Goal: Task Accomplishment & Management: Manage account settings

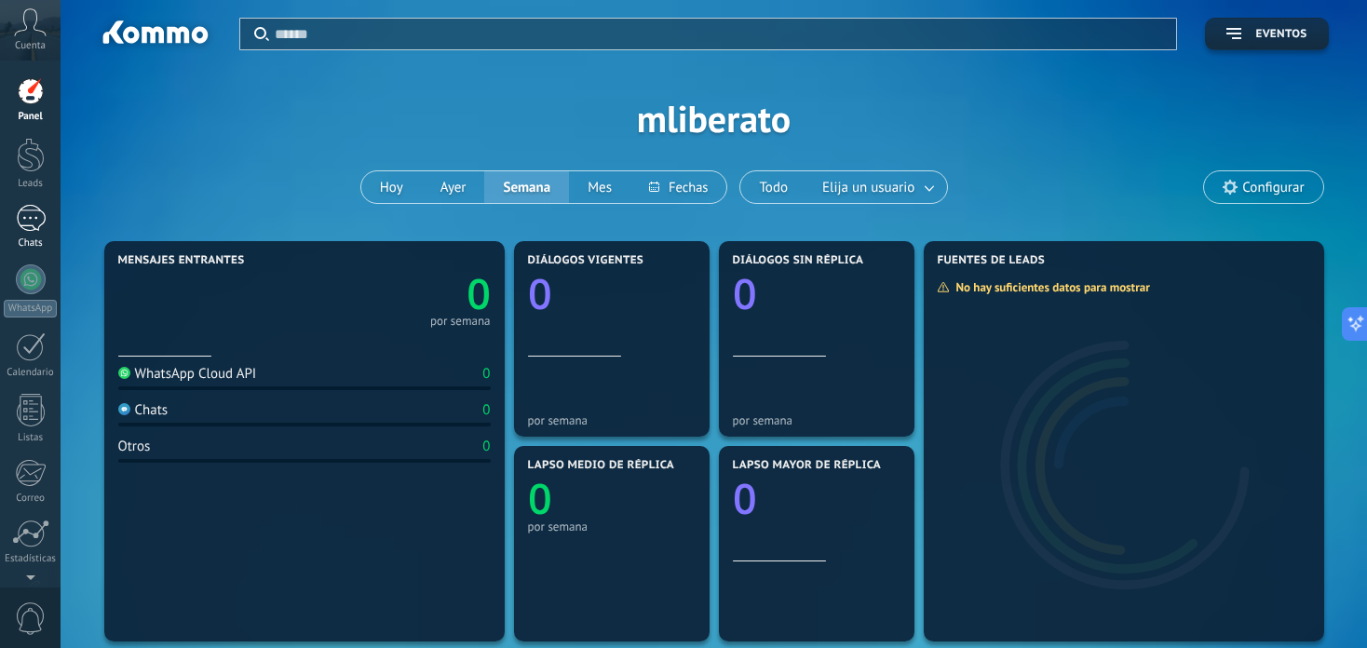
click at [28, 215] on div at bounding box center [31, 218] width 30 height 27
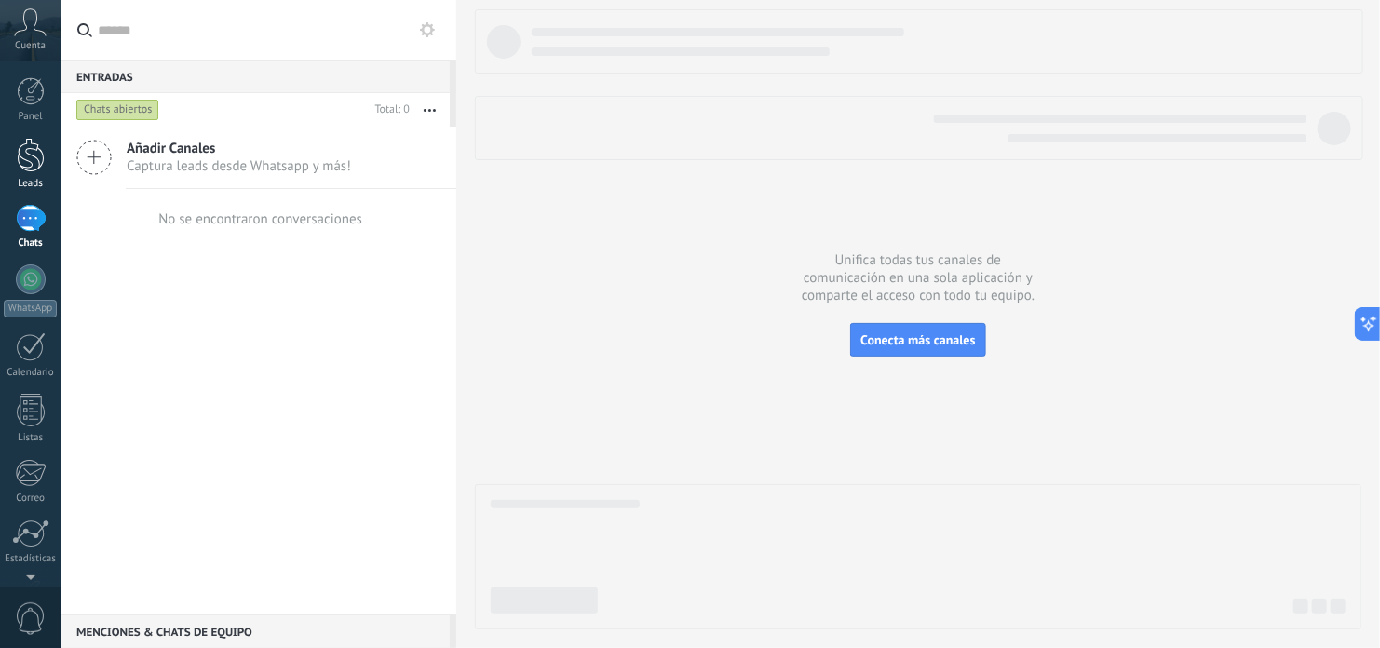
click at [28, 170] on div at bounding box center [31, 155] width 28 height 34
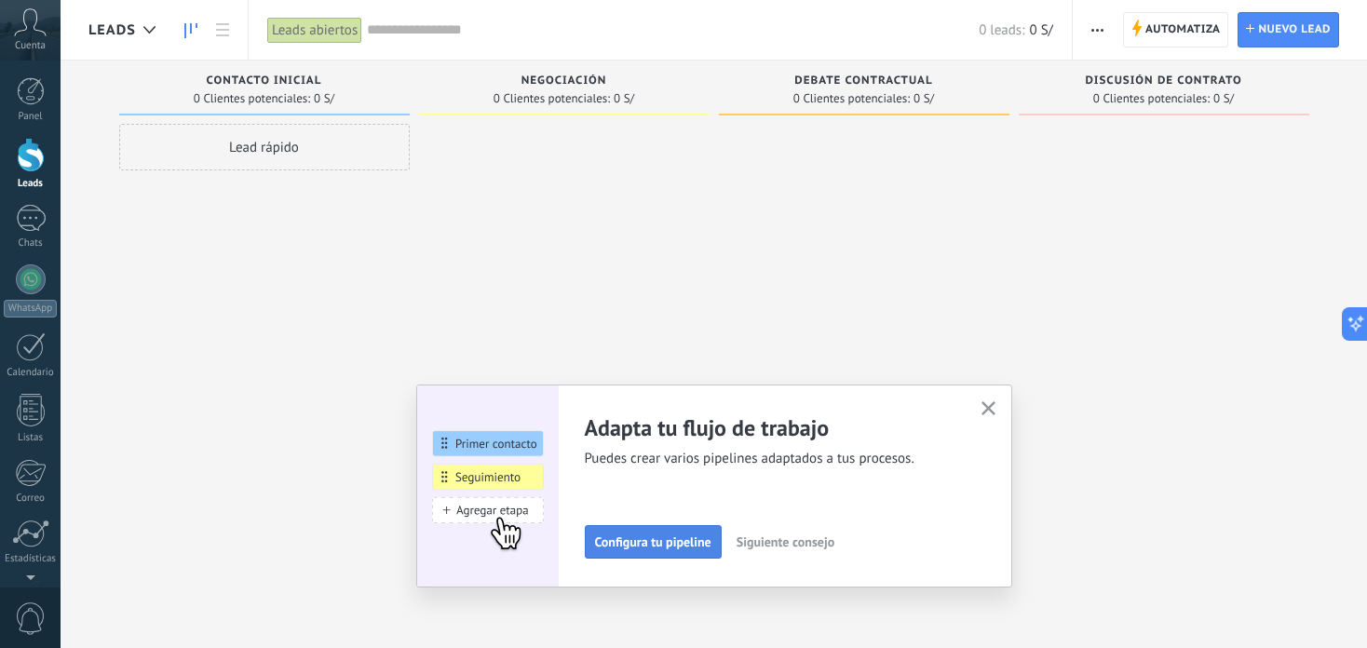
click at [667, 541] on span "Configura tu pipeline" at bounding box center [653, 541] width 116 height 13
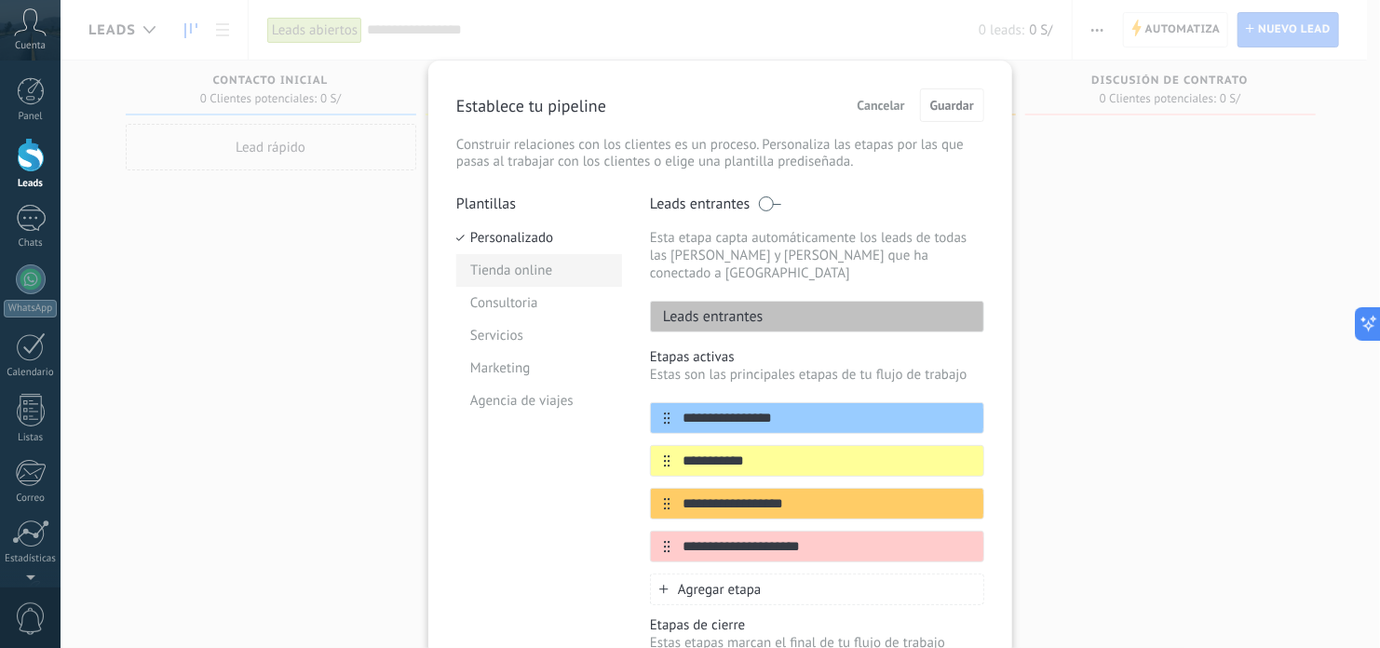
drag, startPoint x: 872, startPoint y: 110, endPoint x: 595, endPoint y: 278, distance: 324.6
click at [638, 278] on div "**********" at bounding box center [720, 420] width 528 height 664
click at [505, 269] on li "Tienda online" at bounding box center [539, 270] width 166 height 33
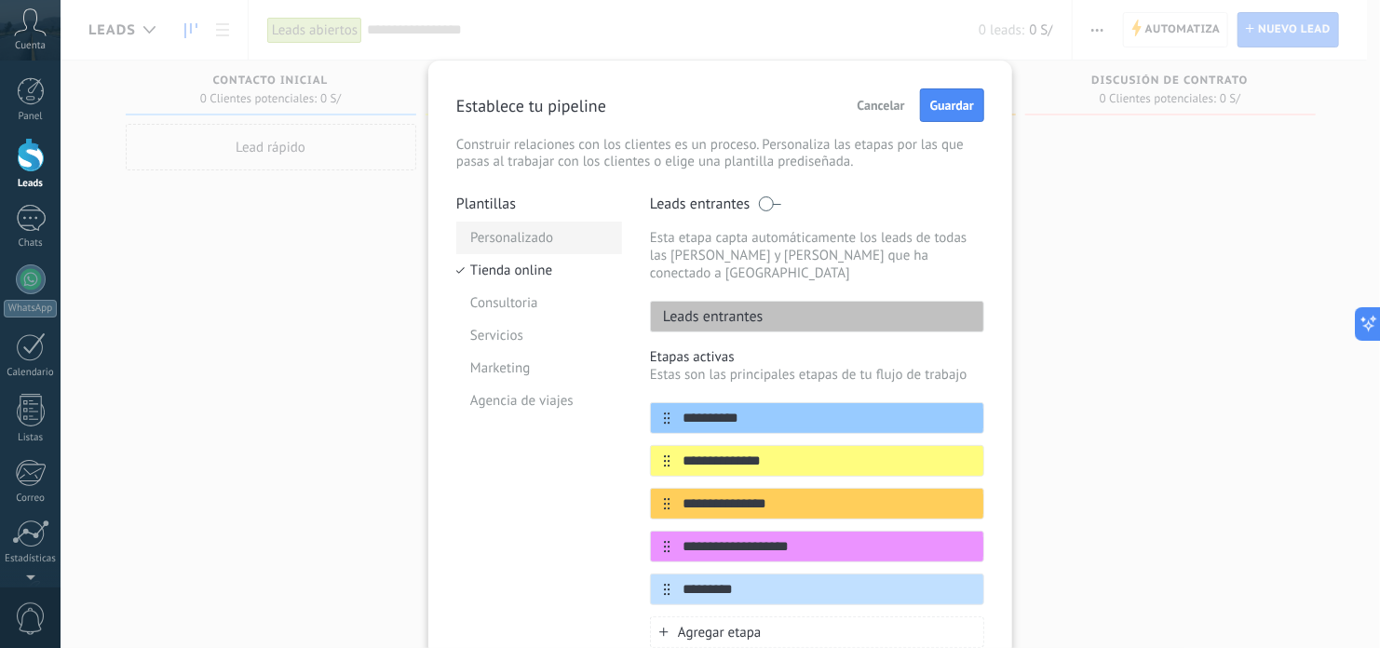
click at [505, 228] on li "Personalizado" at bounding box center [539, 238] width 166 height 33
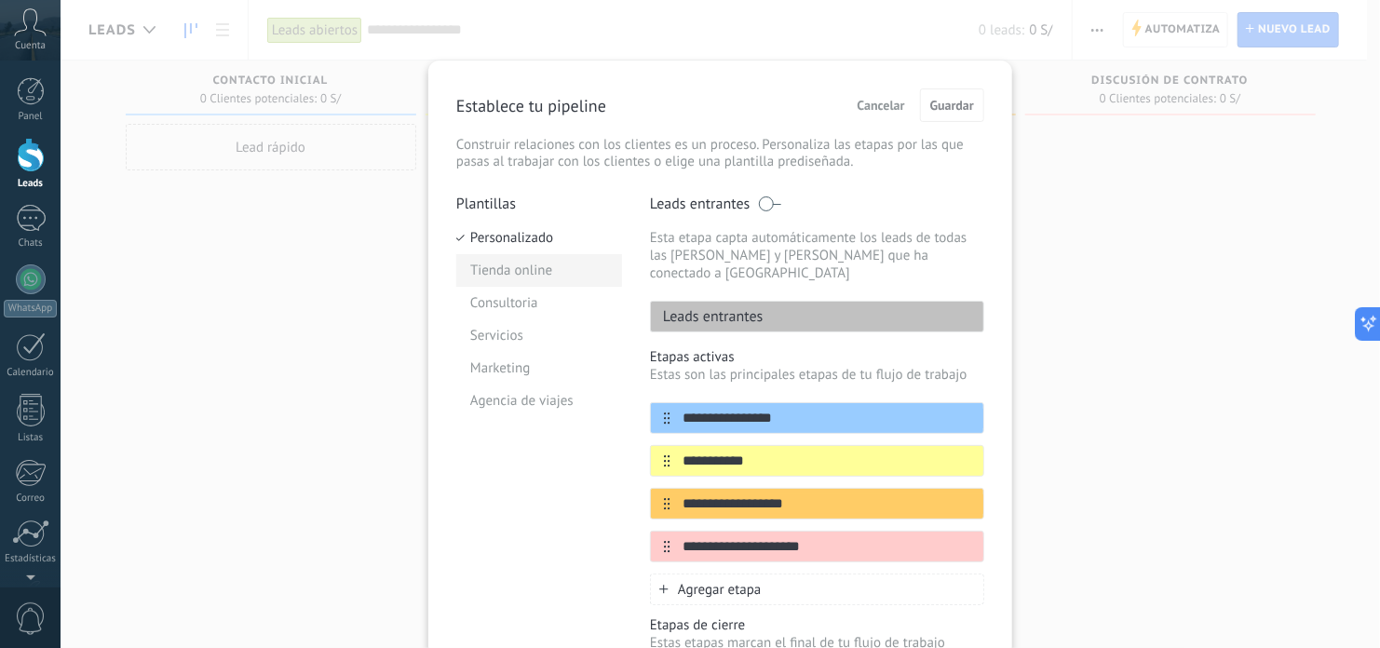
click at [514, 263] on li "Tienda online" at bounding box center [539, 270] width 166 height 33
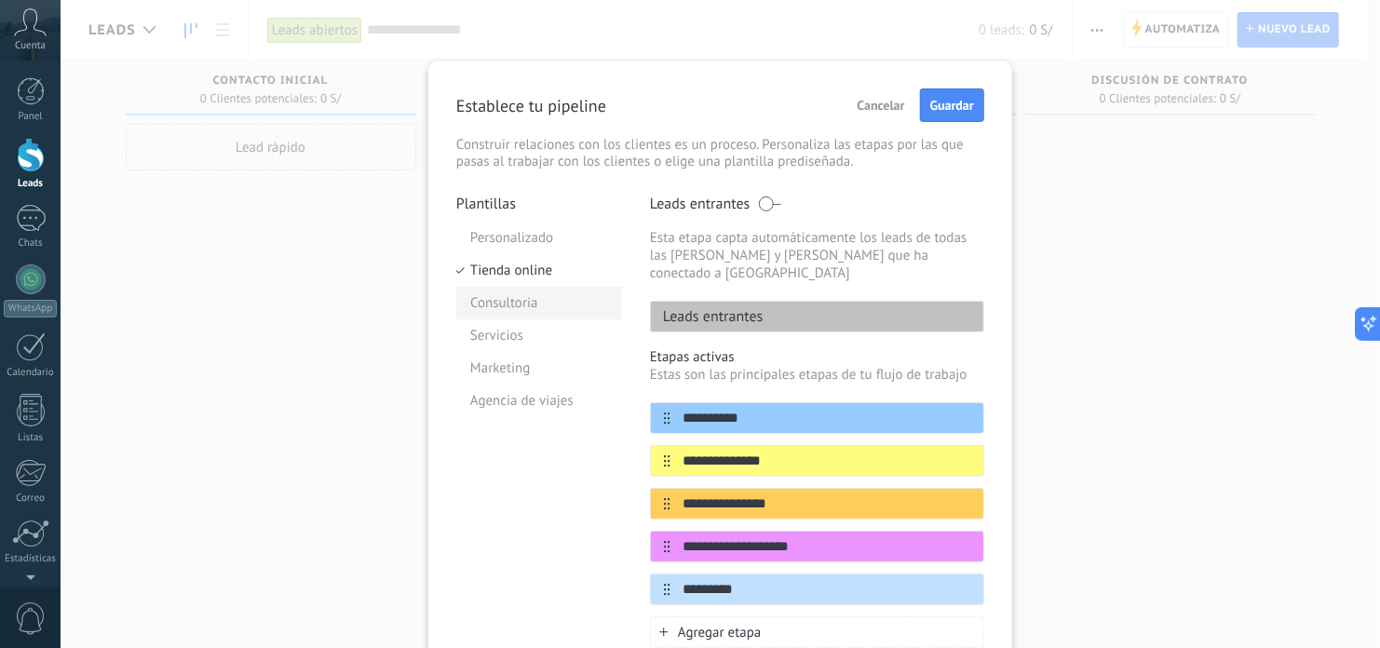
click at [517, 295] on li "Consultoria" at bounding box center [539, 303] width 166 height 33
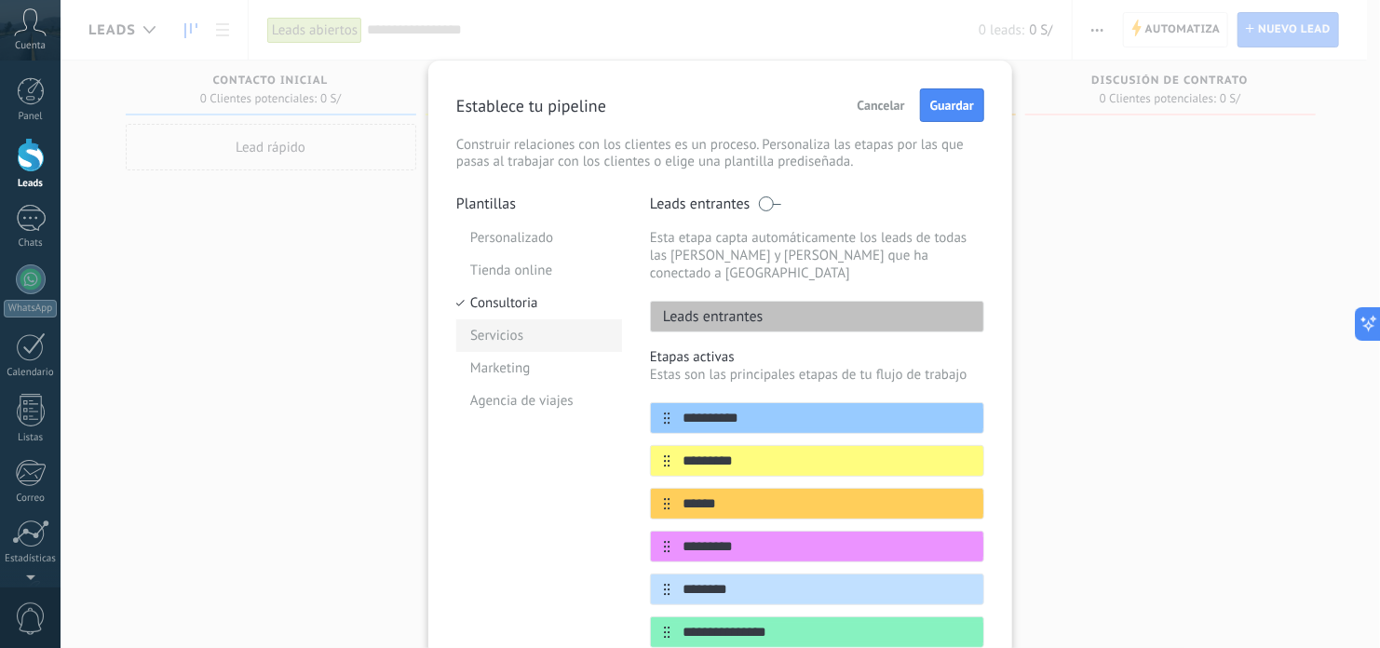
click at [511, 336] on li "Servicios" at bounding box center [539, 335] width 166 height 33
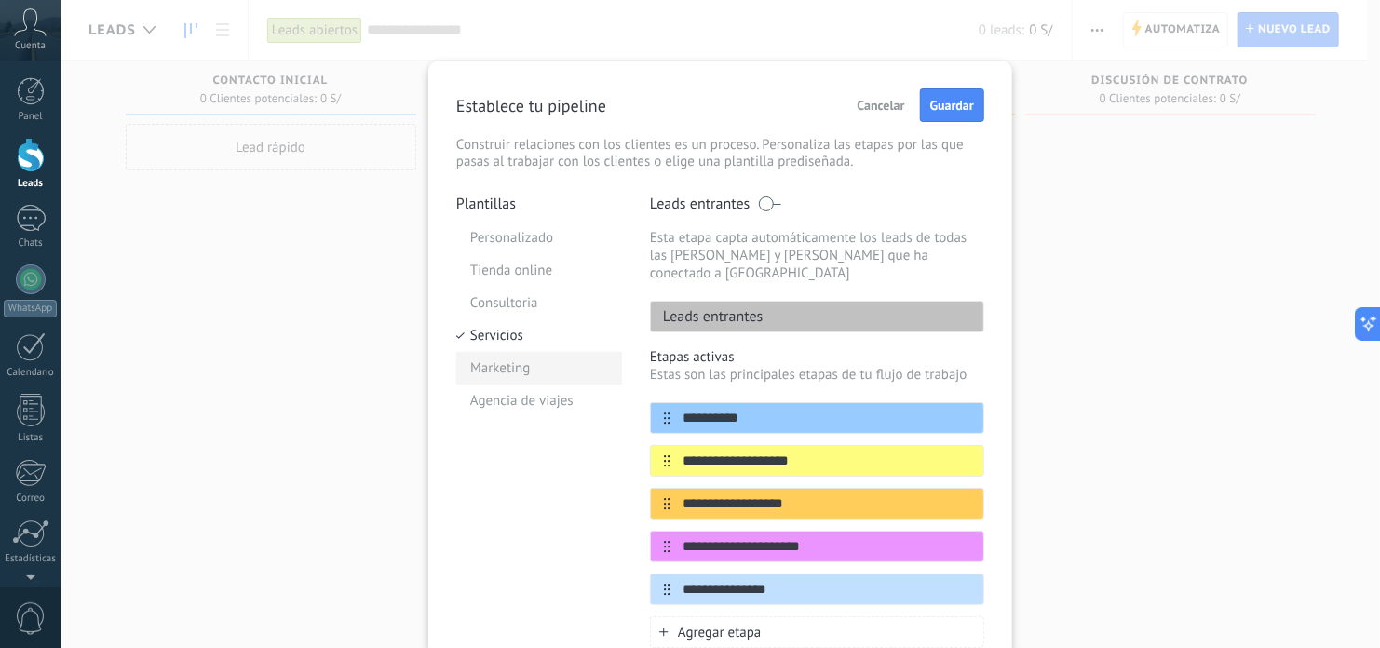
click at [513, 363] on li "Marketing" at bounding box center [539, 368] width 166 height 33
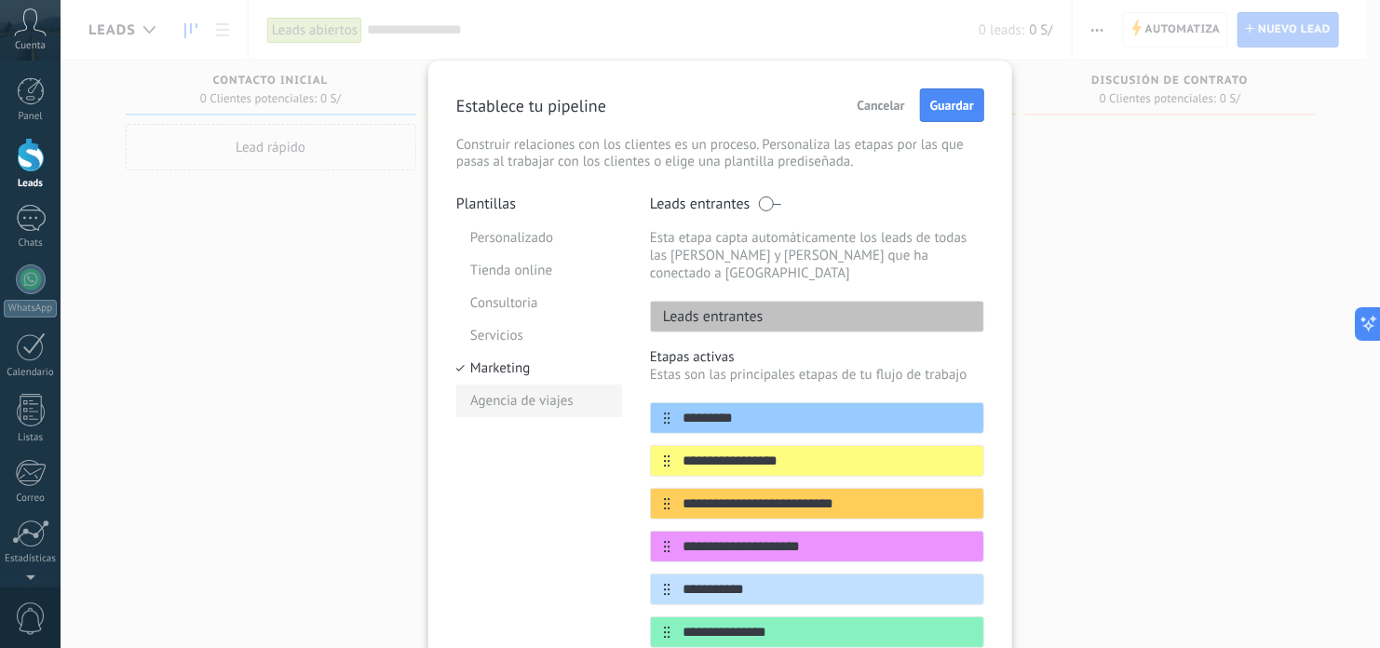
click at [515, 395] on li "Agencia de viajes" at bounding box center [539, 401] width 166 height 33
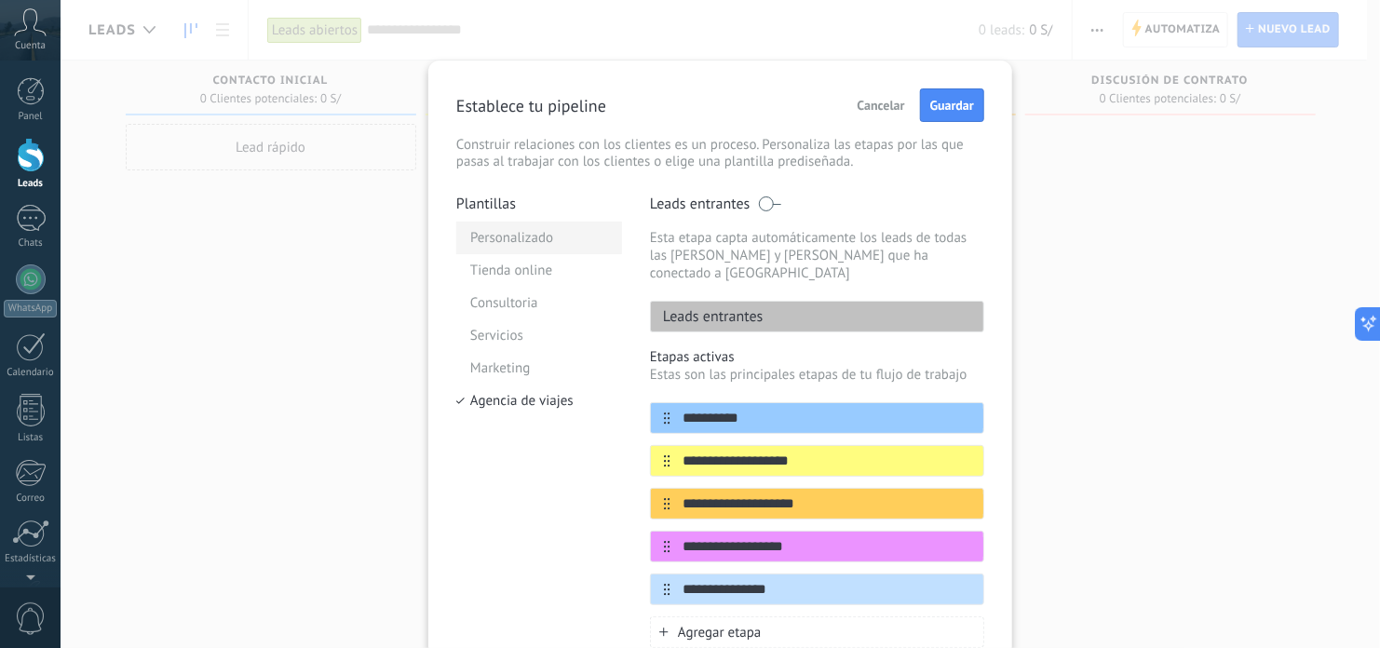
click at [524, 249] on li "Personalizado" at bounding box center [539, 238] width 166 height 33
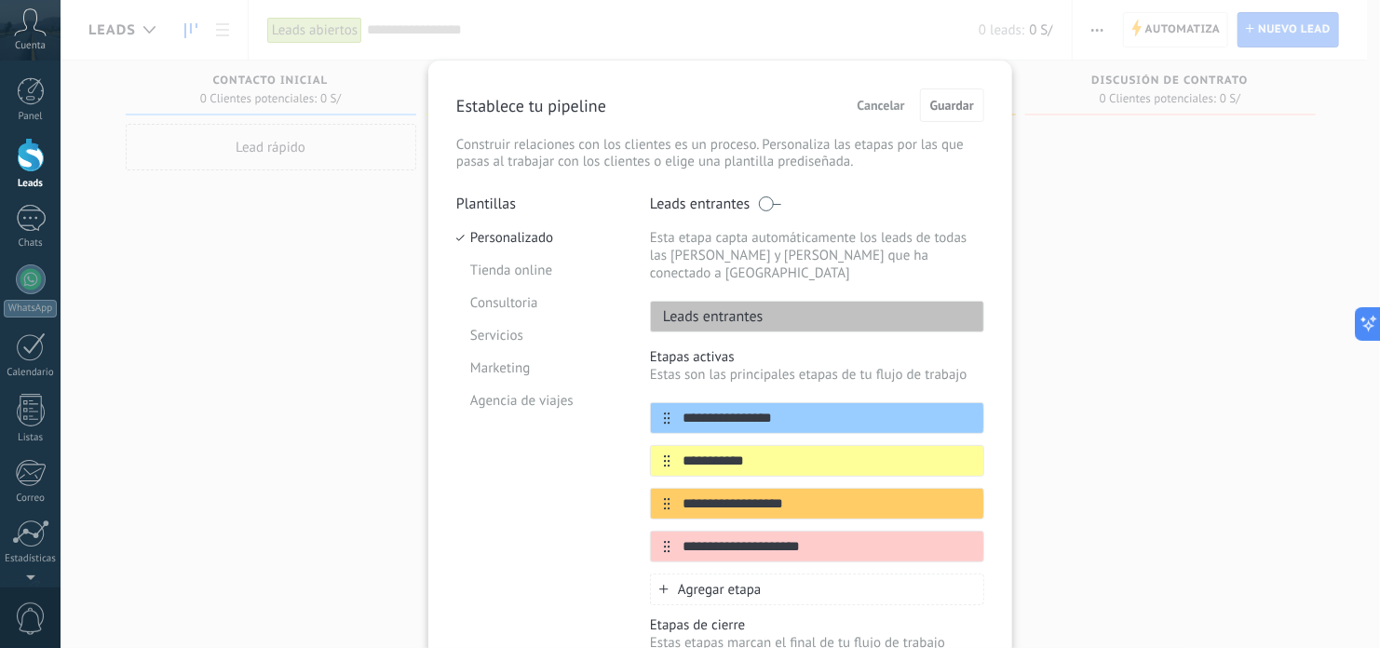
drag, startPoint x: 1100, startPoint y: 229, endPoint x: 1073, endPoint y: 228, distance: 27.0
click at [1101, 230] on div "**********" at bounding box center [720, 324] width 1319 height 648
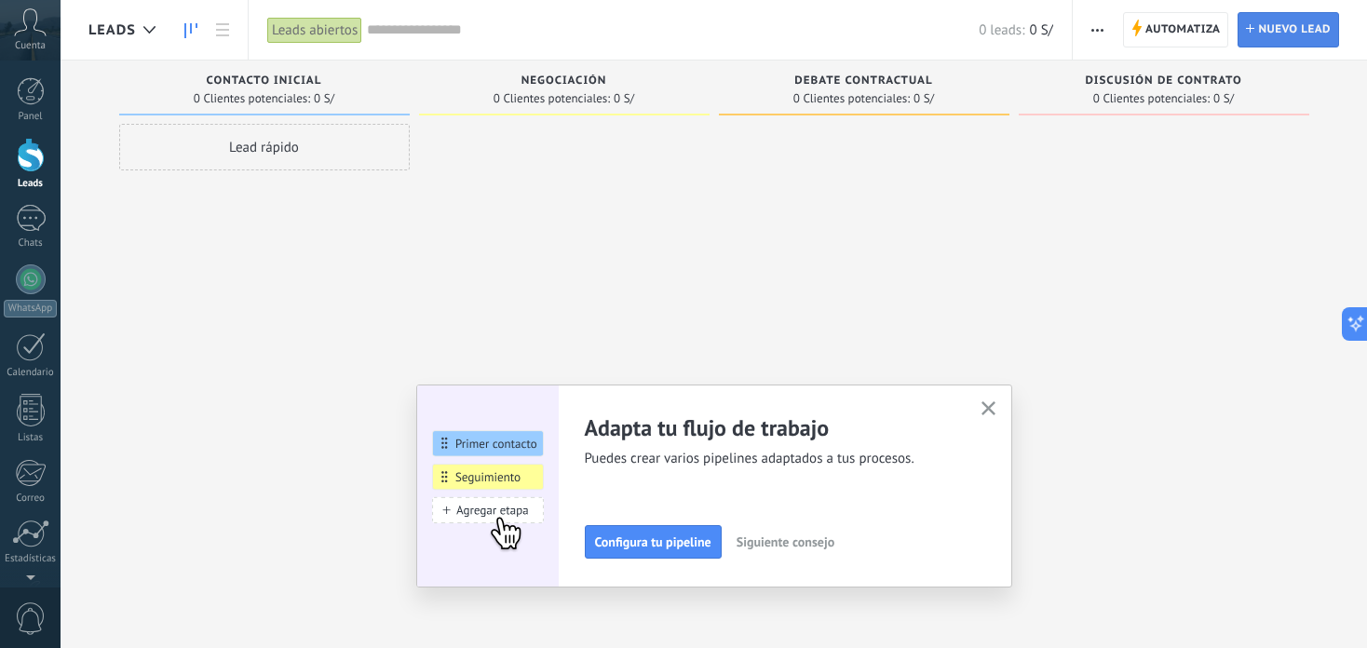
click at [1284, 34] on span "Nuevo lead" at bounding box center [1294, 30] width 73 height 34
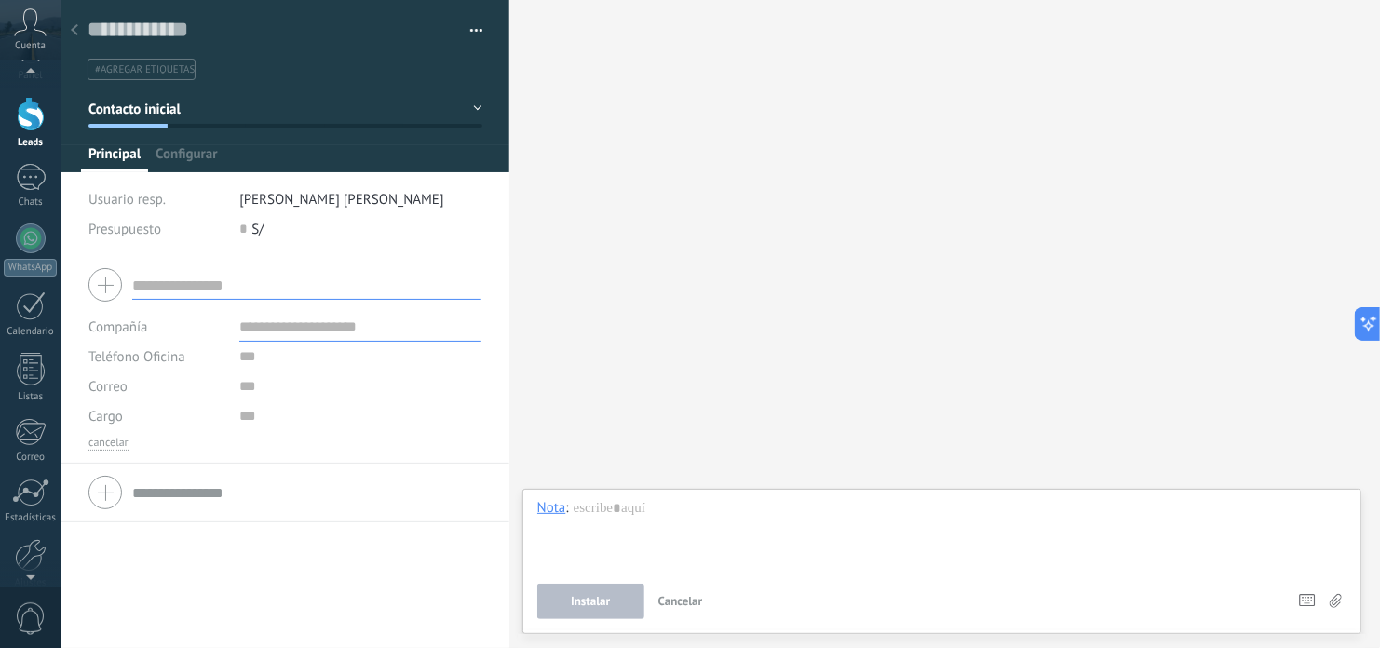
scroll to position [3, 0]
click at [33, 38] on div "Cuenta" at bounding box center [30, 30] width 61 height 61
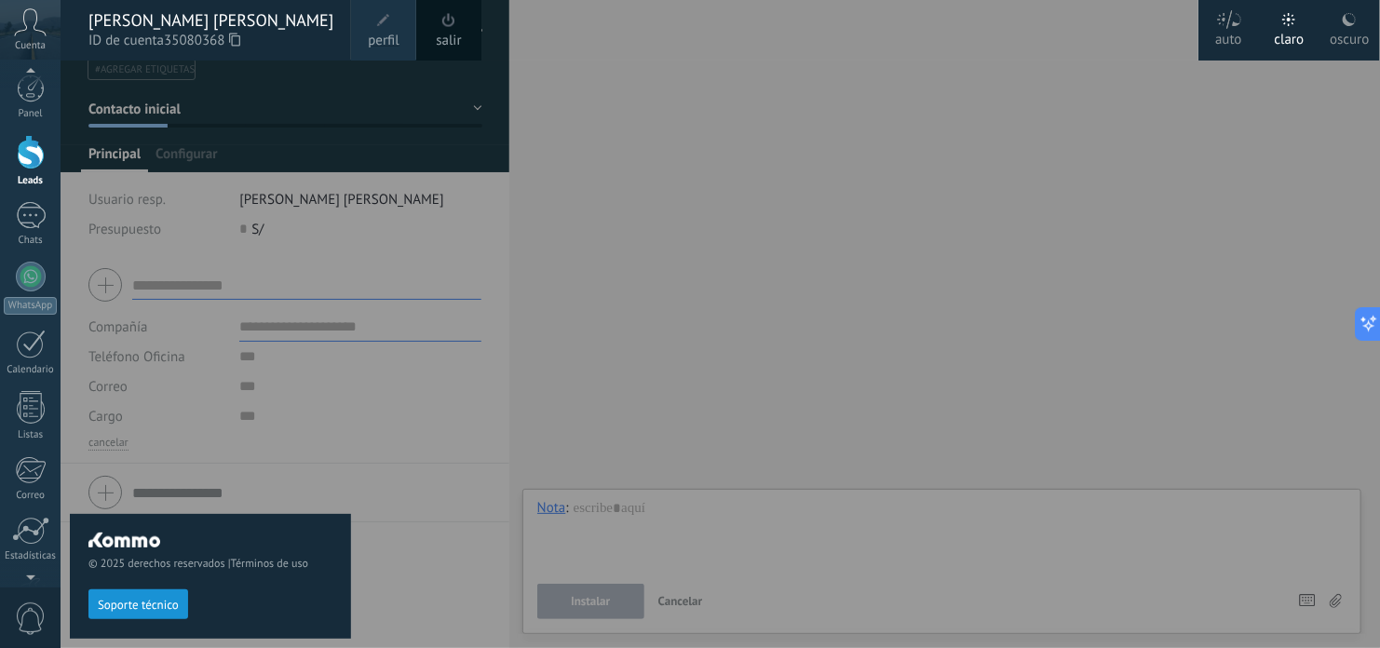
click at [1188, 188] on div at bounding box center [751, 324] width 1380 height 648
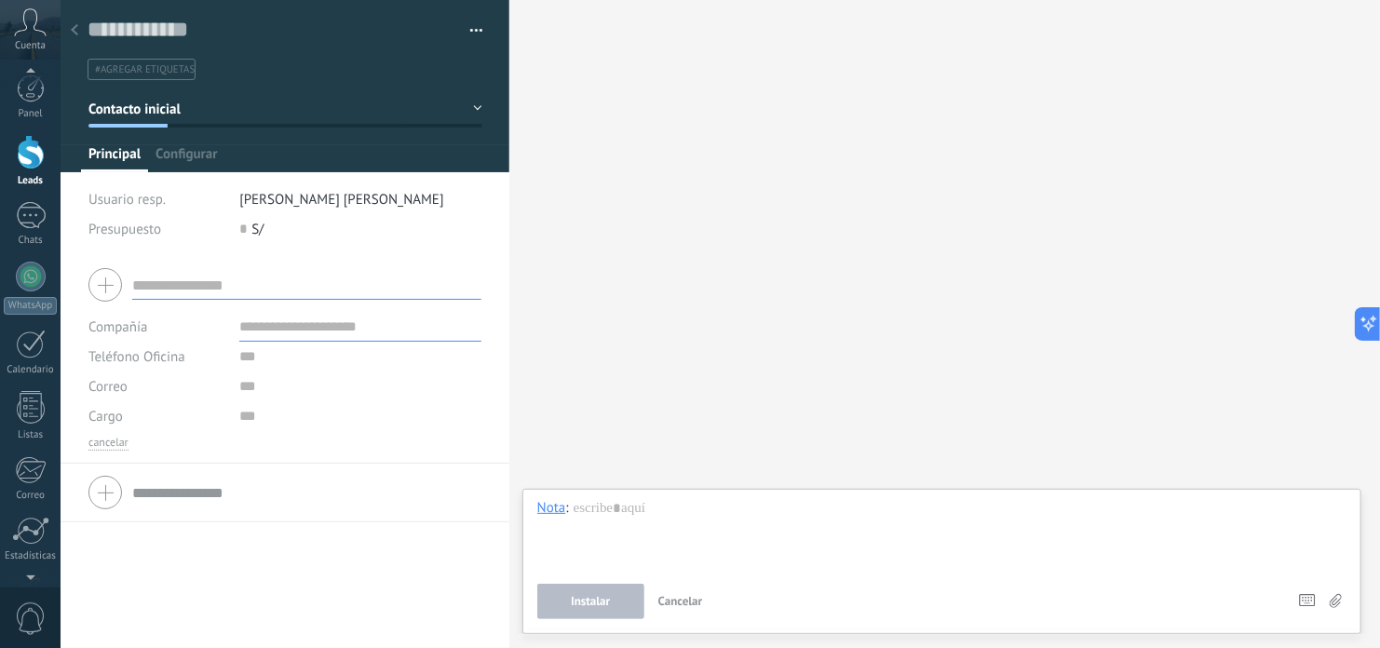
scroll to position [0, 0]
click at [165, 34] on input "text" at bounding box center [272, 30] width 369 height 28
click at [293, 328] on input "text" at bounding box center [360, 327] width 242 height 30
click at [255, 360] on input "text" at bounding box center [360, 357] width 242 height 30
click at [250, 385] on input "text" at bounding box center [360, 386] width 242 height 30
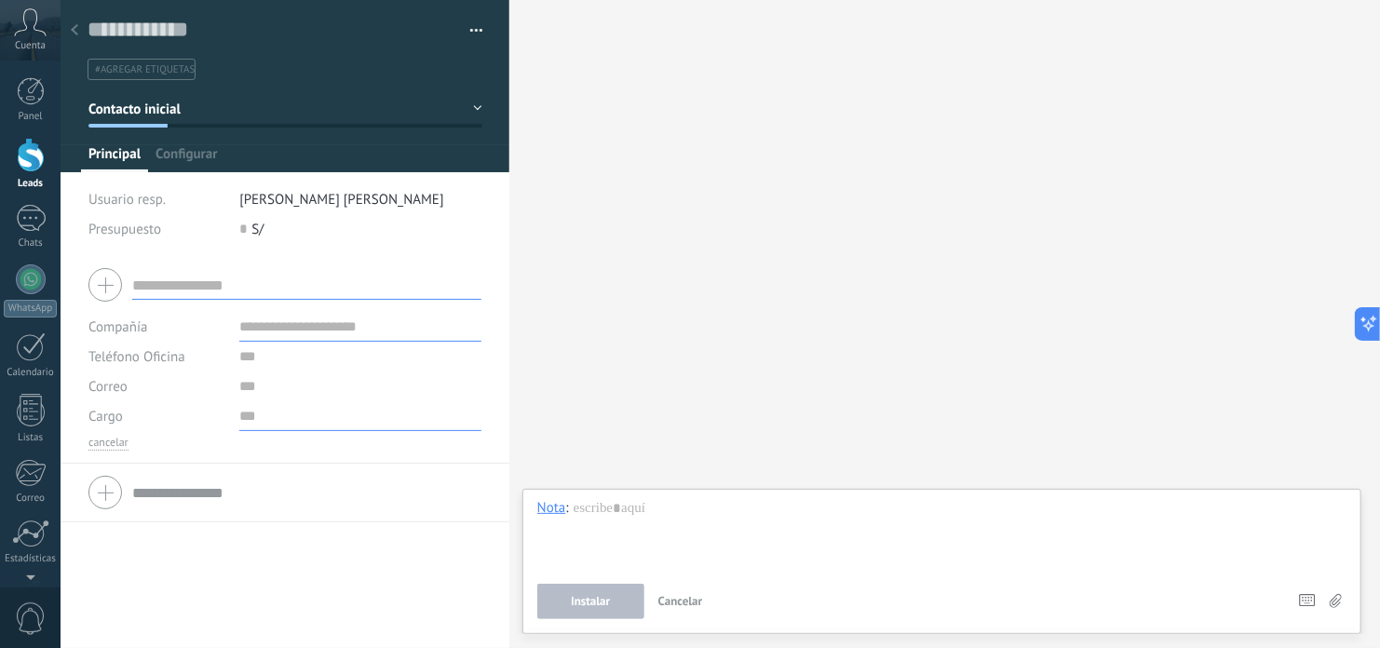
click at [250, 412] on input "text" at bounding box center [360, 416] width 242 height 30
click at [176, 499] on input "text" at bounding box center [306, 493] width 349 height 30
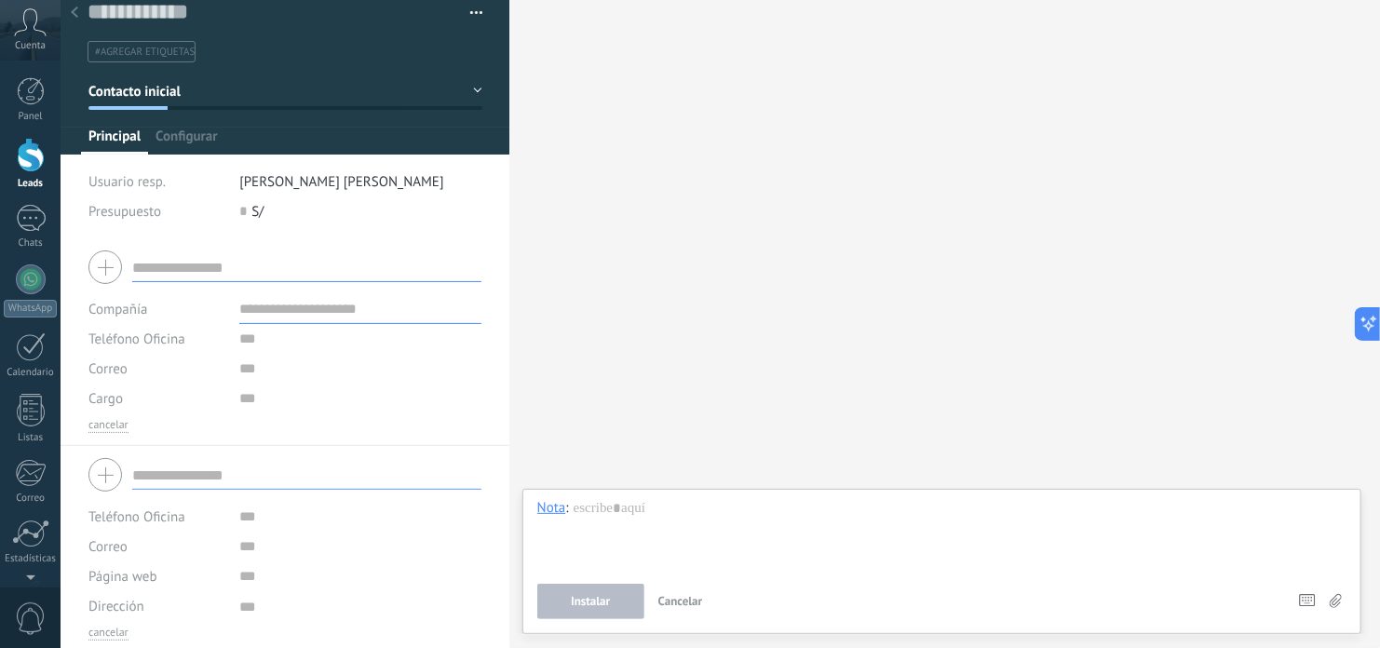
scroll to position [22, 0]
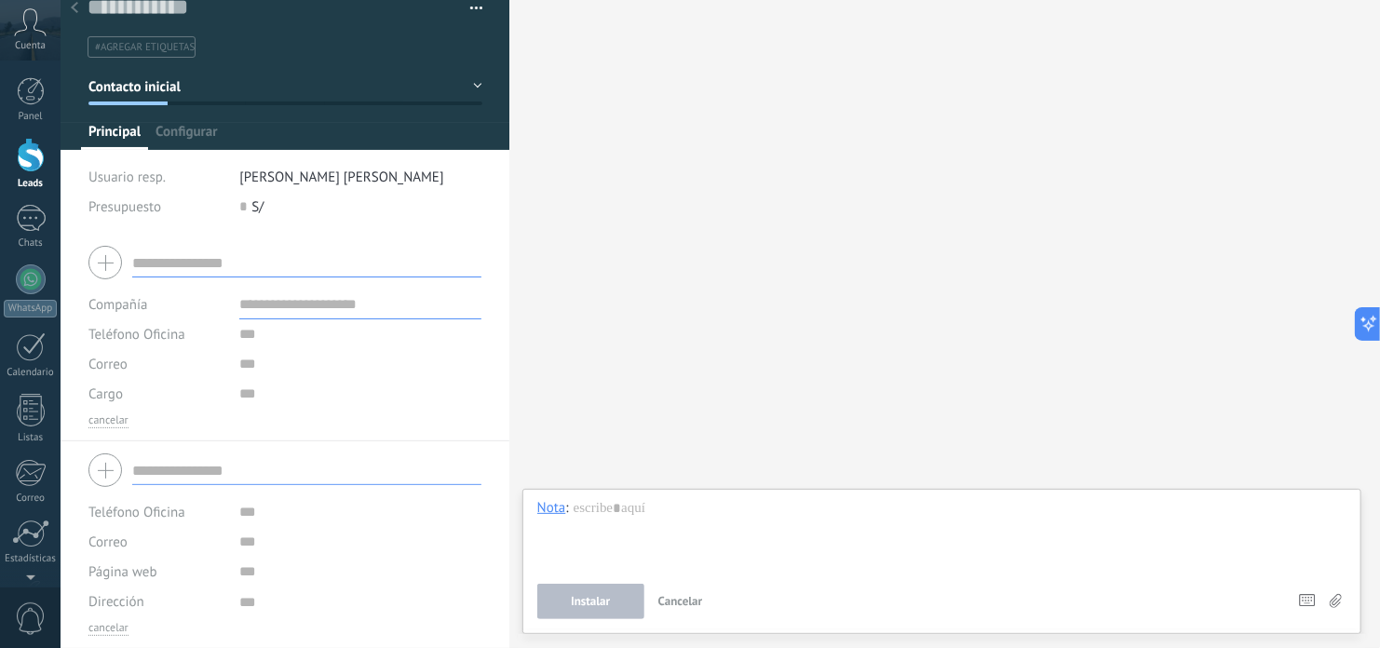
click at [115, 474] on div at bounding box center [284, 470] width 393 height 47
click at [171, 471] on input "text" at bounding box center [306, 470] width 349 height 30
drag, startPoint x: 115, startPoint y: 625, endPoint x: 122, endPoint y: 612, distance: 15.0
click at [114, 625] on button "cancelar" at bounding box center [108, 628] width 40 height 15
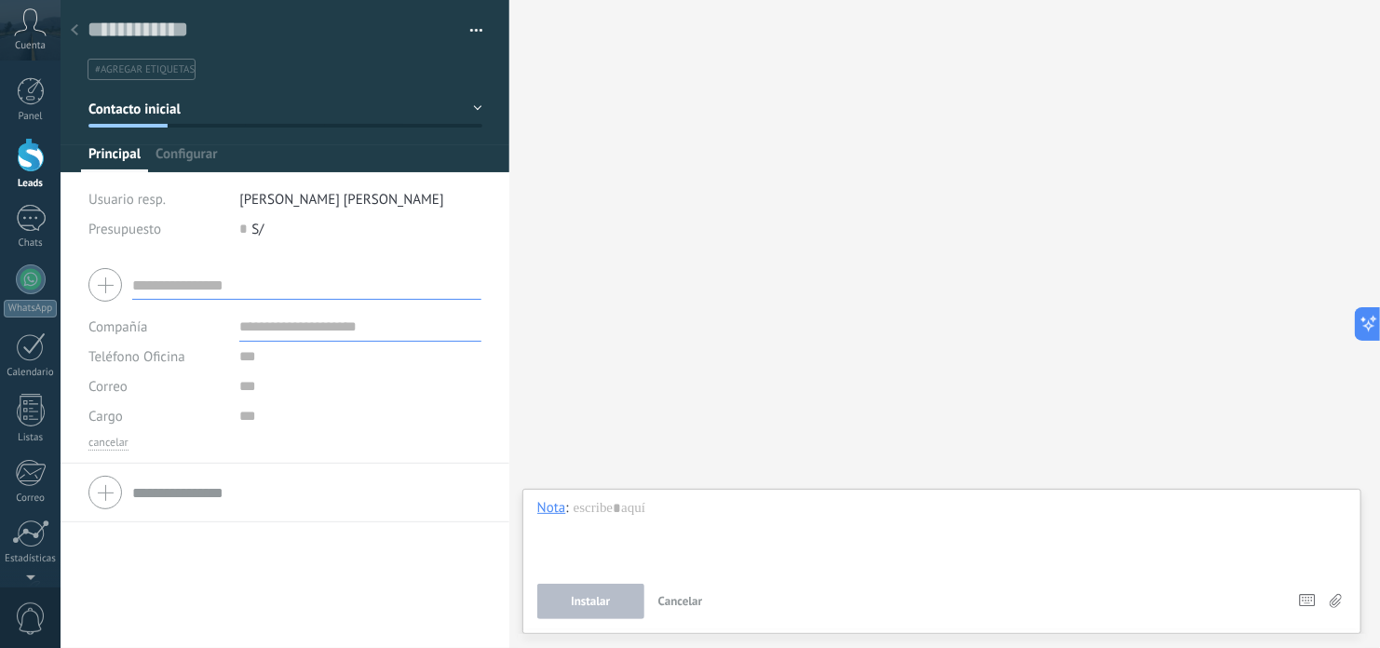
click at [82, 32] on div at bounding box center [74, 31] width 26 height 36
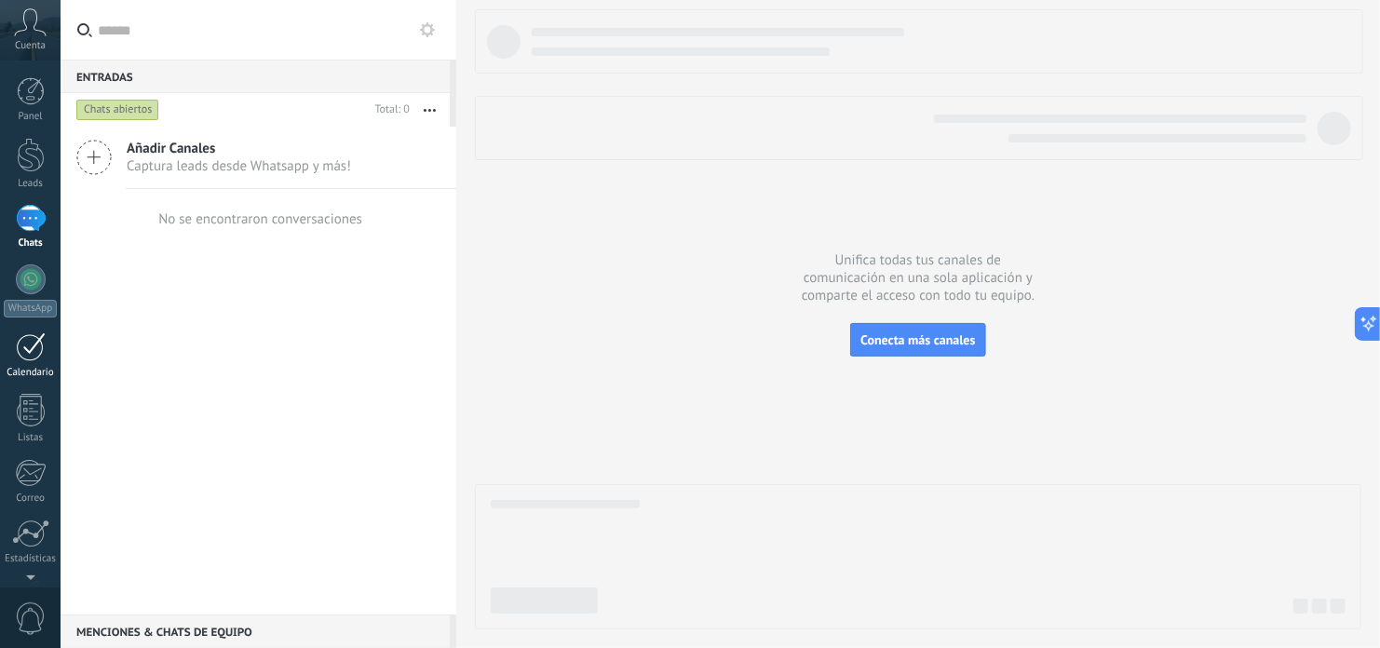
click at [33, 355] on div at bounding box center [31, 346] width 30 height 29
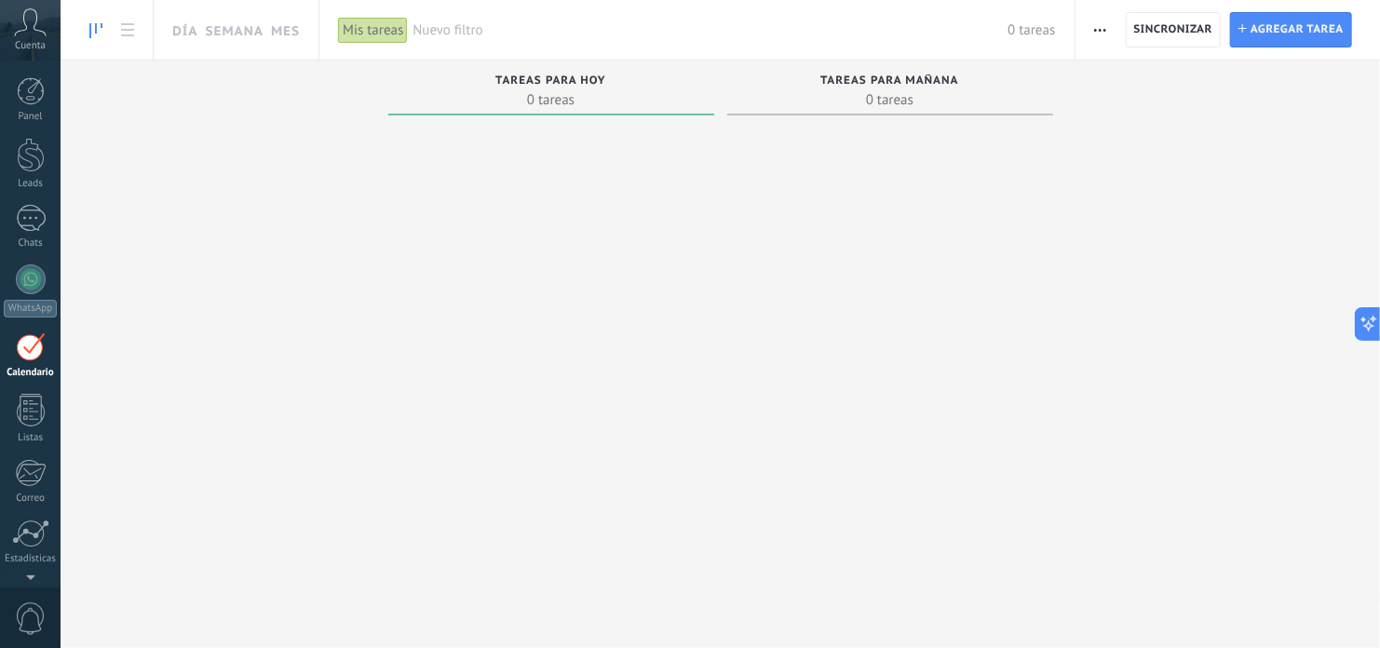
scroll to position [52, 0]
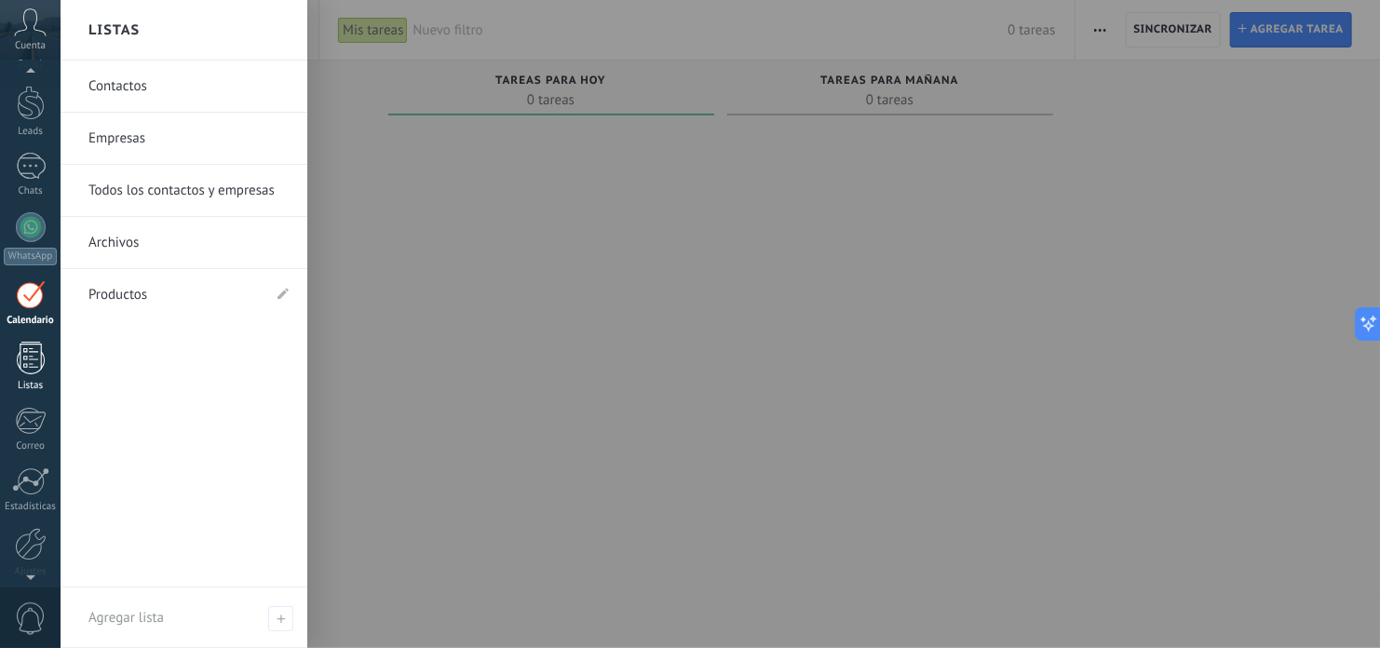
click at [33, 363] on div at bounding box center [31, 358] width 28 height 33
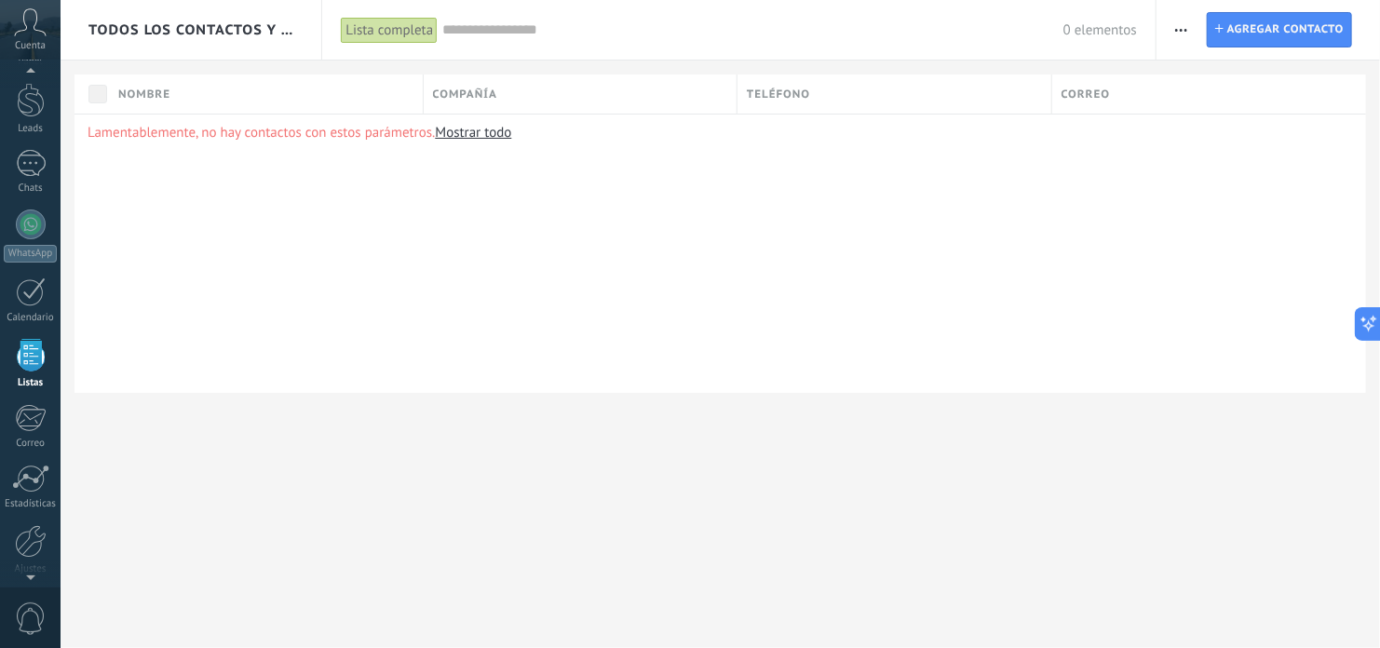
scroll to position [115, 0]
click at [1183, 32] on span "button" at bounding box center [1181, 29] width 12 height 35
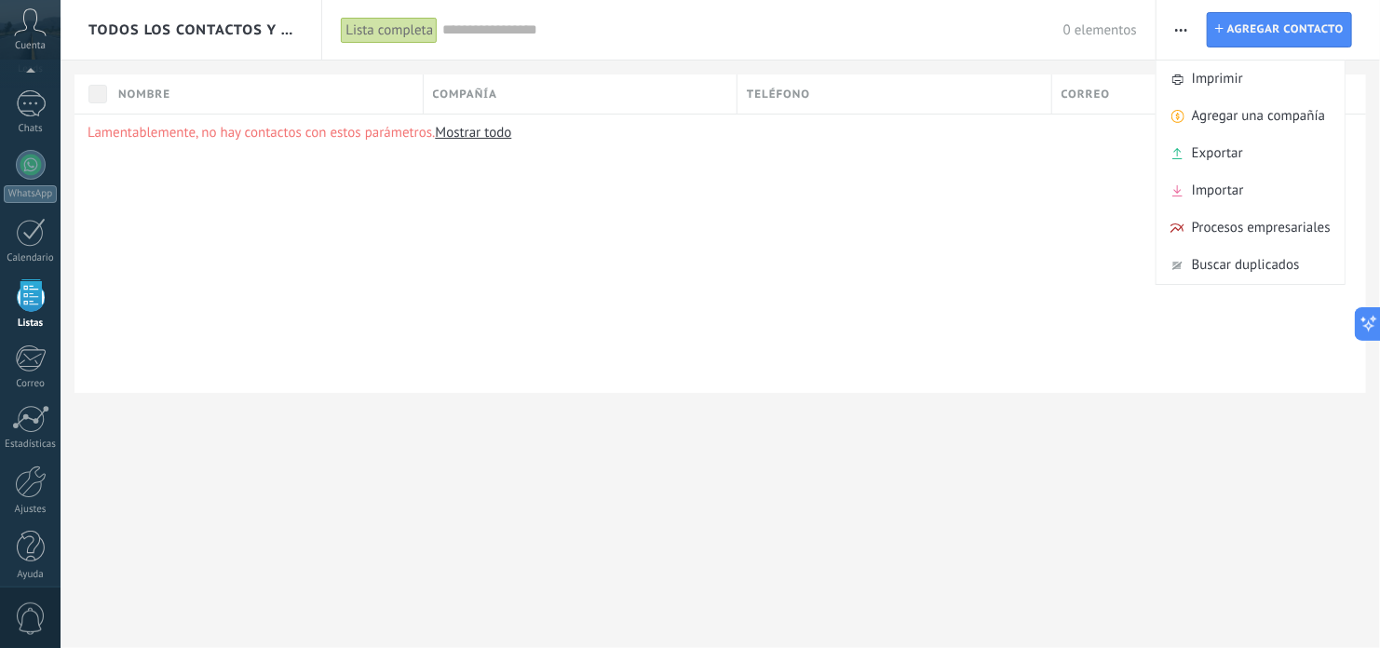
scroll to position [126, 0]
click at [27, 617] on span "0" at bounding box center [31, 618] width 32 height 33
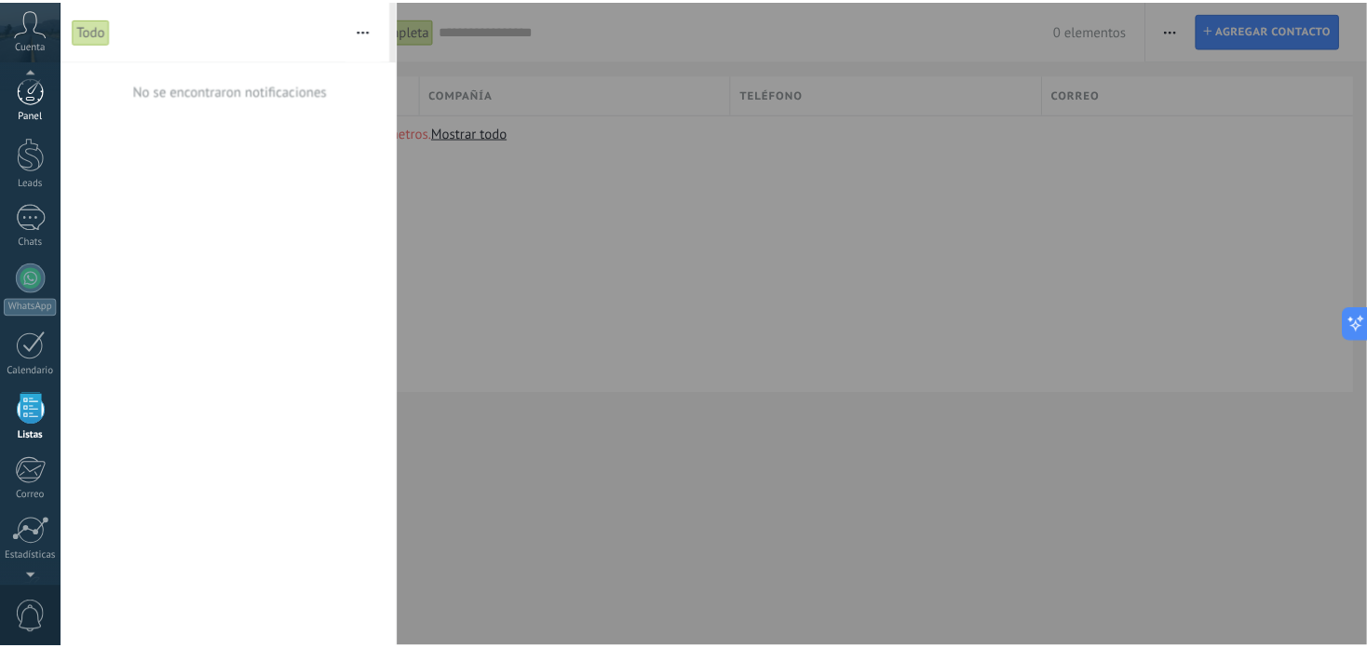
scroll to position [0, 0]
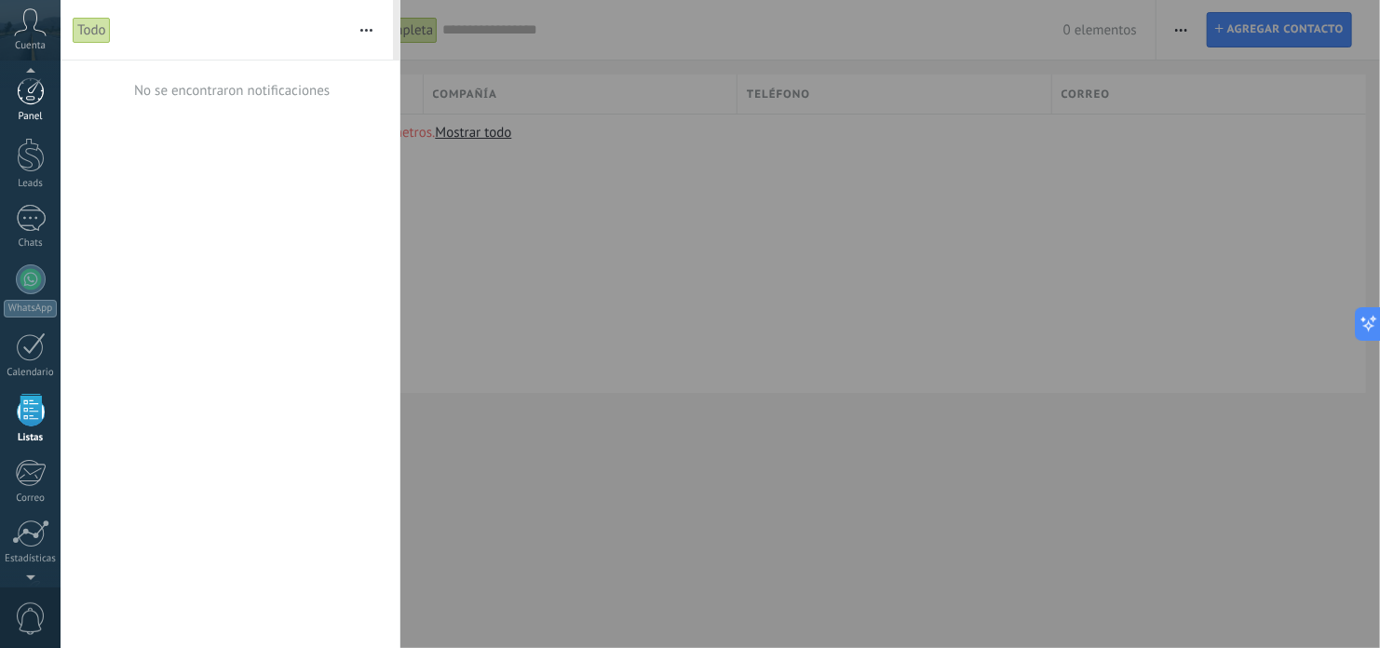
click at [32, 95] on div at bounding box center [31, 91] width 28 height 28
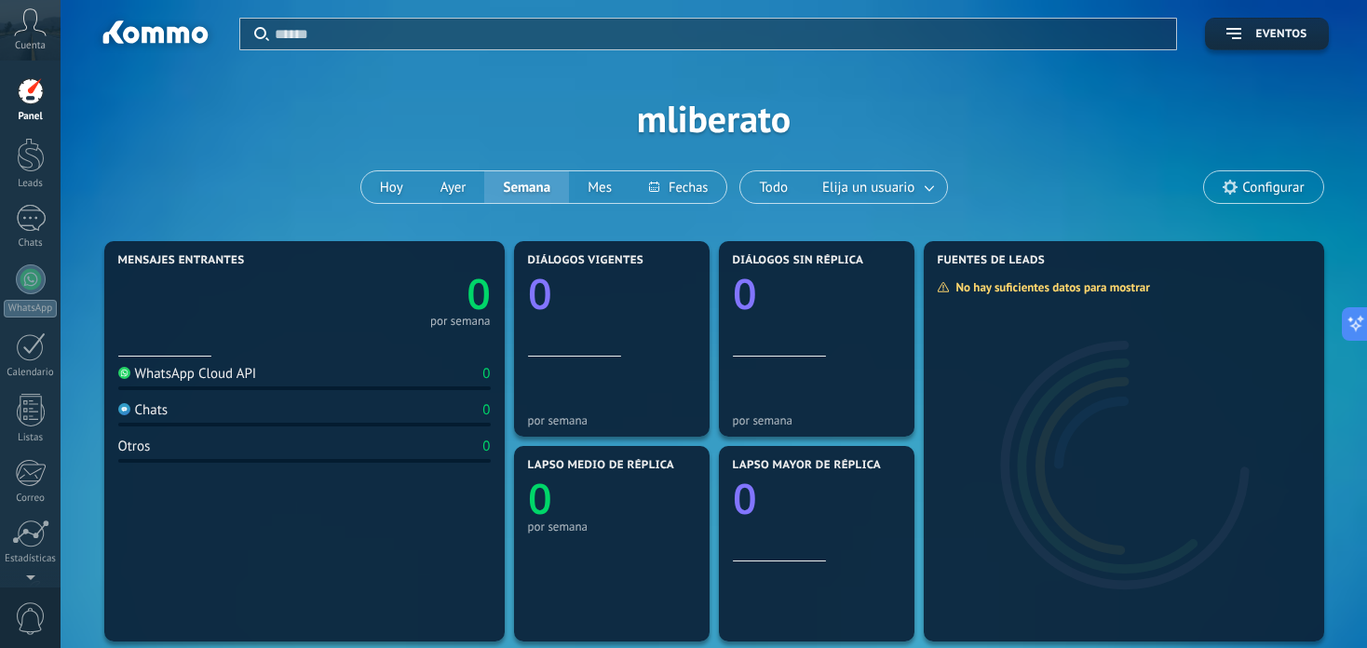
click at [1263, 189] on span "Configurar" at bounding box center [1272, 188] width 61 height 16
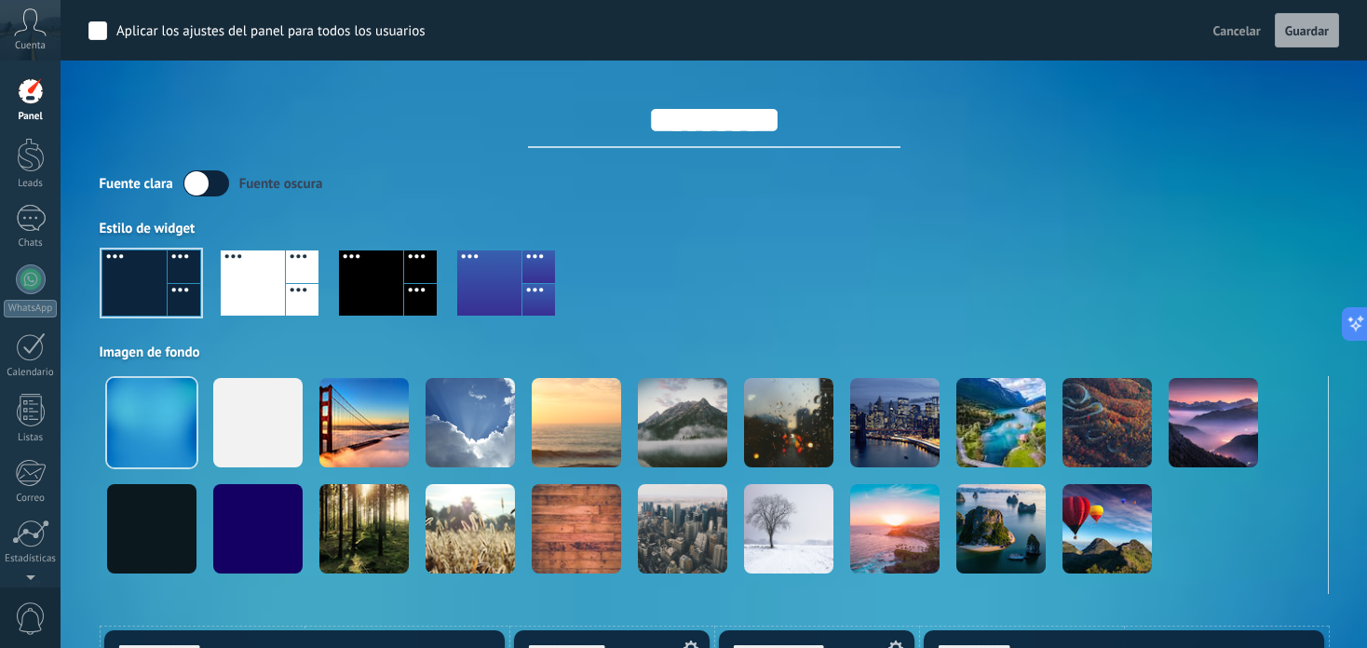
click at [732, 127] on input "*********" at bounding box center [714, 120] width 372 height 56
click at [1239, 34] on span "Cancelar" at bounding box center [1236, 30] width 47 height 17
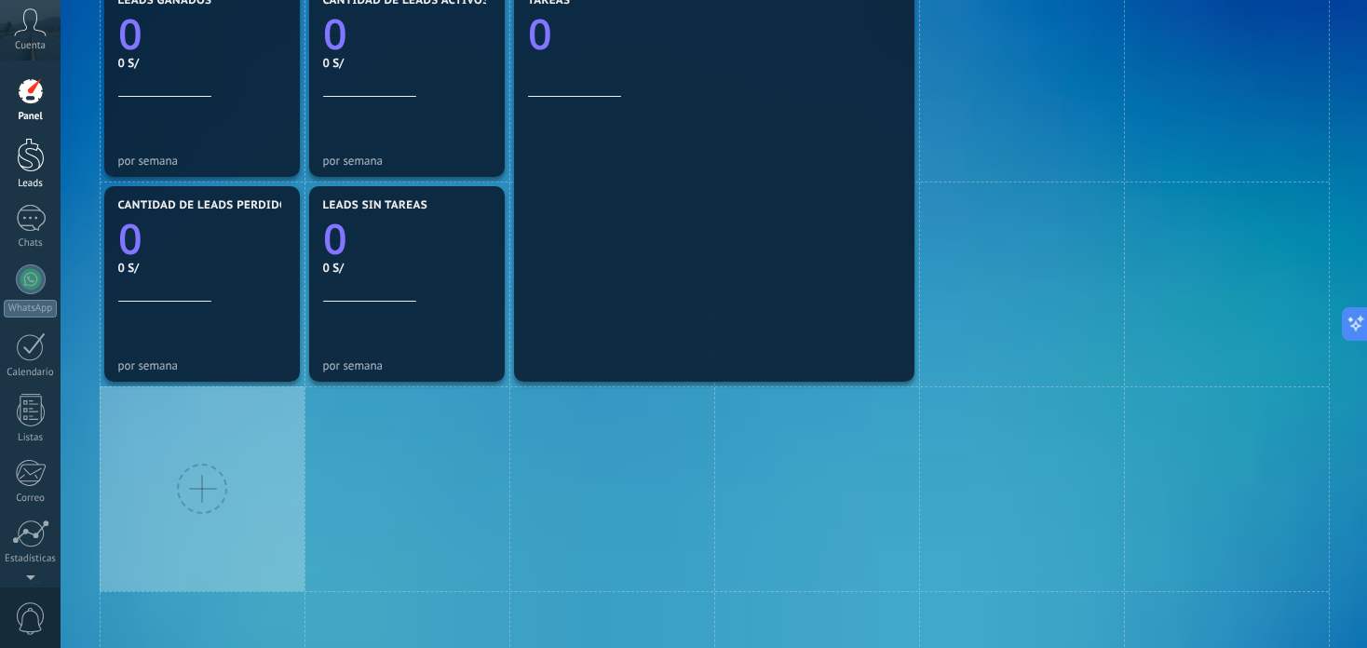
click at [32, 165] on div at bounding box center [31, 155] width 28 height 34
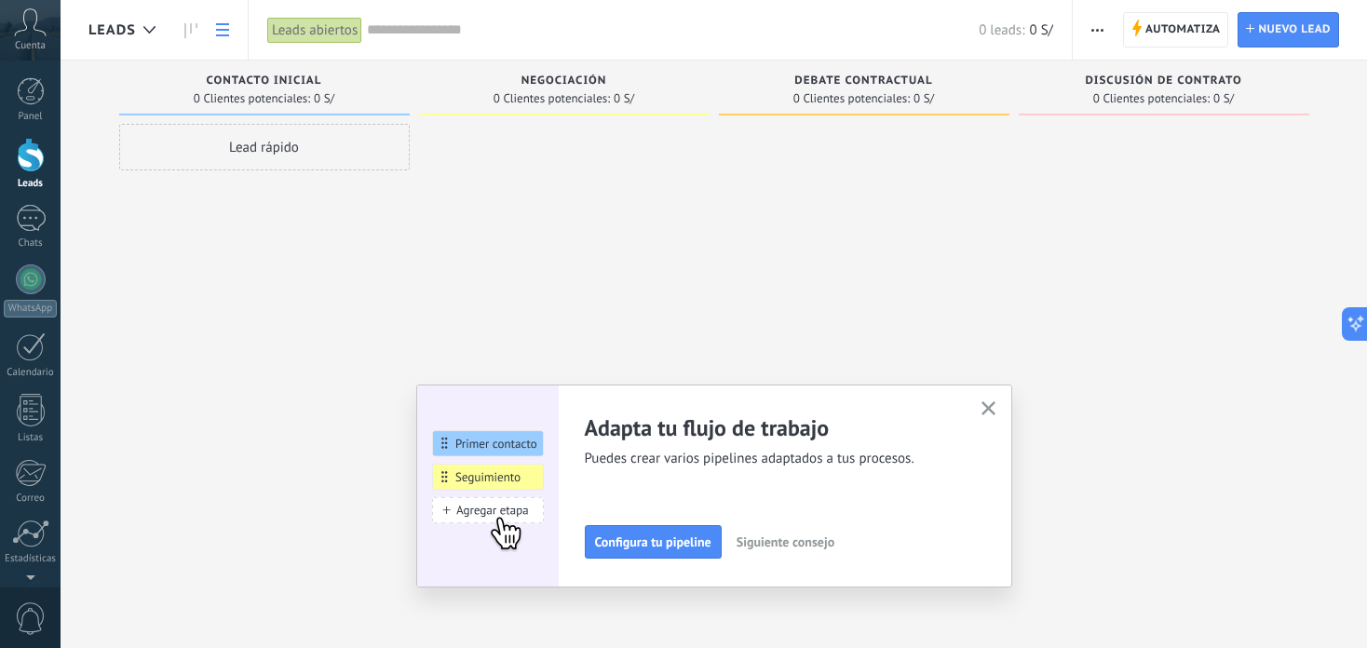
click at [224, 30] on use at bounding box center [222, 29] width 13 height 13
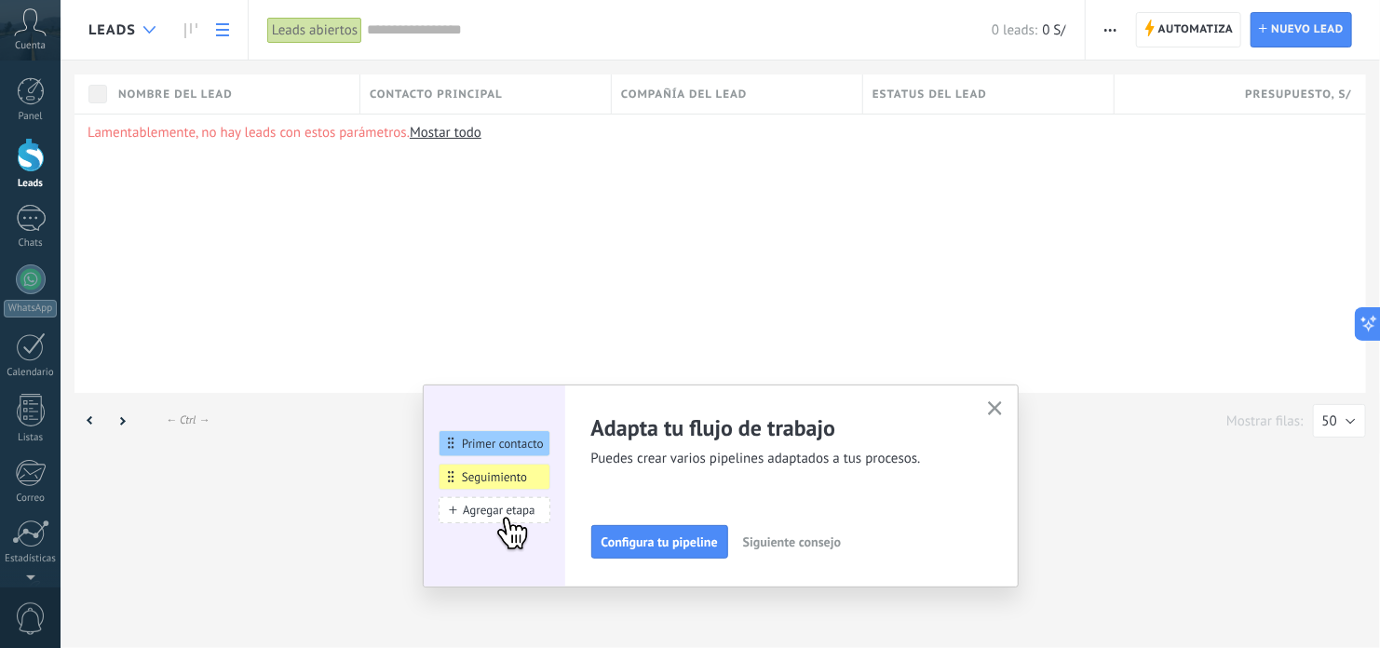
click at [145, 32] on icon at bounding box center [149, 29] width 12 height 7
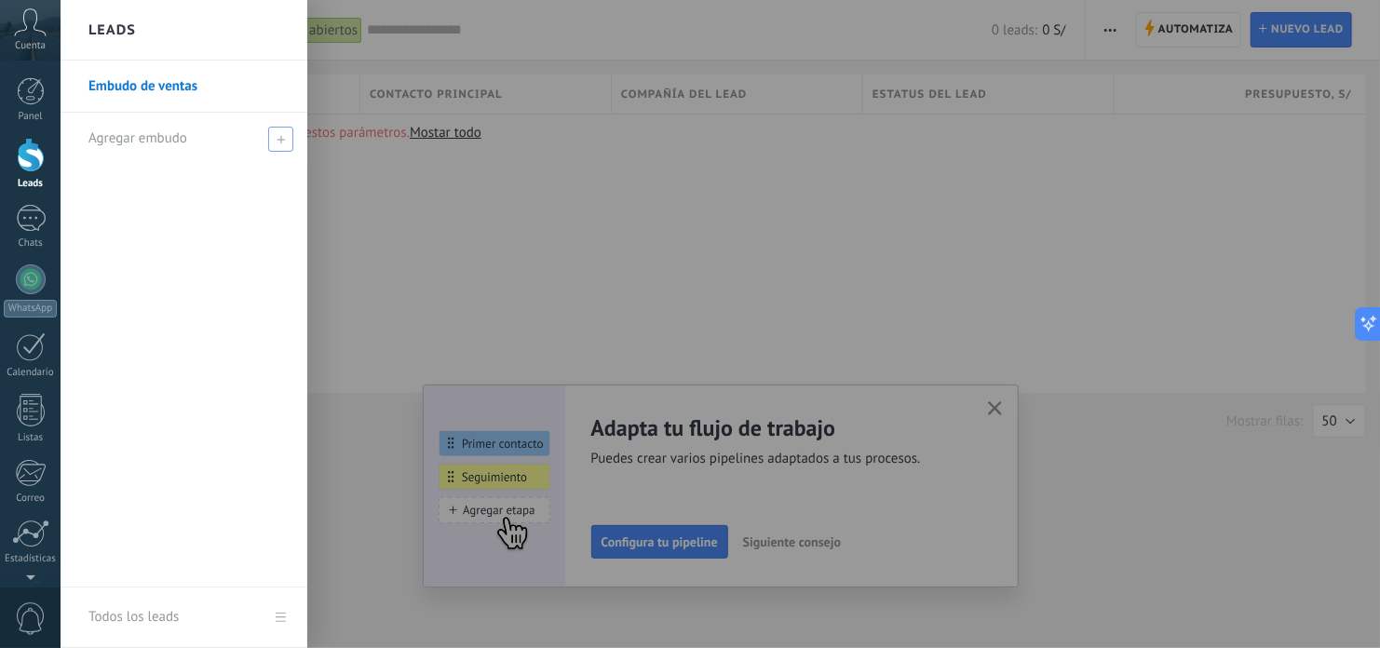
click at [150, 142] on span "Agregar embudo" at bounding box center [137, 138] width 99 height 18
click at [428, 187] on div at bounding box center [751, 324] width 1380 height 648
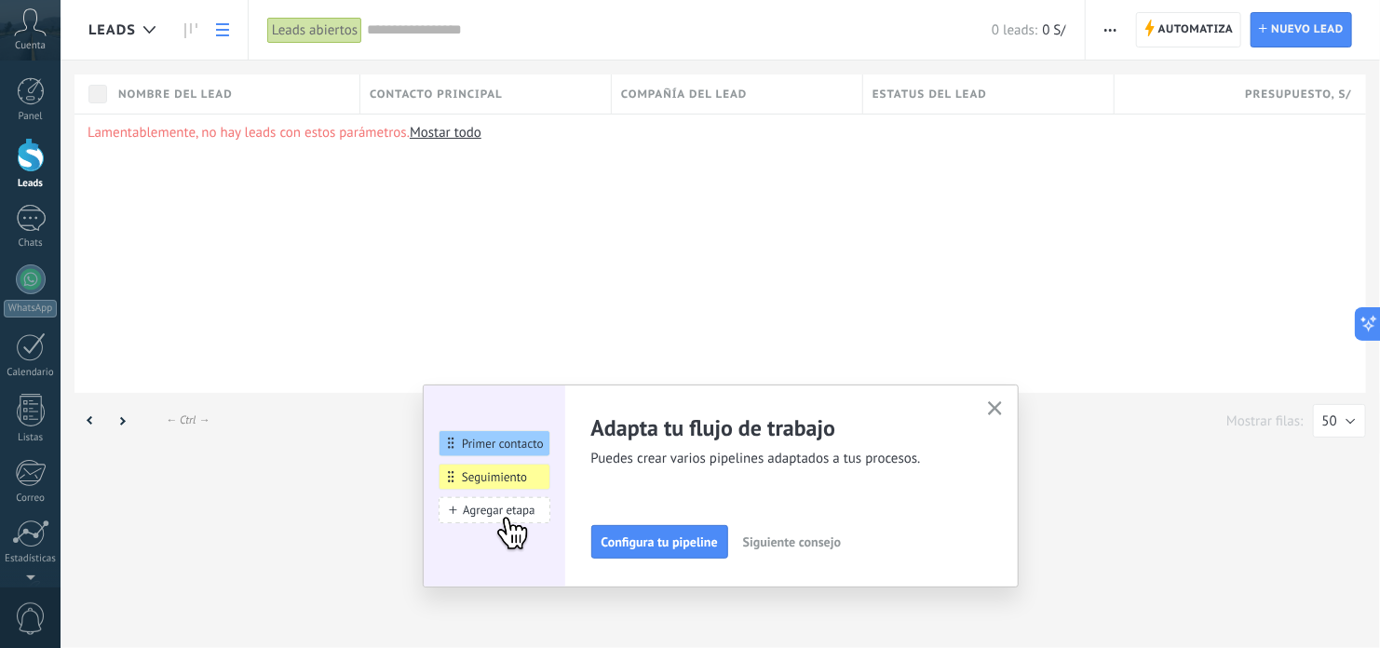
click at [1108, 29] on use "button" at bounding box center [1110, 30] width 12 height 3
click at [1160, 313] on div "Lamentablemente, no hay leads con estos parámetros. Mostar todo" at bounding box center [719, 253] width 1291 height 279
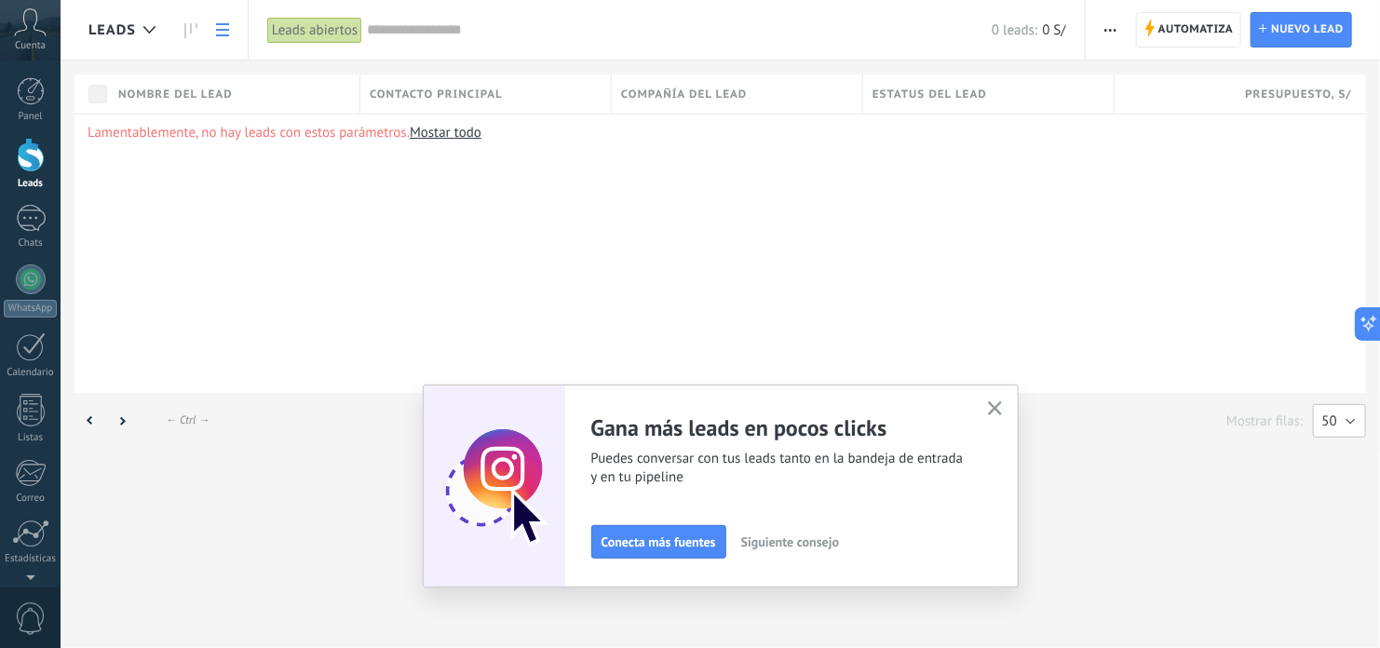
click at [1337, 423] on button "50" at bounding box center [1339, 421] width 53 height 34
click at [1016, 273] on div "Lamentablemente, no hay leads con estos parámetros. Mostar todo" at bounding box center [719, 253] width 1291 height 279
click at [998, 409] on icon "button" at bounding box center [995, 408] width 14 height 14
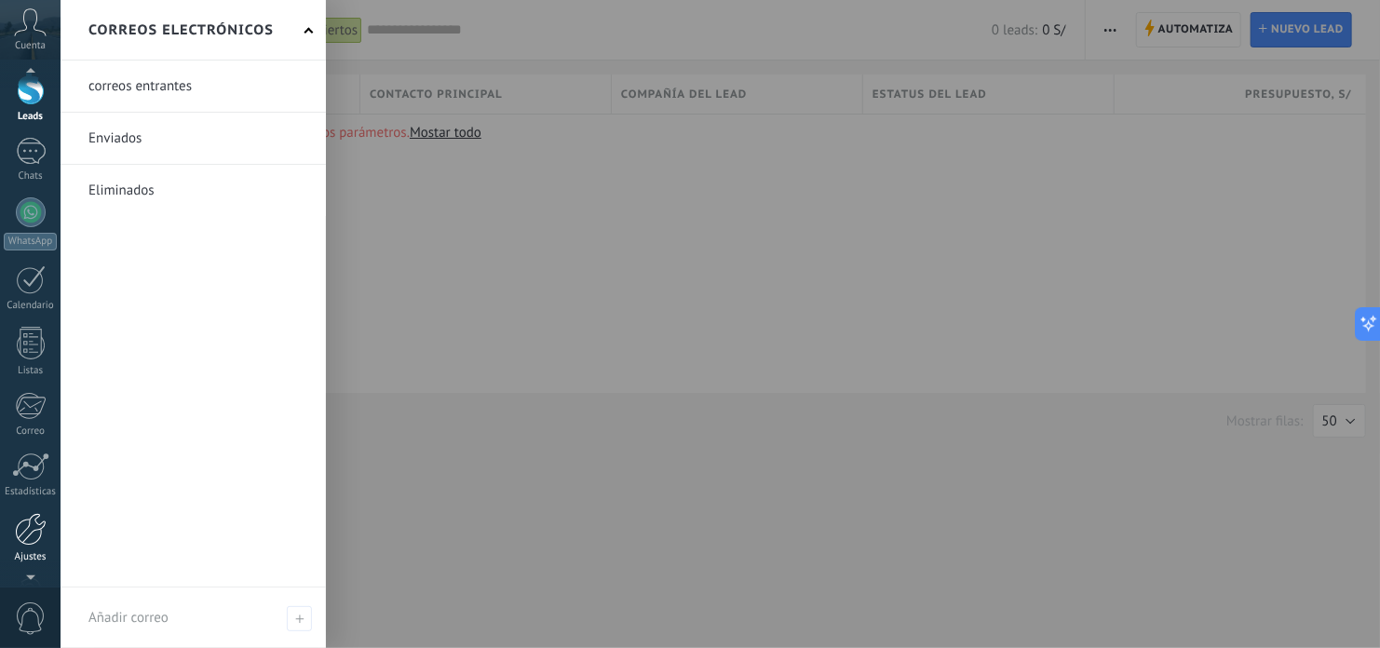
scroll to position [126, 0]
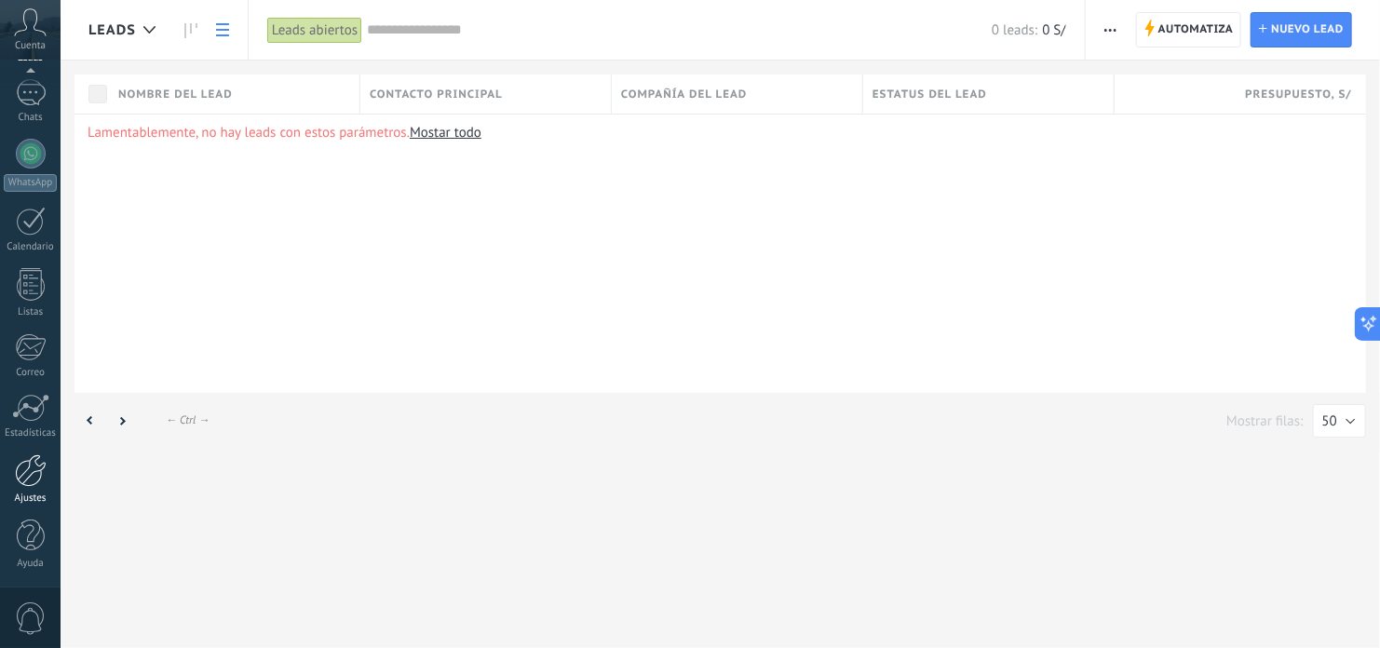
click at [20, 469] on div at bounding box center [31, 470] width 32 height 33
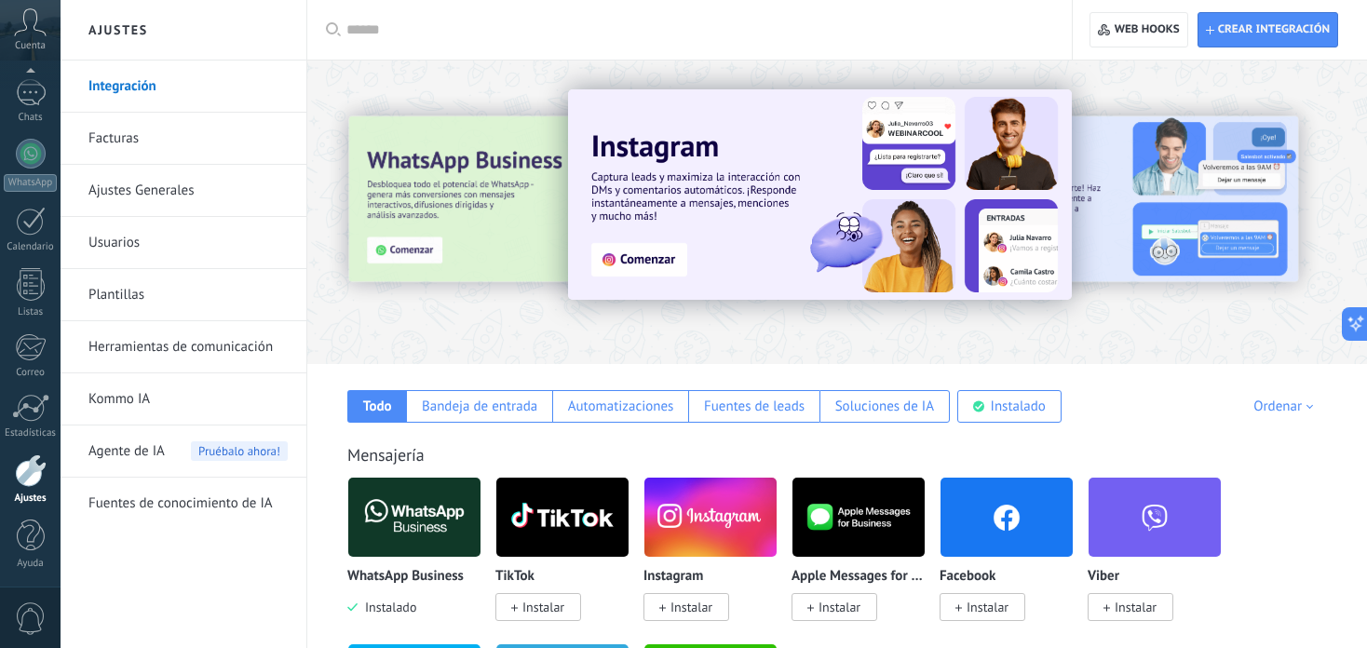
click at [122, 241] on link "Usuarios" at bounding box center [187, 243] width 199 height 52
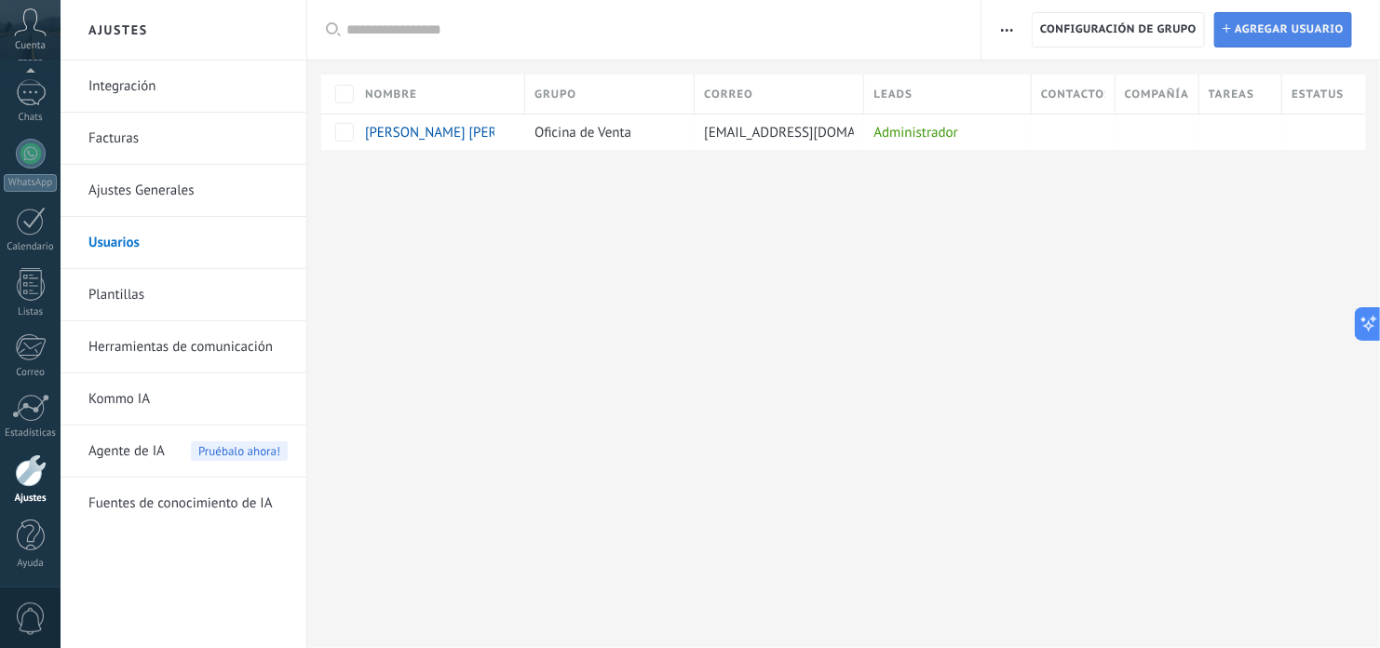
click at [1285, 37] on span "Agregar usuario" at bounding box center [1289, 30] width 109 height 34
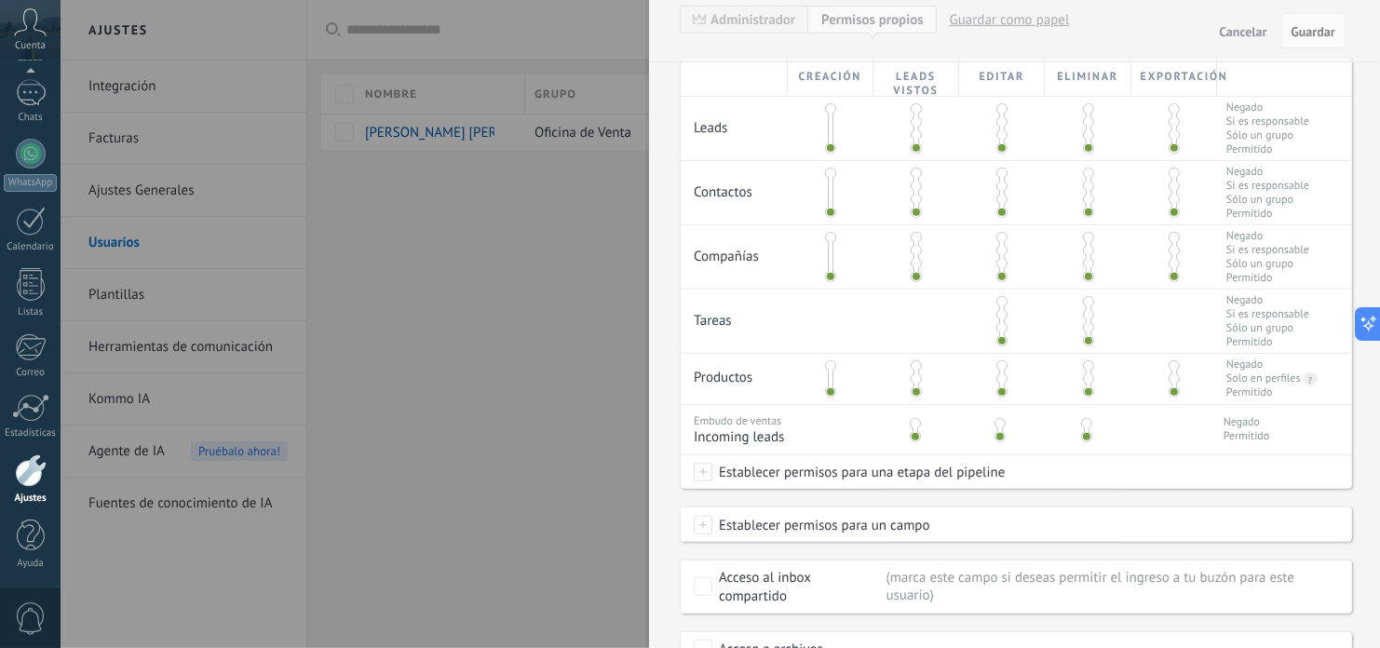
scroll to position [279, 0]
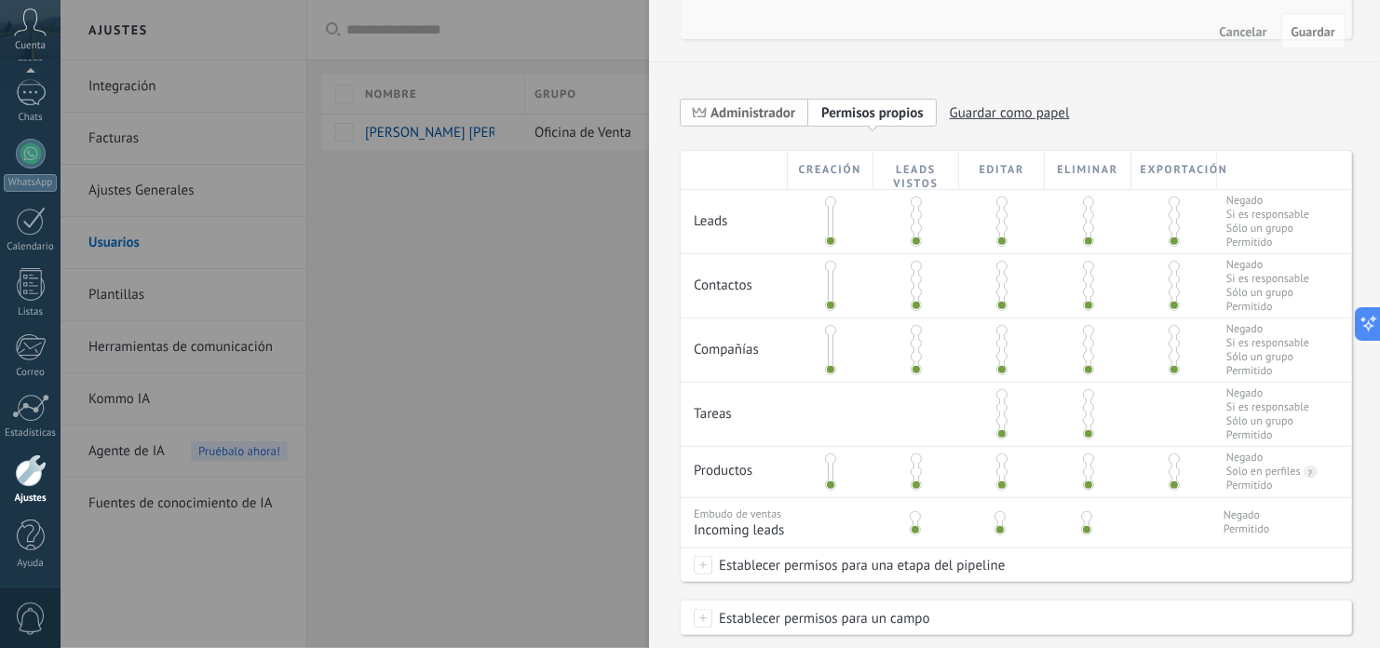
click at [765, 116] on span "Administrador" at bounding box center [752, 113] width 85 height 18
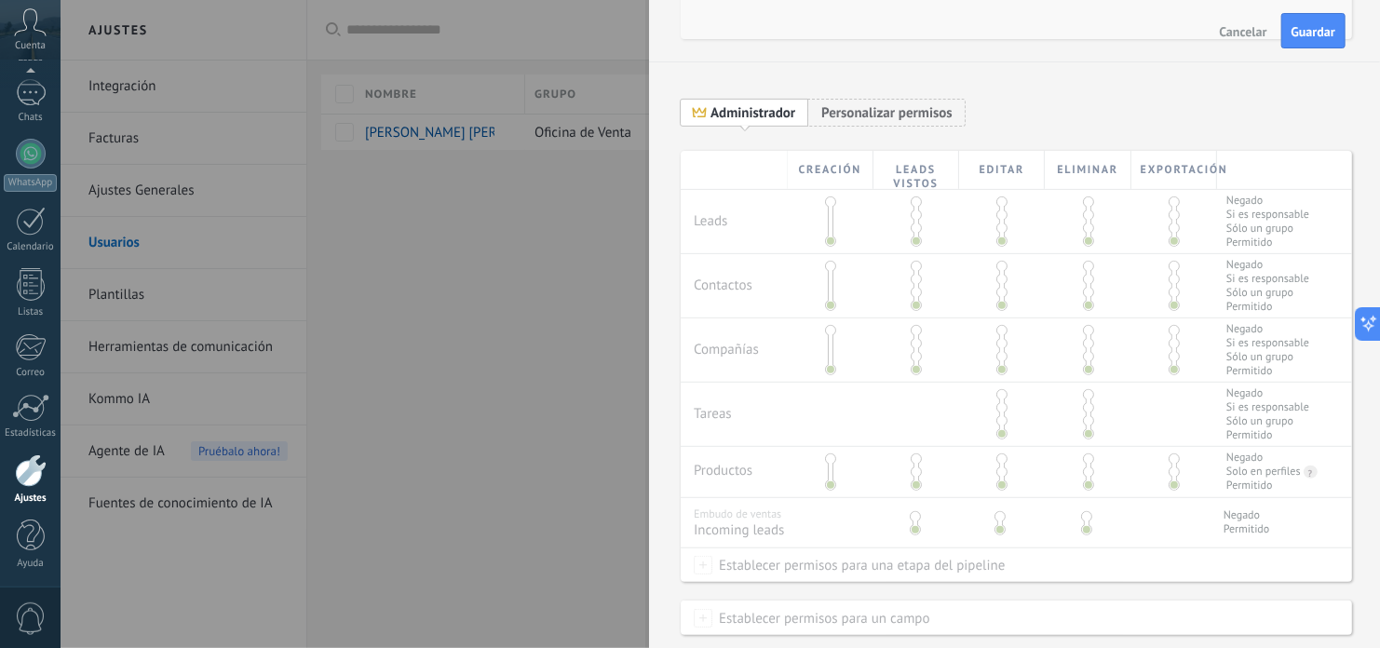
click at [902, 246] on div "Creación Leads vistos Editar Eliminar Exportación Leads Negado Si es responsabl…" at bounding box center [1016, 455] width 671 height 609
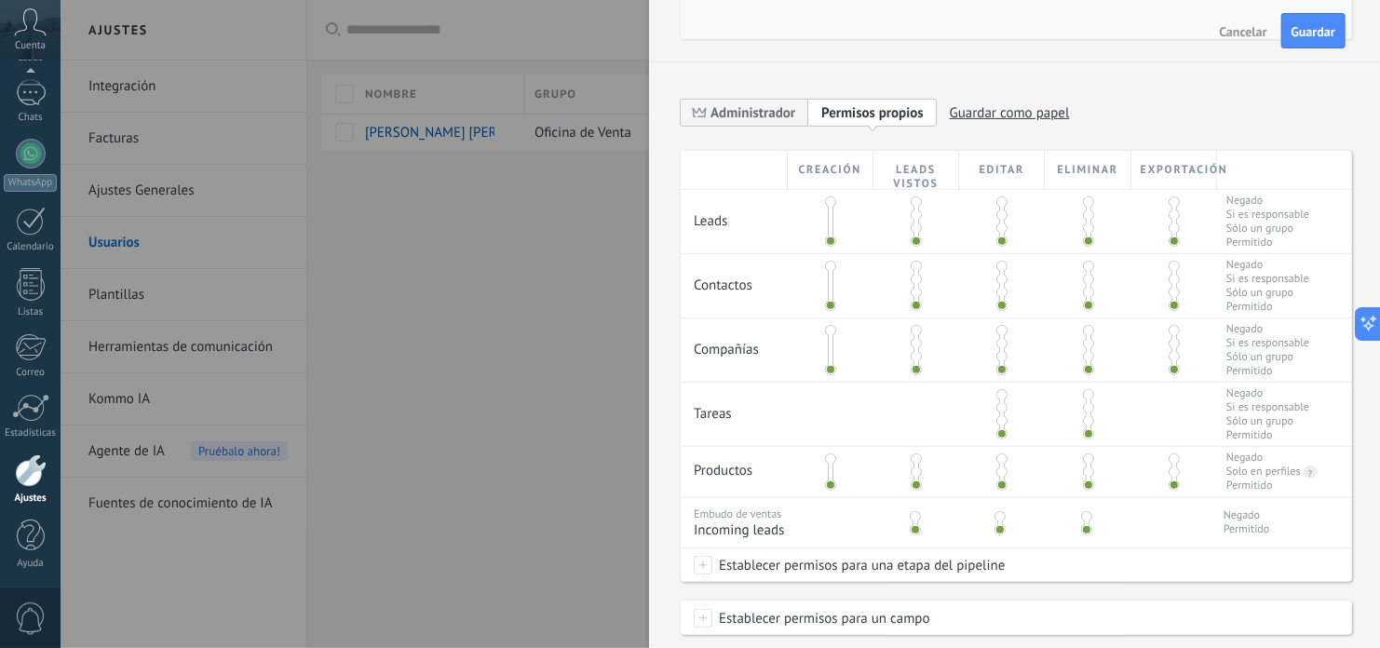
click at [834, 239] on div at bounding box center [831, 221] width 86 height 63
click at [758, 116] on span "Administrador" at bounding box center [752, 113] width 85 height 18
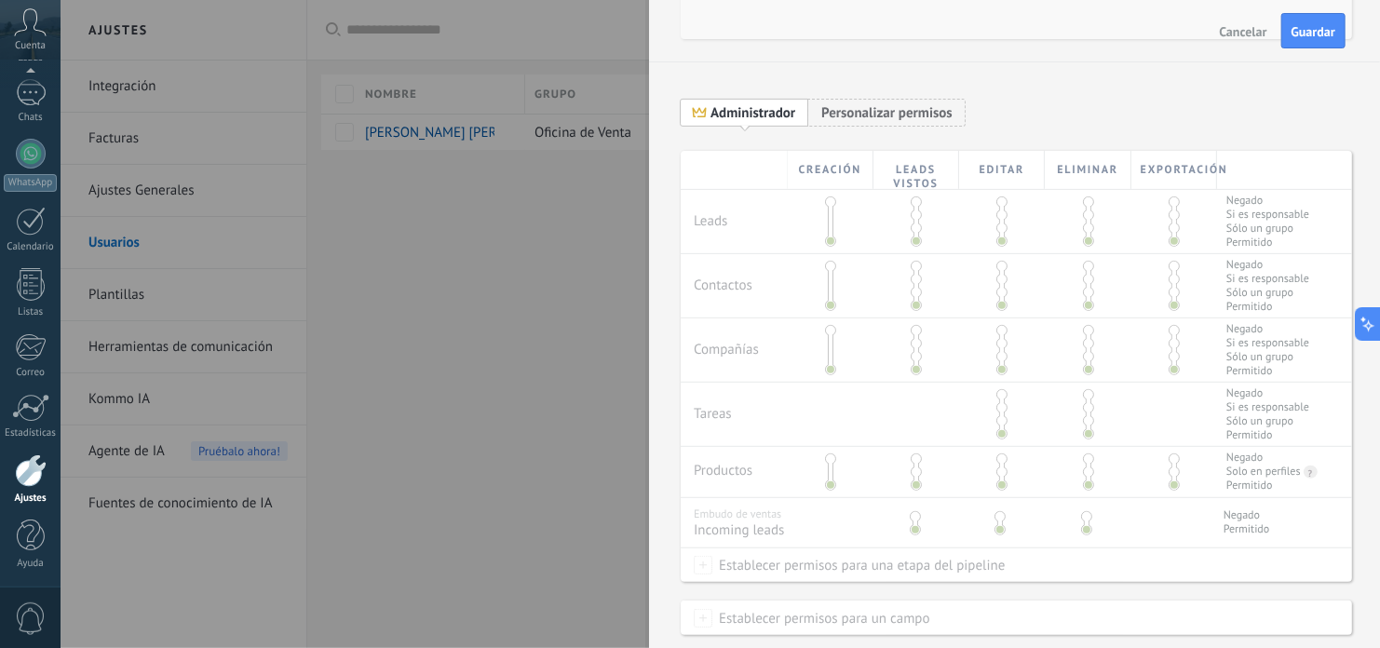
click at [852, 257] on div "Creación Leads vistos Editar Eliminar Exportación Leads Negado Si es responsabl…" at bounding box center [1016, 455] width 671 height 609
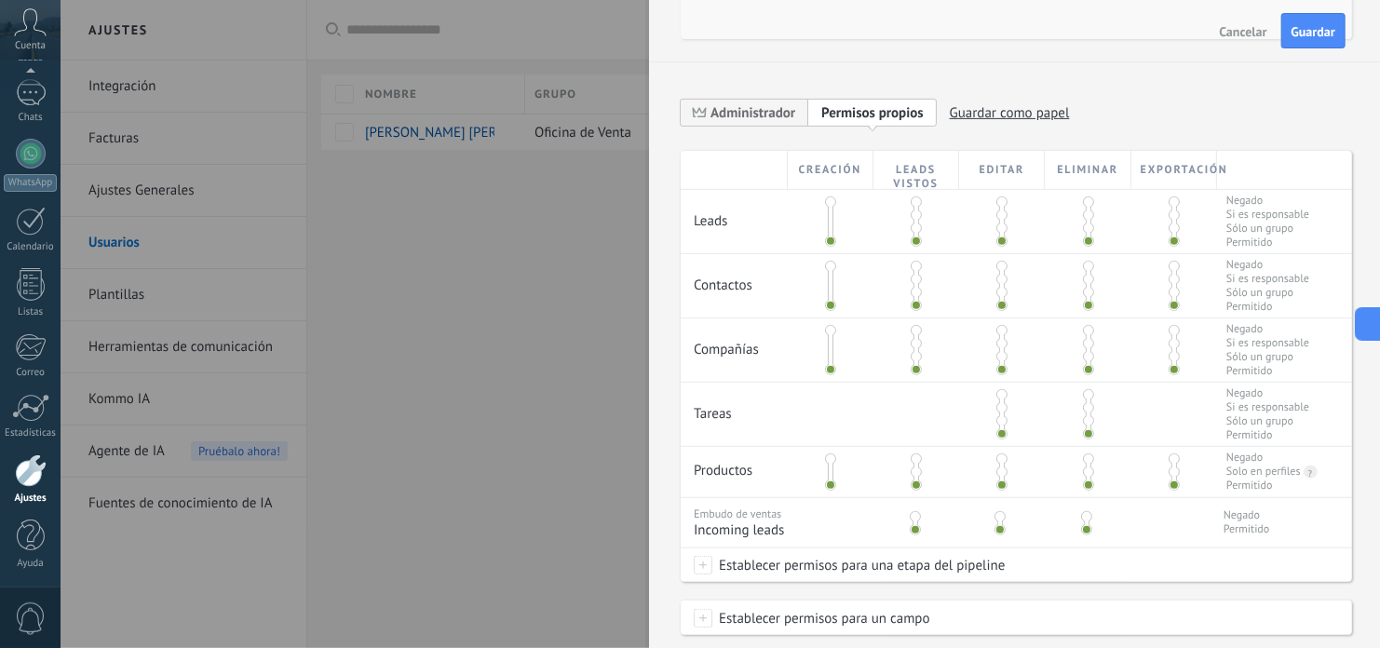
click at [821, 307] on div at bounding box center [831, 285] width 86 height 63
click at [825, 212] on span at bounding box center [830, 214] width 11 height 11
click at [828, 240] on span at bounding box center [830, 241] width 11 height 11
click at [830, 198] on span at bounding box center [830, 201] width 11 height 11
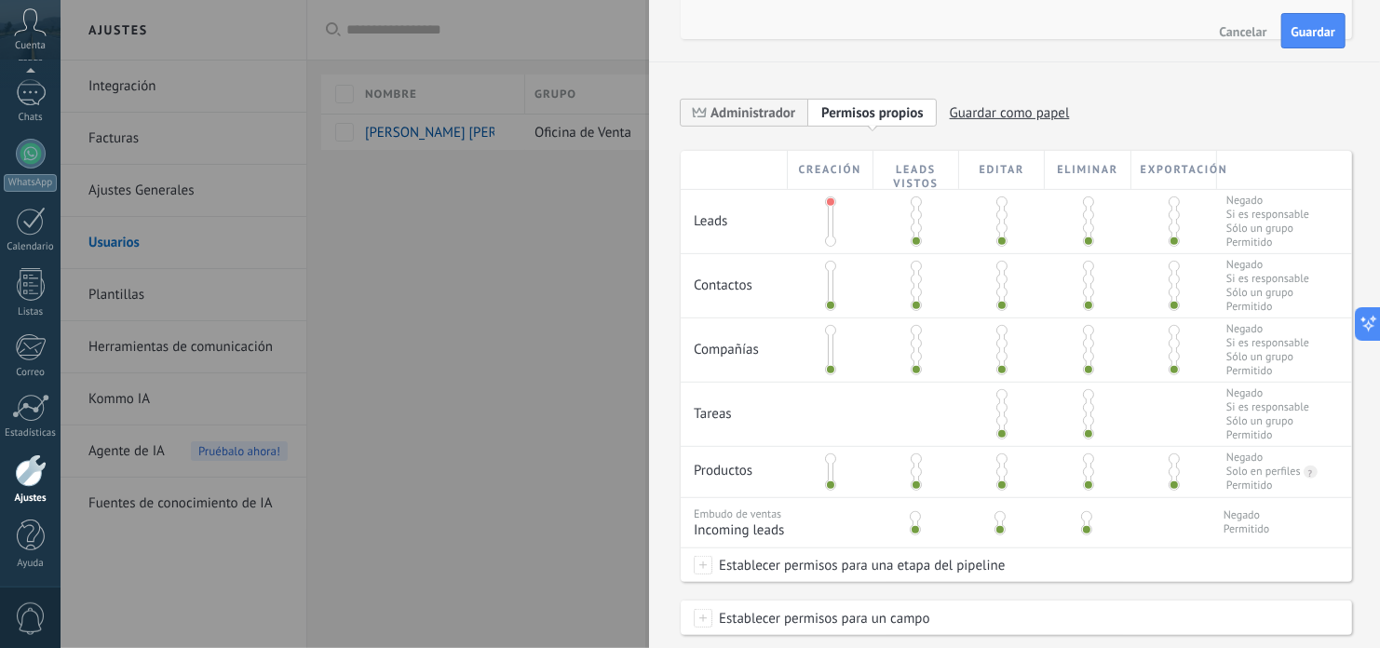
click at [831, 238] on span at bounding box center [830, 241] width 11 height 11
click at [872, 115] on span "Permisos propios" at bounding box center [872, 113] width 102 height 18
click at [1024, 115] on span "Guardar como papel" at bounding box center [1010, 113] width 120 height 29
click at [763, 109] on span "Administrador" at bounding box center [752, 113] width 85 height 18
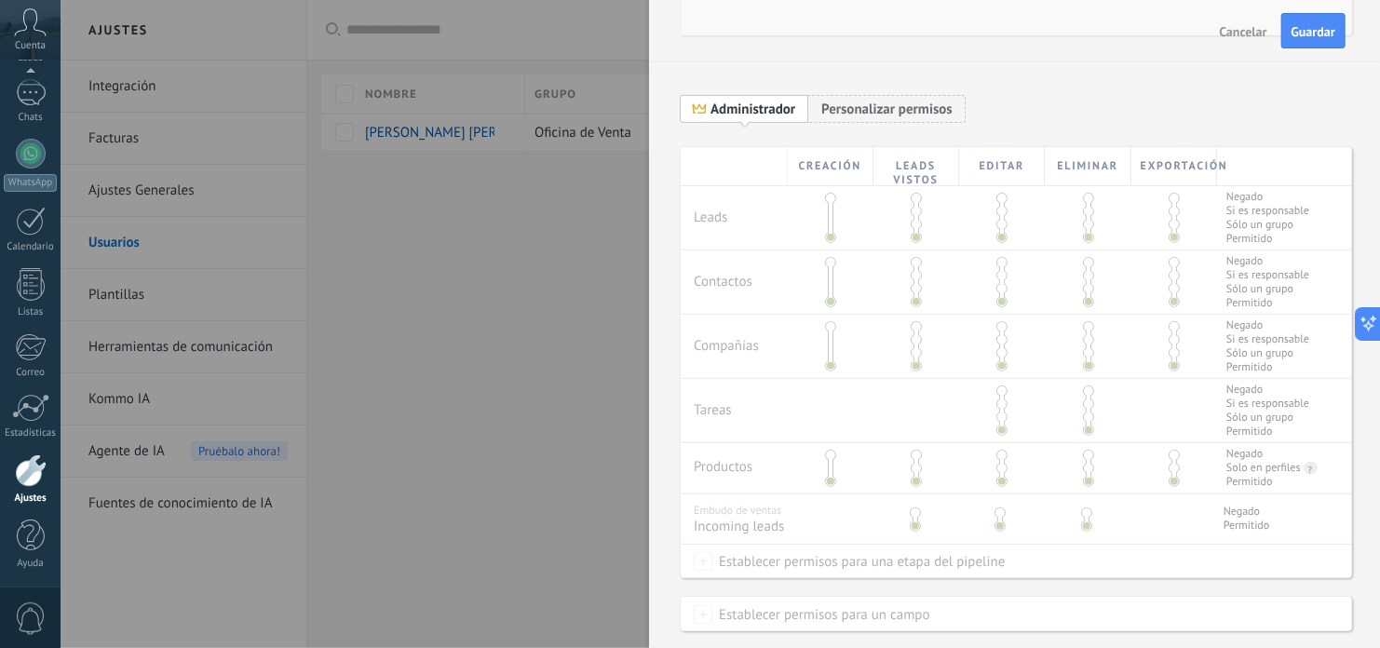
scroll to position [458, 0]
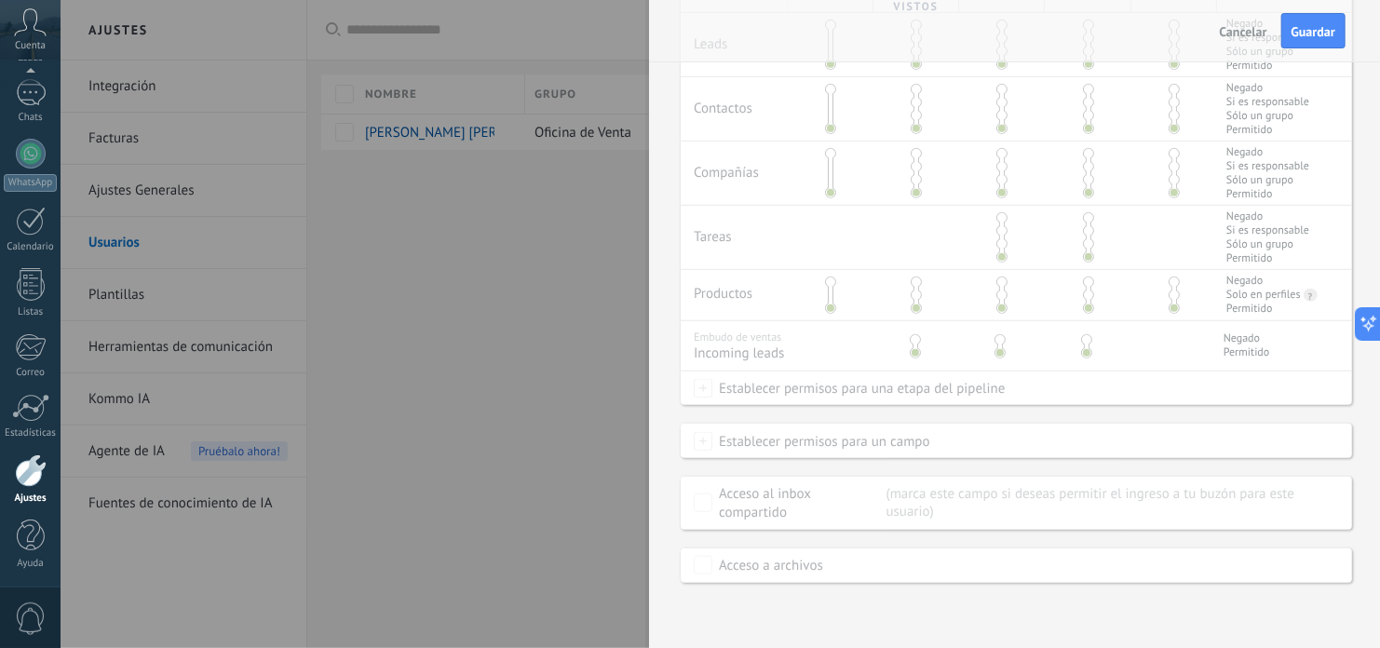
click at [575, 332] on div at bounding box center [690, 324] width 1380 height 648
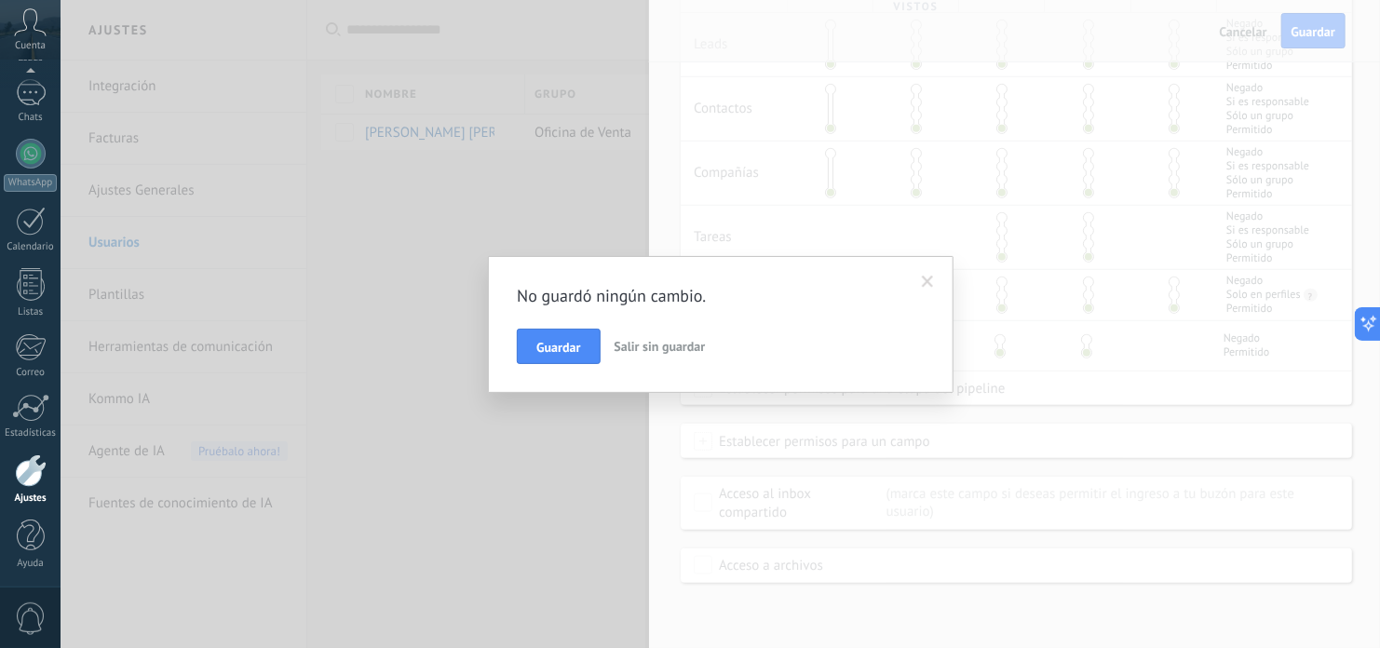
click at [655, 344] on span "Salir sin guardar" at bounding box center [659, 346] width 91 height 17
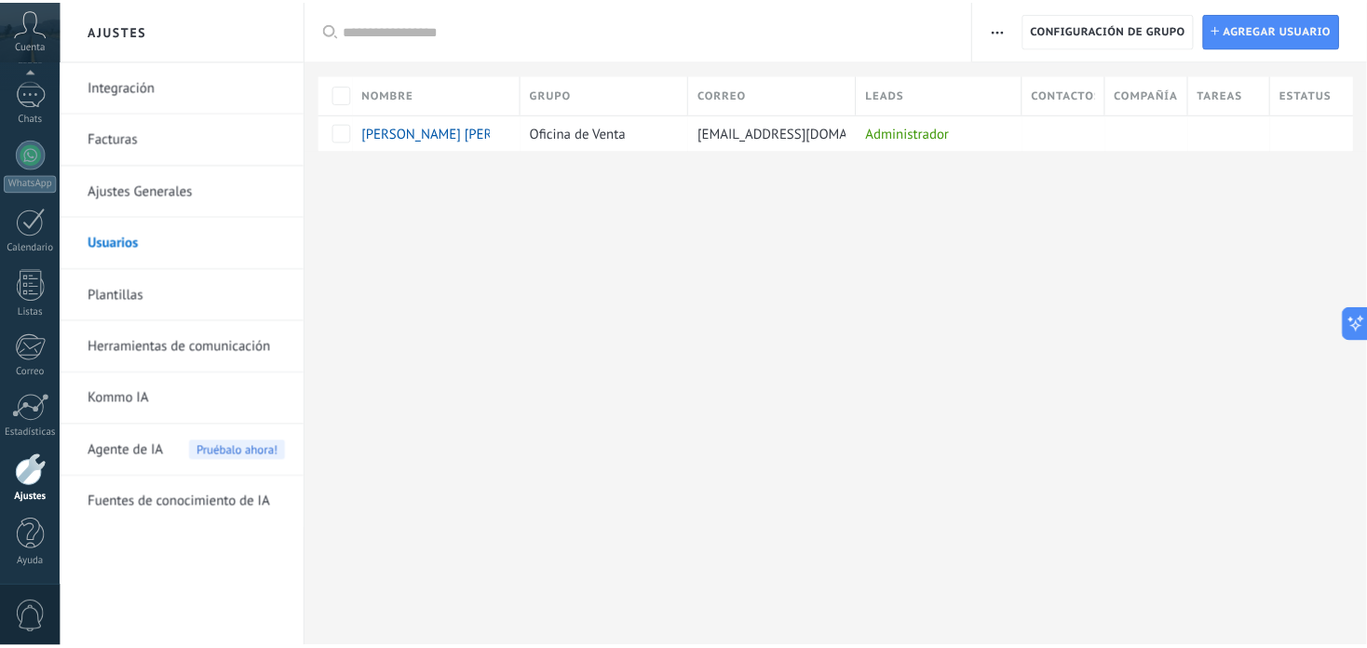
scroll to position [0, 0]
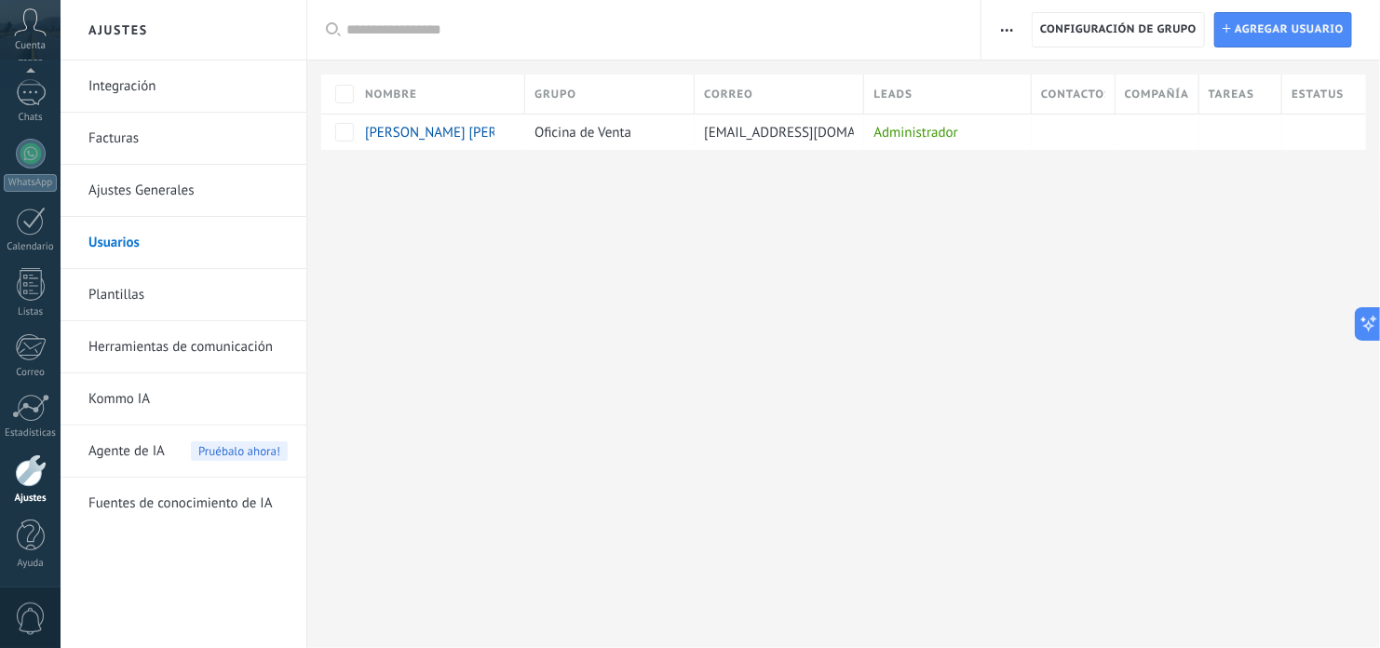
click at [132, 348] on link "Herramientas de comunicación" at bounding box center [187, 347] width 199 height 52
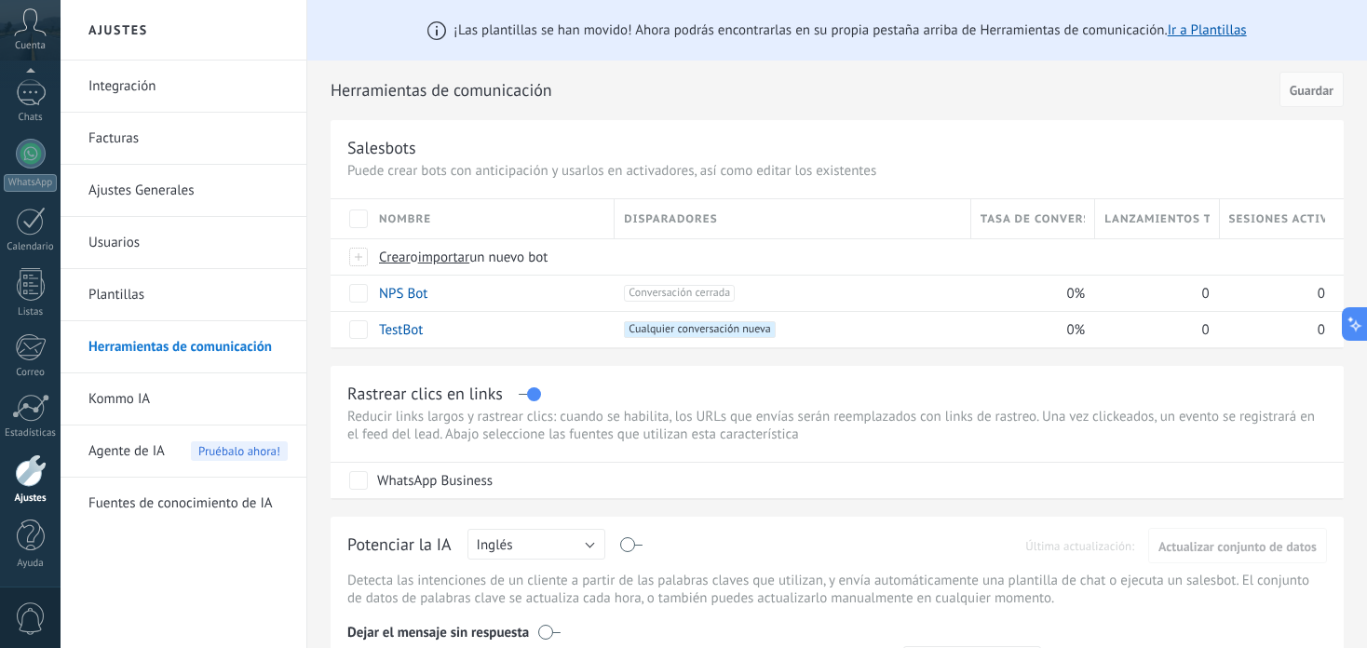
click at [126, 293] on link "Plantillas" at bounding box center [187, 295] width 199 height 52
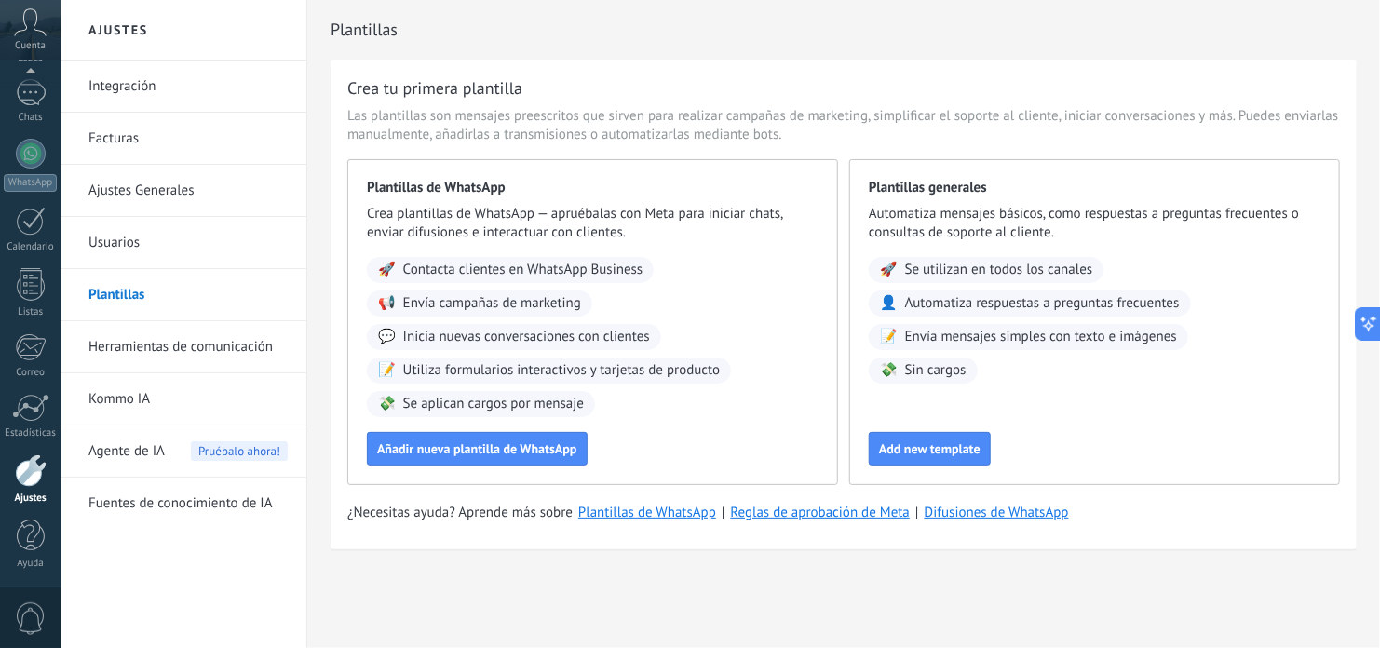
click at [122, 240] on link "Usuarios" at bounding box center [187, 243] width 199 height 52
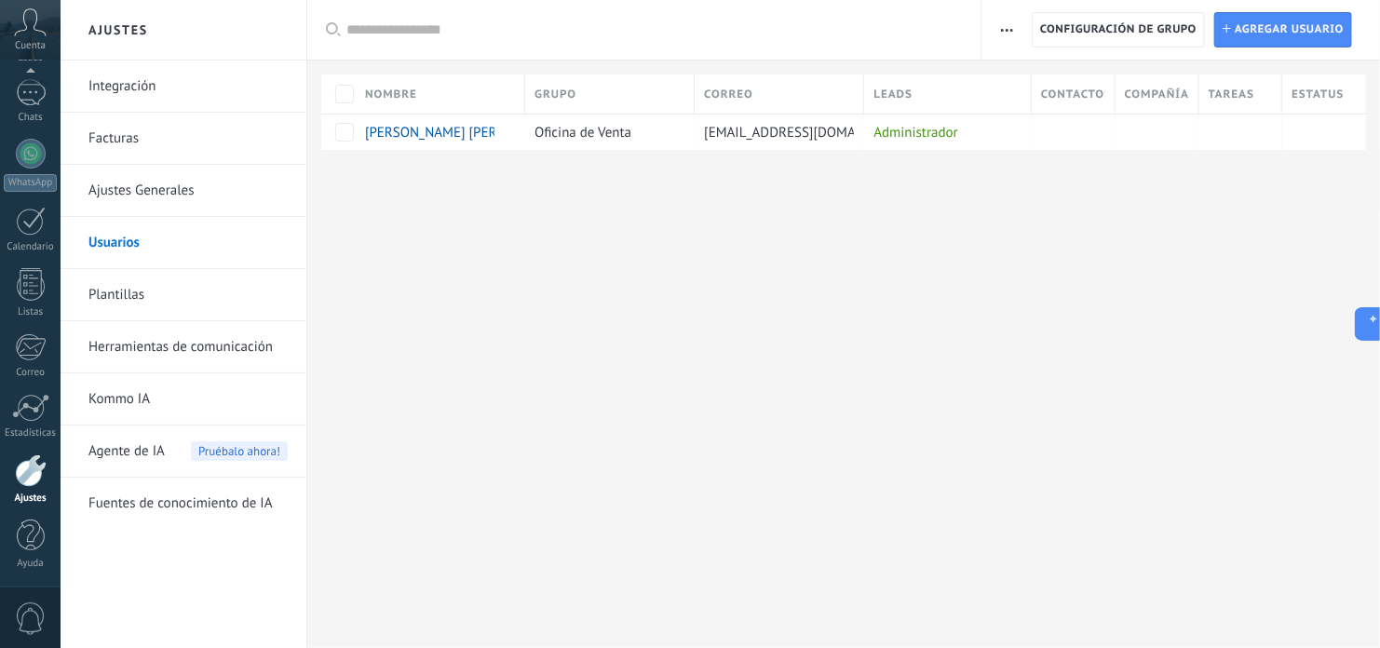
click at [124, 195] on link "Ajustes Generales" at bounding box center [187, 191] width 199 height 52
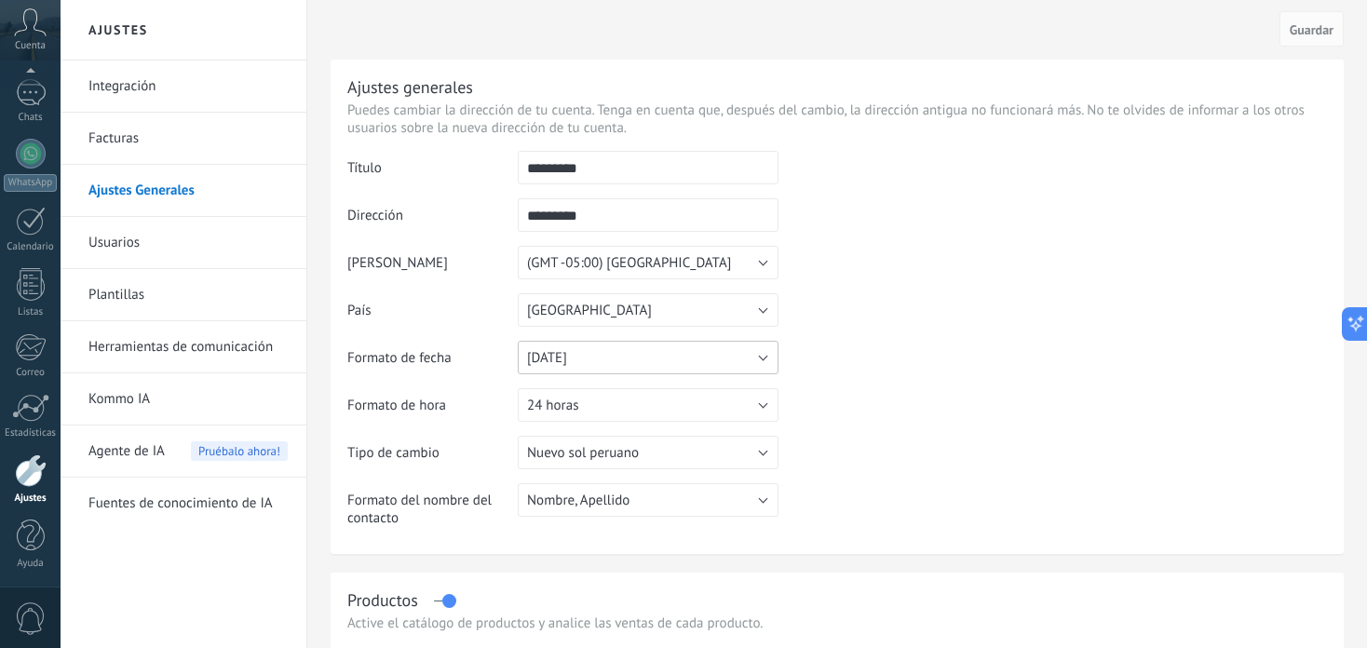
click at [760, 358] on button "31.12.2025" at bounding box center [648, 358] width 261 height 34
click at [601, 391] on span "12/31/2025" at bounding box center [638, 390] width 265 height 18
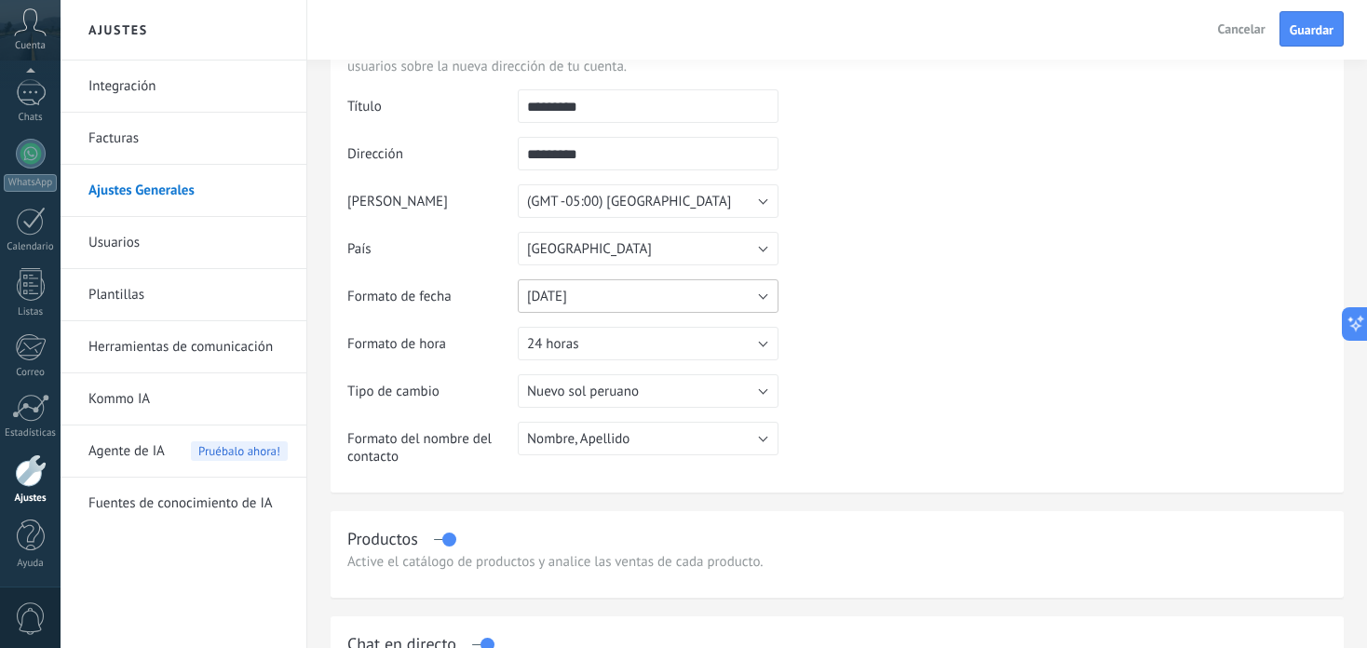
scroll to position [93, 0]
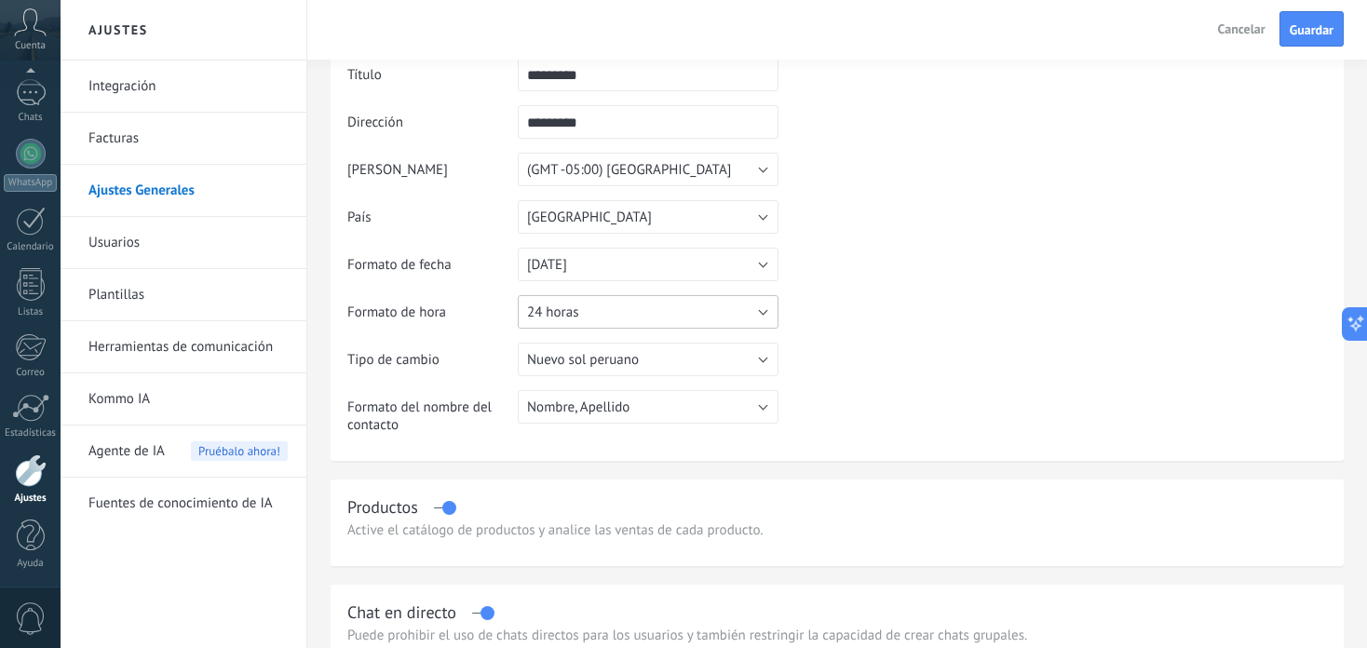
click at [757, 315] on button "24 horas" at bounding box center [648, 312] width 261 height 34
click at [757, 315] on span "24 horas" at bounding box center [638, 313] width 265 height 18
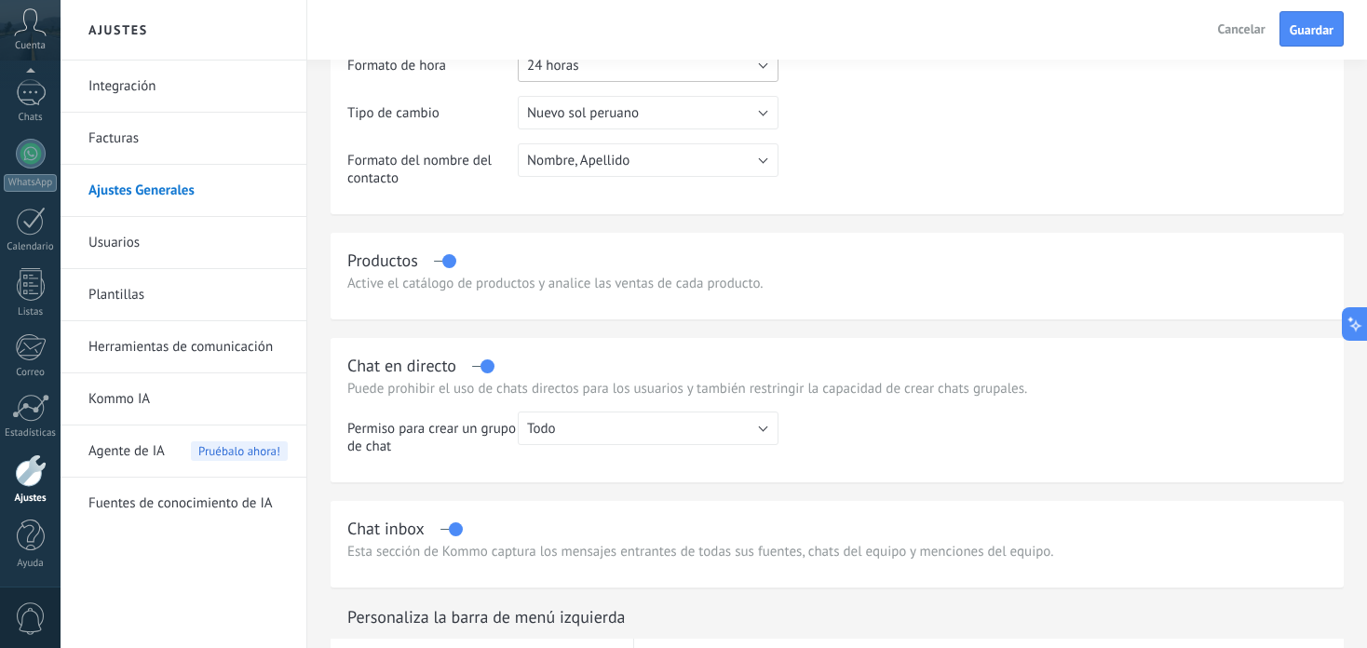
scroll to position [372, 0]
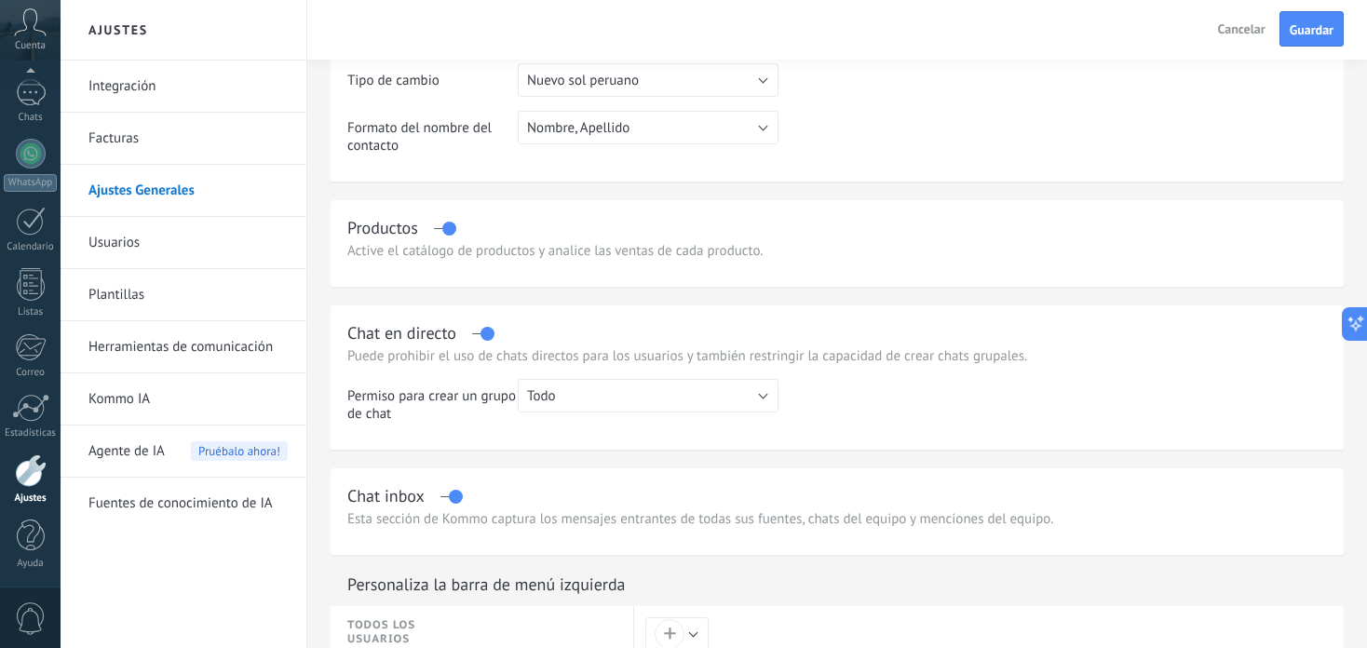
click at [495, 254] on div "Active el catálogo de productos y analice las ventas de cada producto." at bounding box center [836, 251] width 979 height 18
click at [395, 233] on div "Productos" at bounding box center [382, 227] width 71 height 21
click at [441, 233] on div "Productos" at bounding box center [836, 227] width 979 height 21
click at [449, 229] on label at bounding box center [444, 228] width 21 height 1
click at [447, 229] on label at bounding box center [444, 228] width 21 height 1
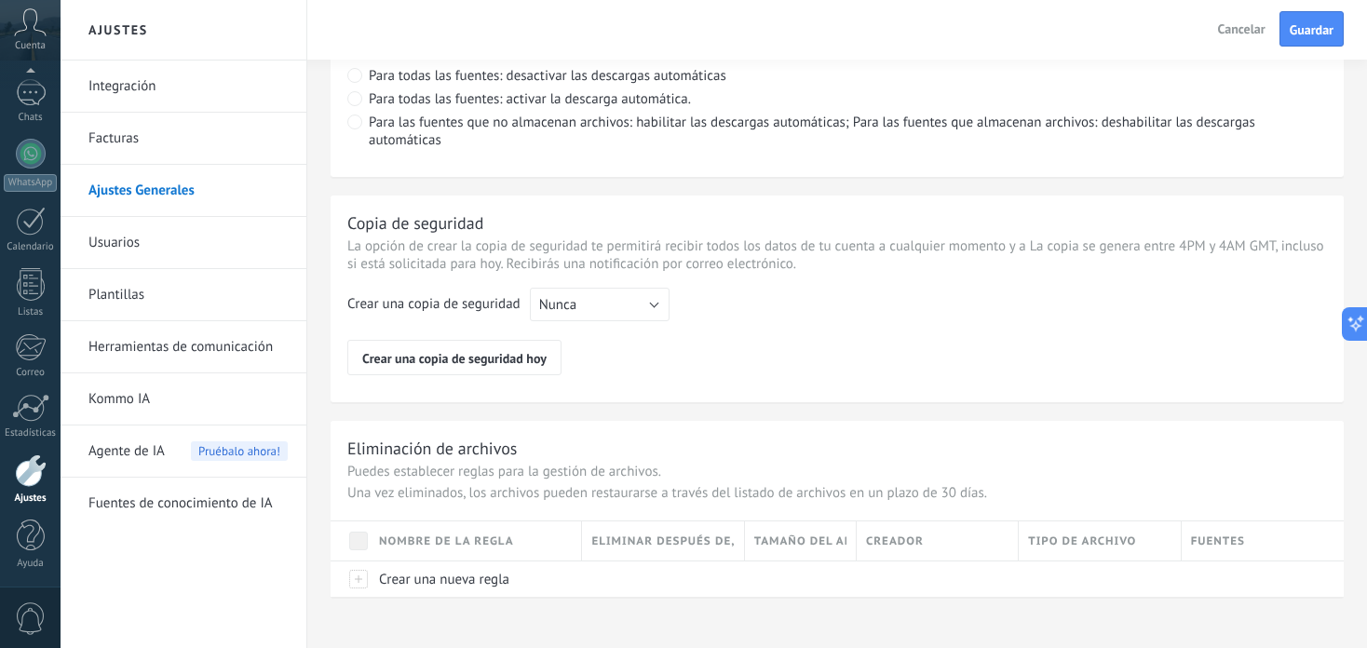
scroll to position [1424, 0]
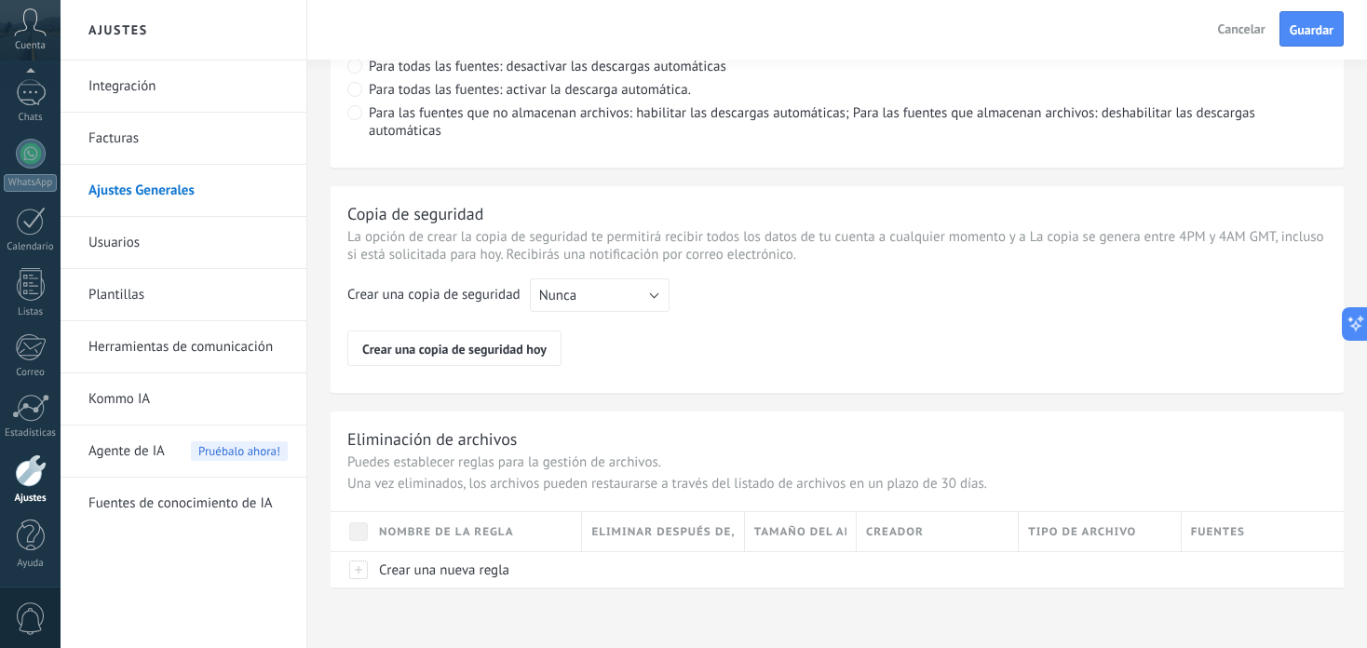
click at [115, 144] on link "Facturas" at bounding box center [187, 139] width 199 height 52
click at [1321, 32] on span "Guardar" at bounding box center [1311, 29] width 44 height 13
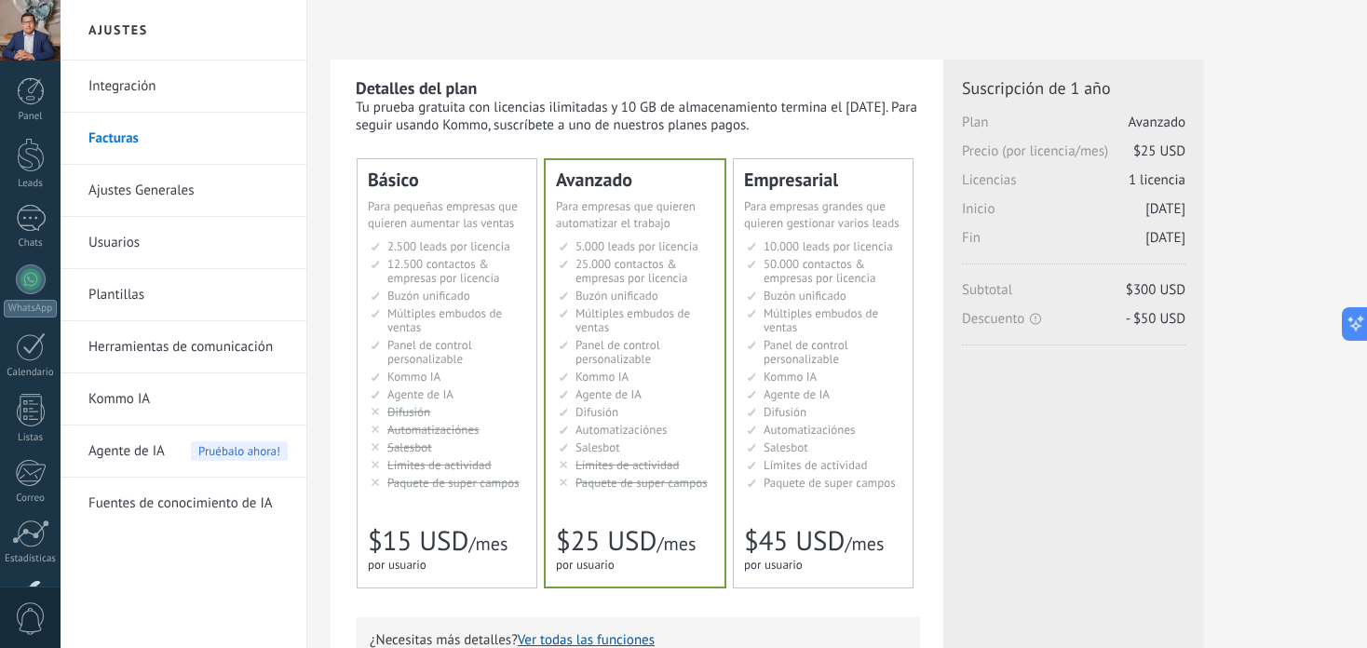
click at [436, 295] on span "Buzón unificado" at bounding box center [428, 296] width 83 height 16
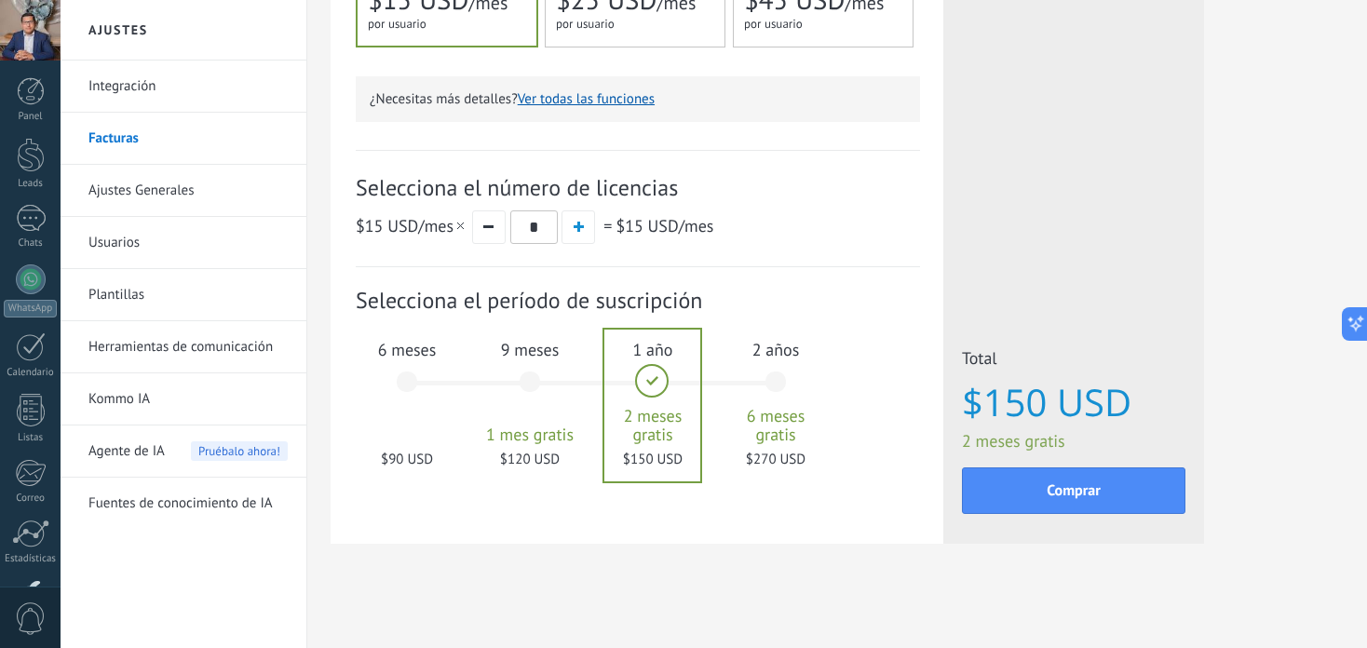
scroll to position [546, 0]
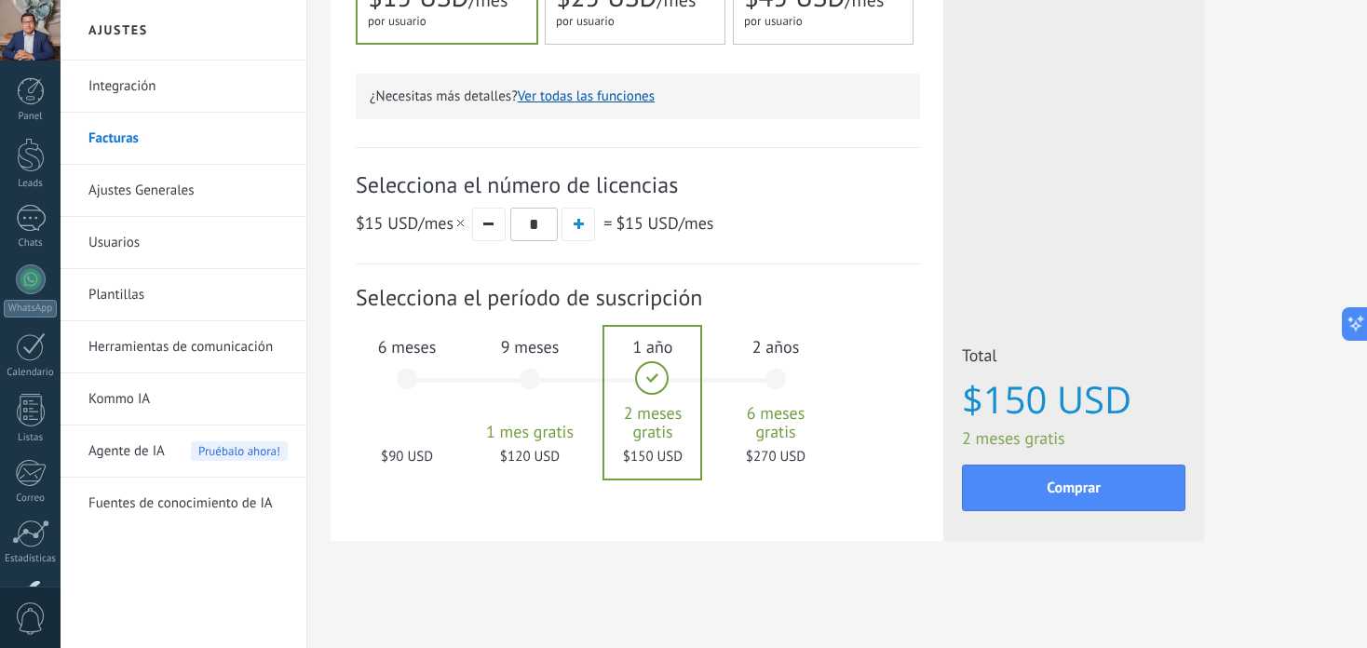
click at [425, 380] on div "6 meses $90 USD" at bounding box center [407, 387] width 101 height 131
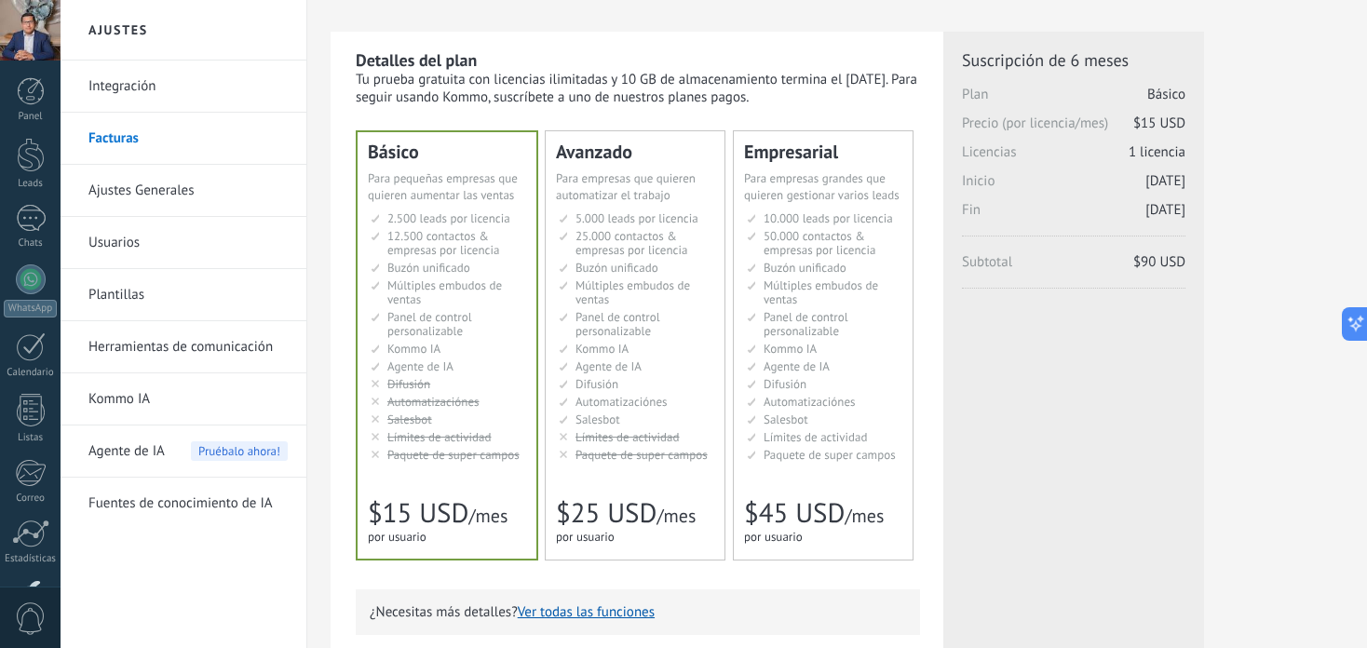
scroll to position [0, 0]
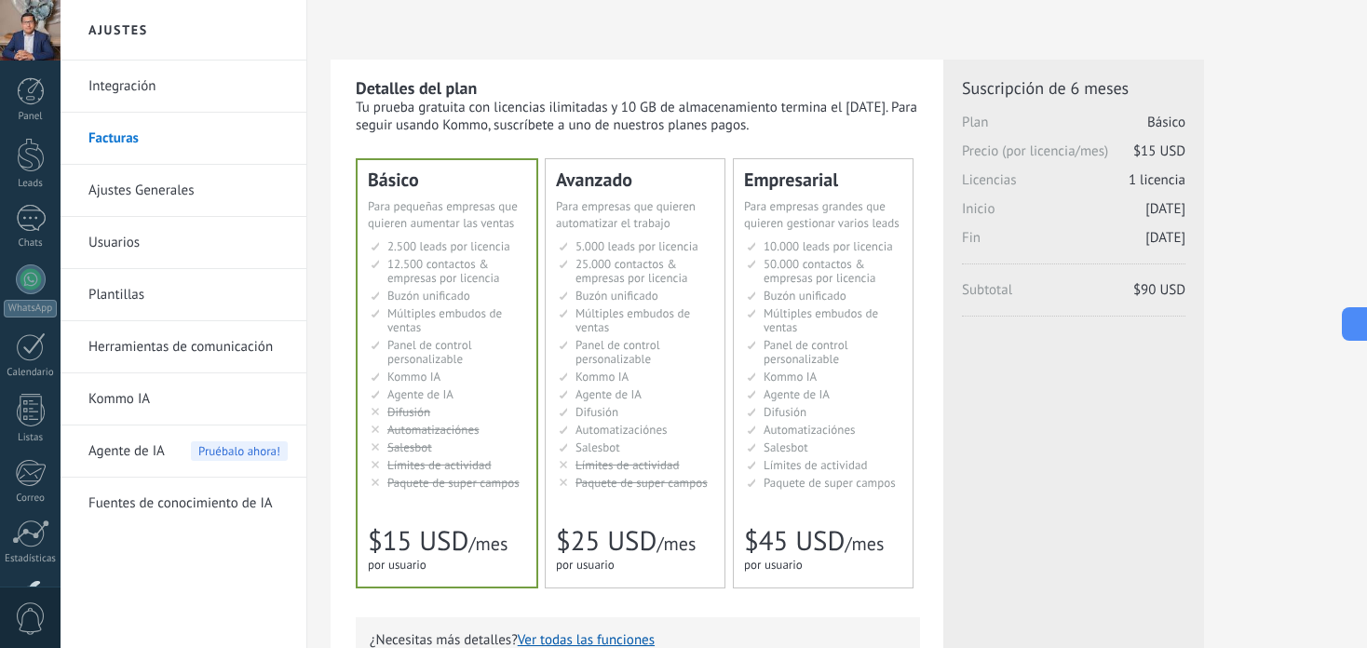
click at [137, 102] on link "Integración" at bounding box center [187, 87] width 199 height 52
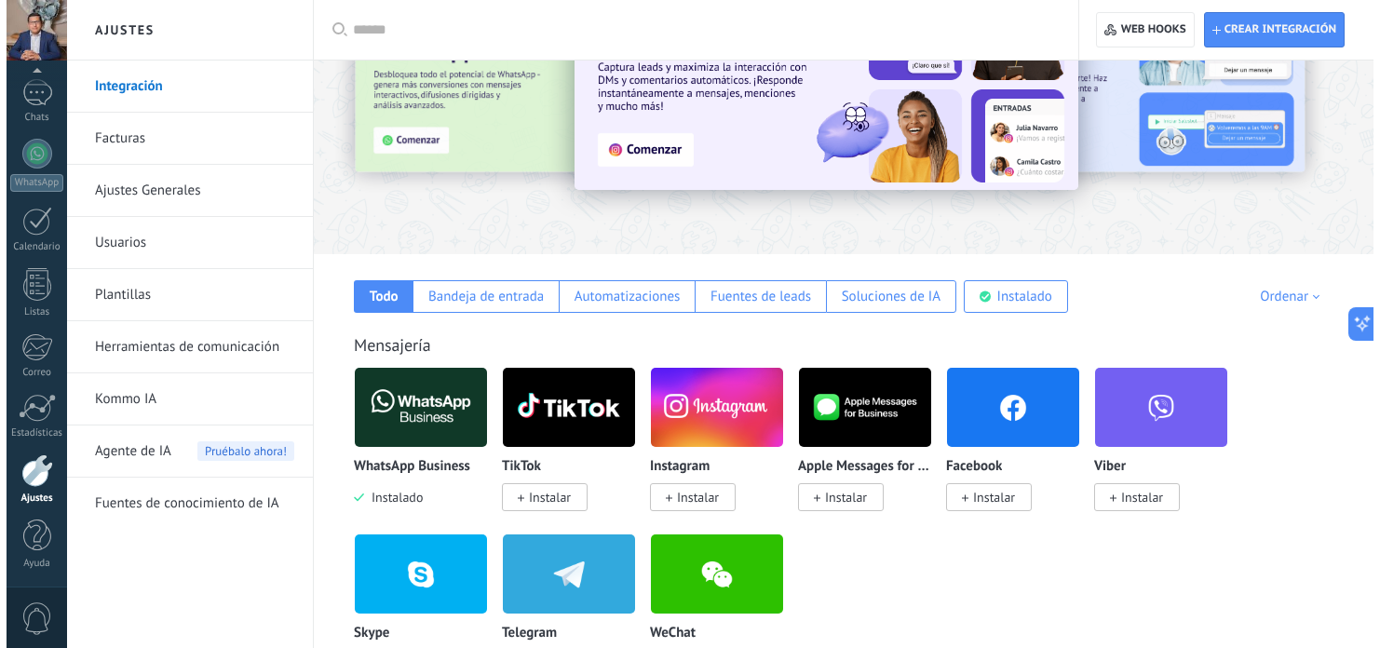
scroll to position [93, 0]
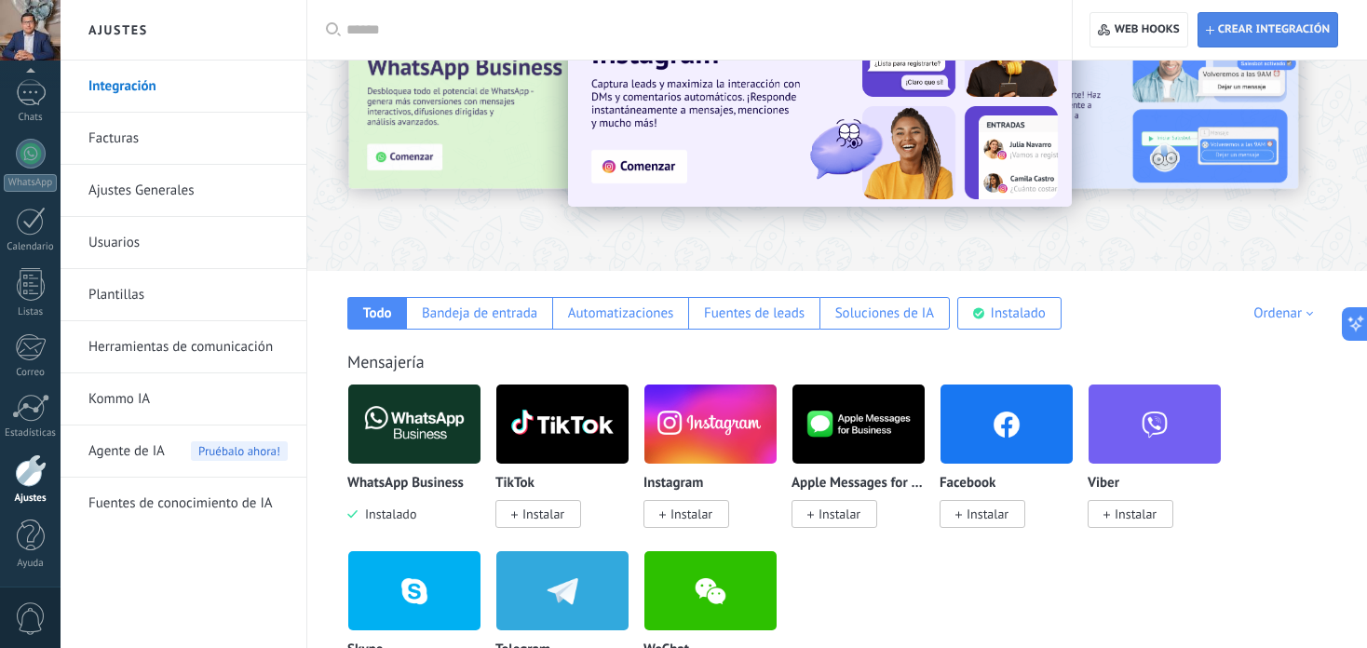
click at [1288, 20] on span "Crear integración" at bounding box center [1268, 30] width 124 height 34
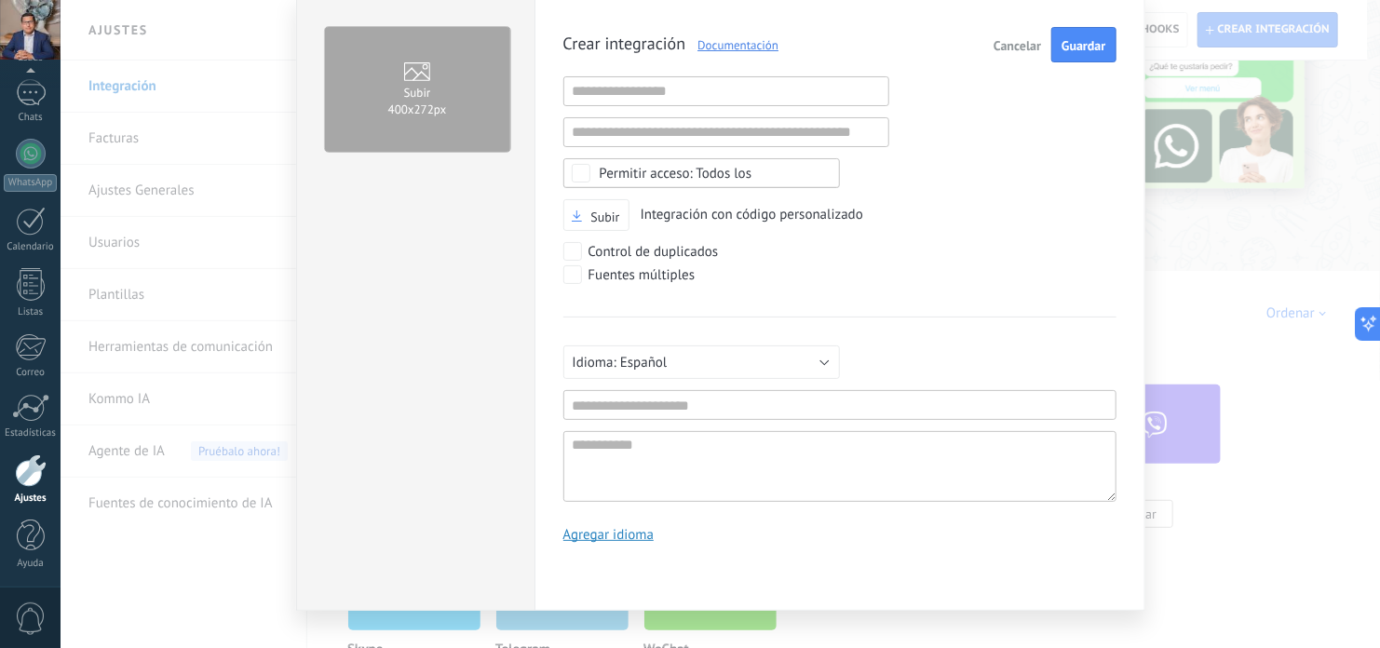
scroll to position [86, 0]
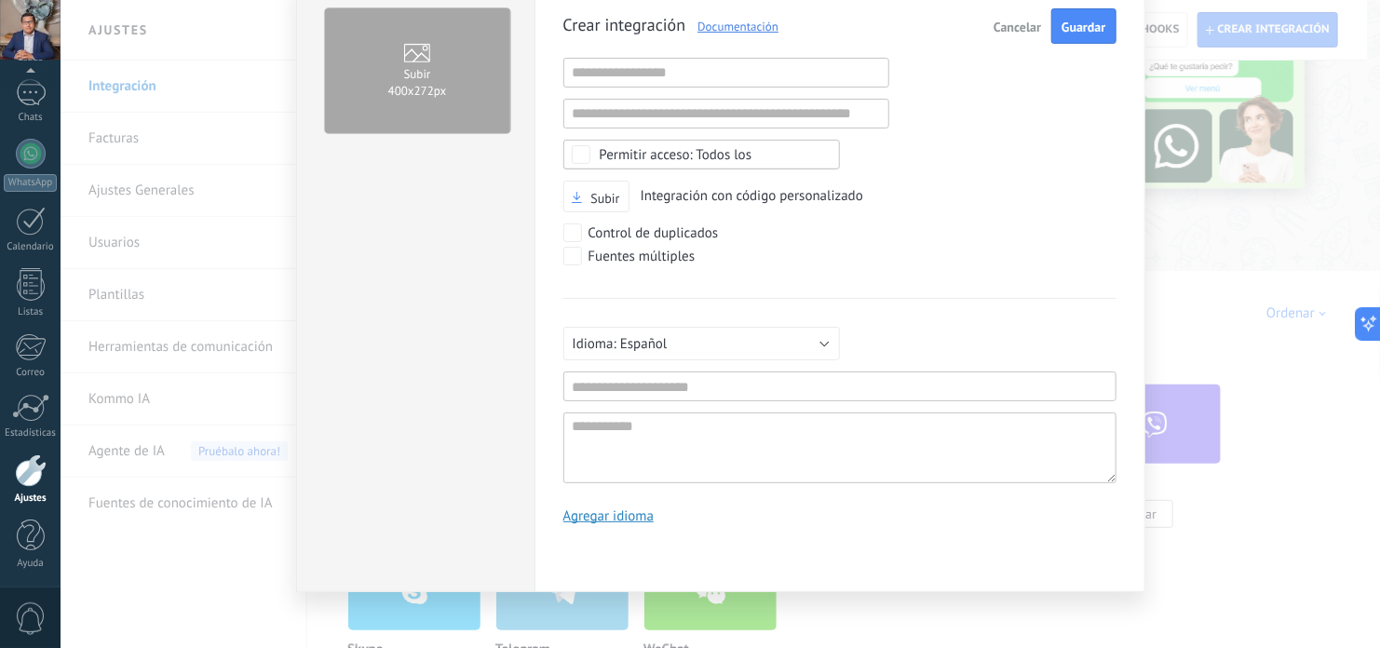
click at [1023, 36] on button "Cancelar" at bounding box center [1017, 25] width 62 height 35
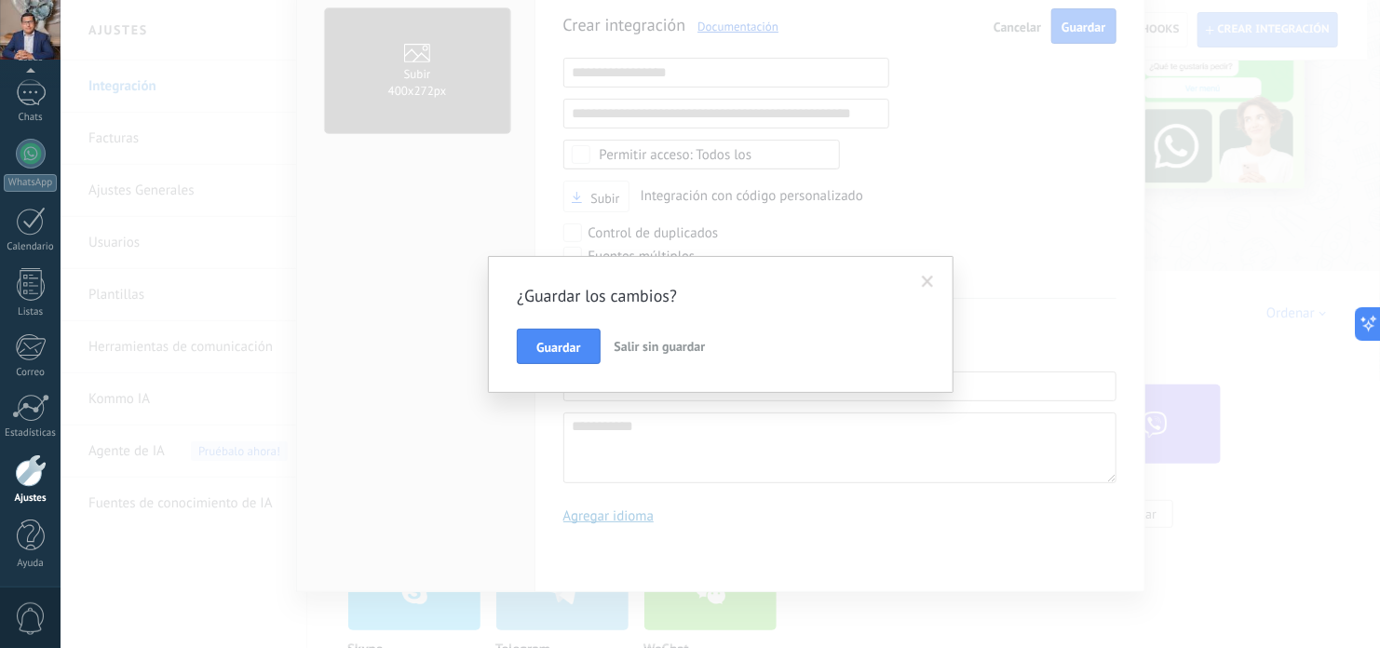
click at [655, 344] on span "Salir sin guardar" at bounding box center [659, 346] width 91 height 17
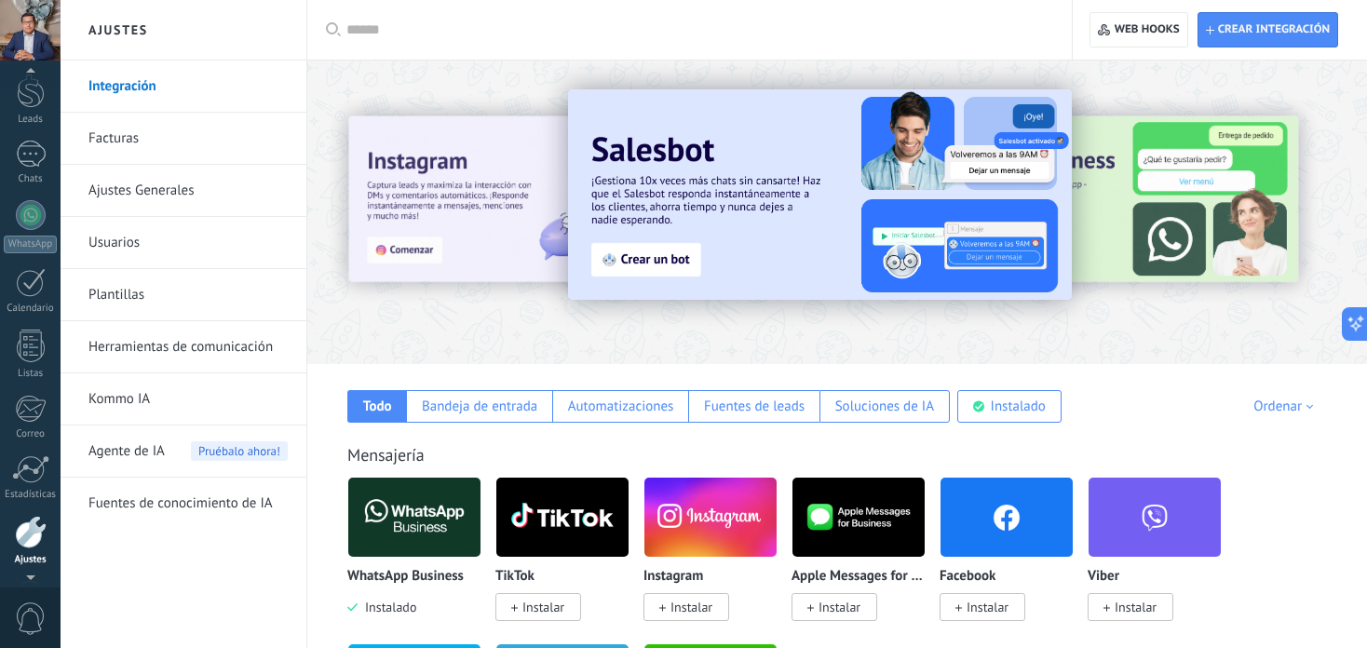
scroll to position [0, 0]
click at [35, 96] on div at bounding box center [31, 91] width 28 height 28
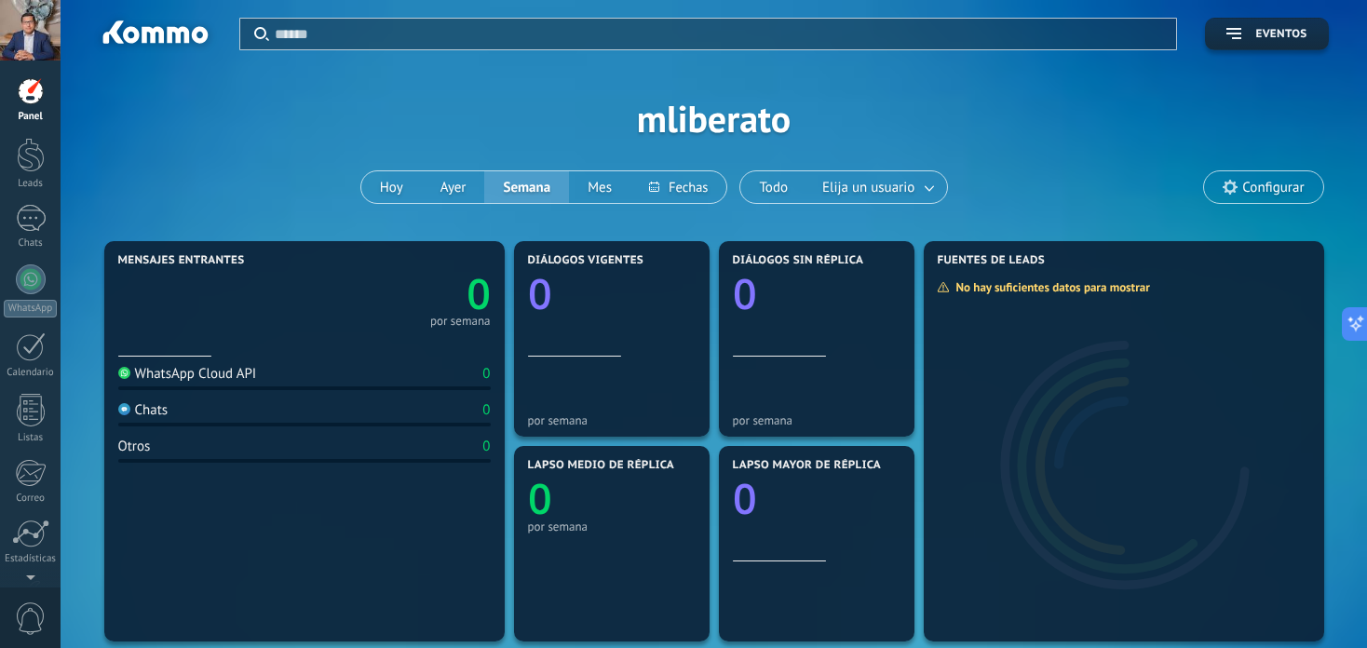
click at [209, 375] on div "WhatsApp Cloud API" at bounding box center [187, 374] width 139 height 18
click at [1075, 381] on div at bounding box center [1124, 455] width 400 height 372
click at [1303, 264] on icon at bounding box center [1303, 261] width 15 height 15
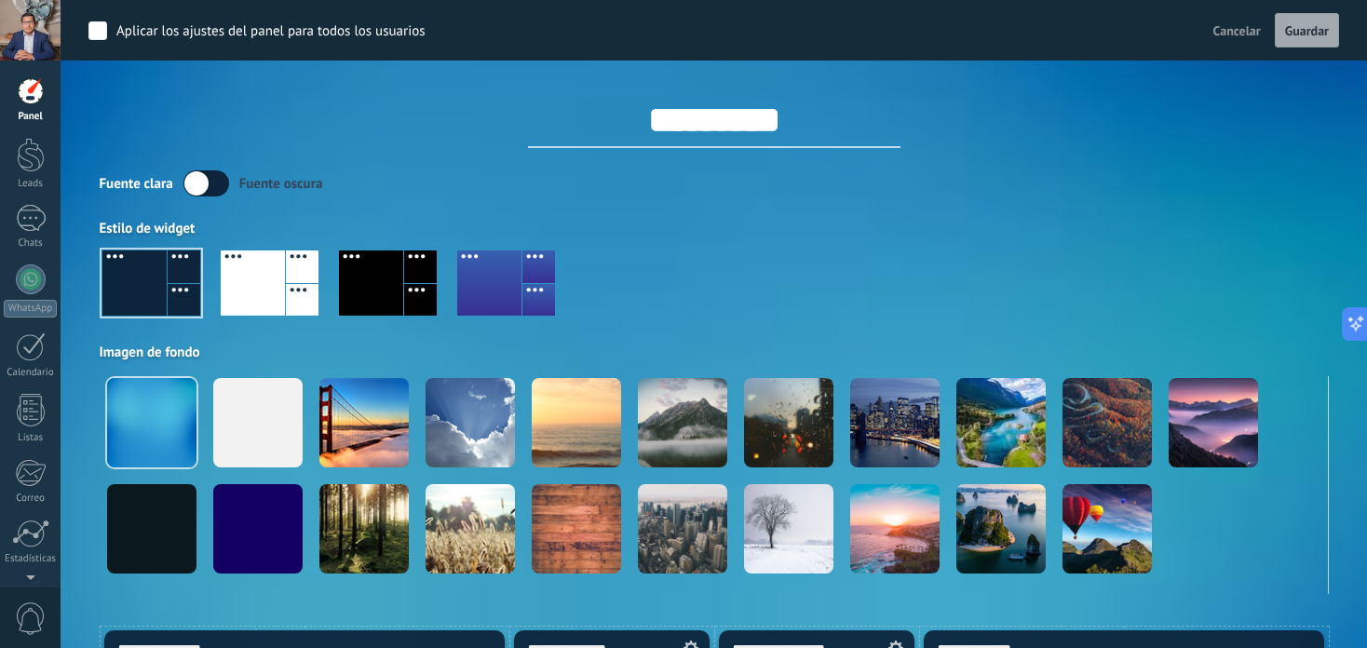
click at [1243, 27] on span "Cancelar" at bounding box center [1236, 30] width 47 height 17
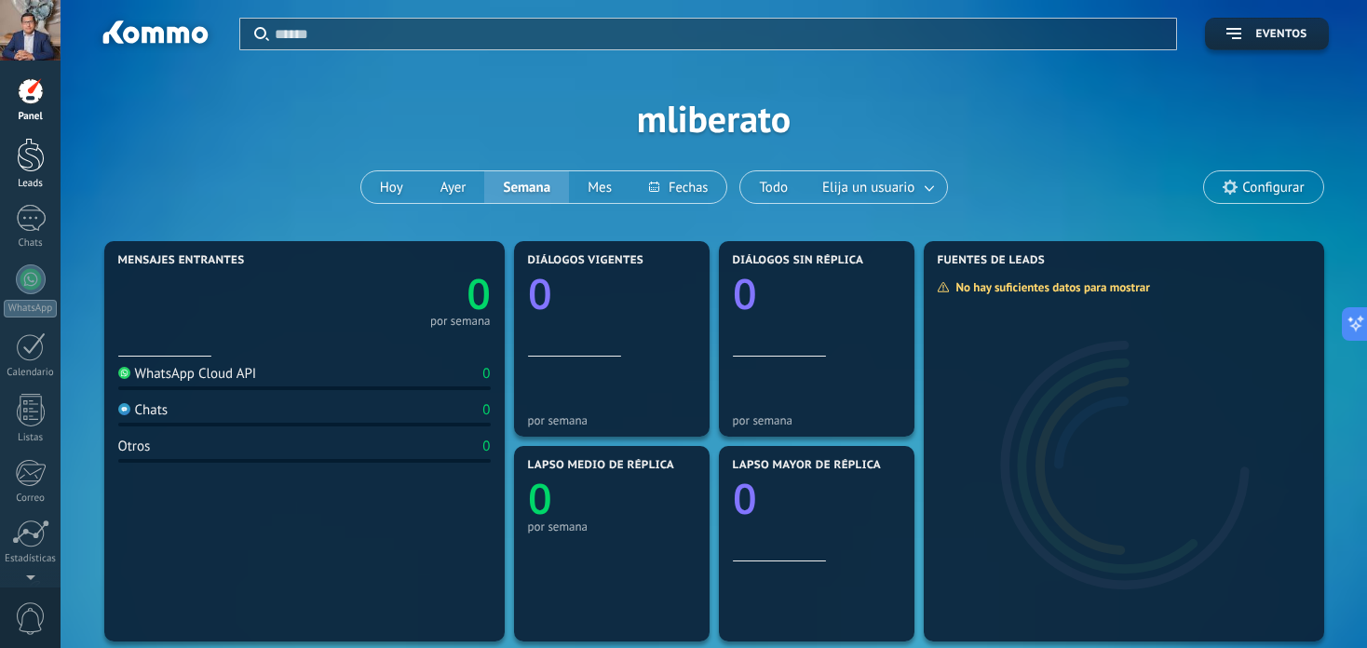
type textarea "**********"
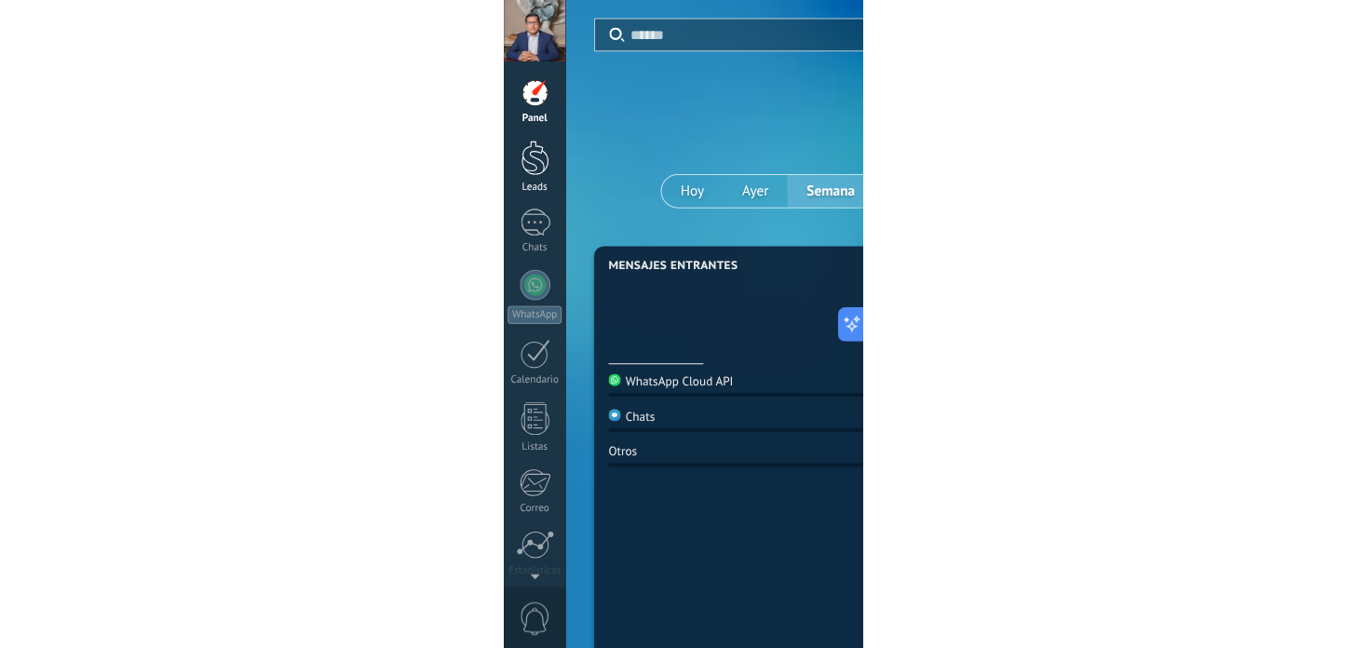
scroll to position [18, 0]
